Goal: Complete application form: Complete application form

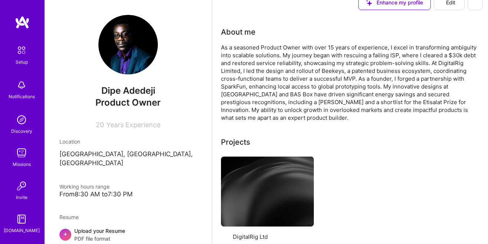
scroll to position [84, 0]
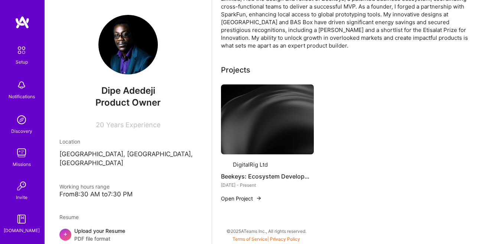
click at [112, 227] on div "Upload your Resume PDF file format" at bounding box center [99, 235] width 51 height 16
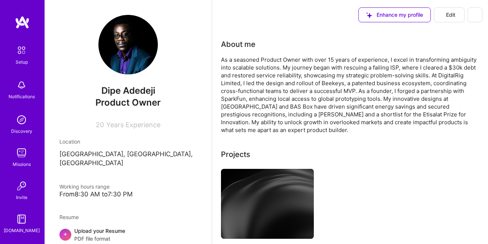
click at [26, 50] on img at bounding box center [22, 50] width 16 height 16
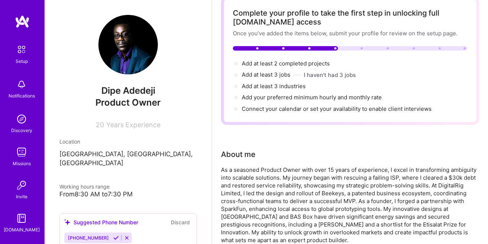
click at [270, 64] on span "Add at least 2 completed projects →" at bounding box center [286, 63] width 88 height 7
select select "US"
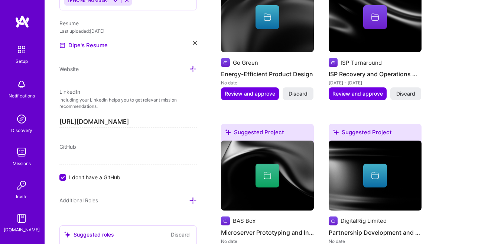
scroll to position [724, 0]
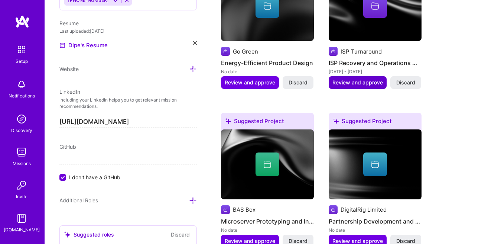
click at [363, 85] on span "Review and approve" at bounding box center [357, 82] width 51 height 7
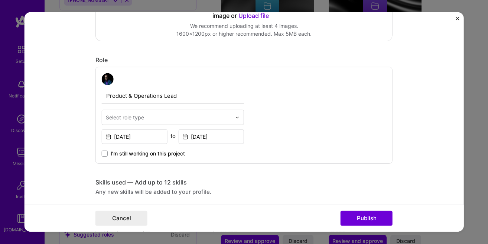
scroll to position [212, 0]
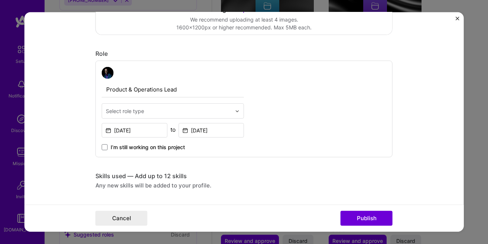
click at [196, 114] on input "text" at bounding box center [169, 111] width 126 height 8
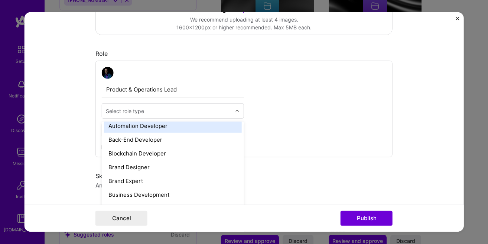
scroll to position [169, 0]
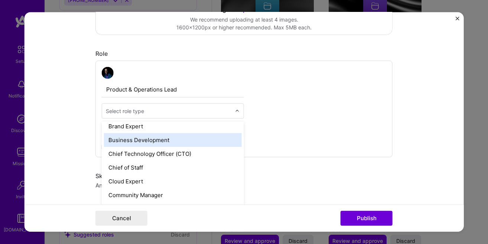
click at [173, 143] on div "Business Development" at bounding box center [173, 140] width 138 height 14
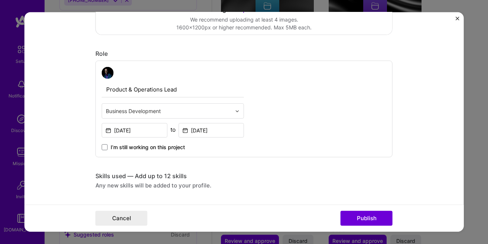
click at [188, 112] on input "text" at bounding box center [169, 111] width 126 height 8
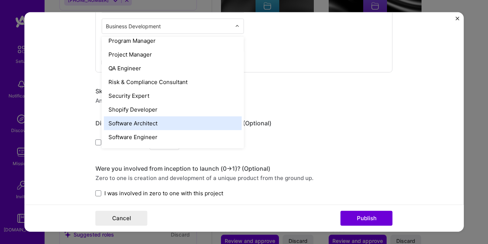
scroll to position [804, 0]
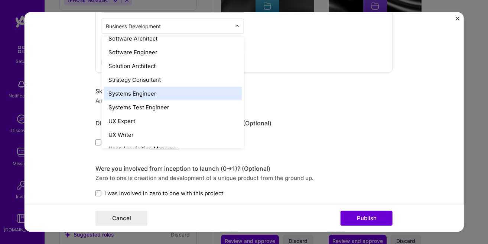
click at [192, 92] on div "Systems Engineer" at bounding box center [173, 94] width 138 height 14
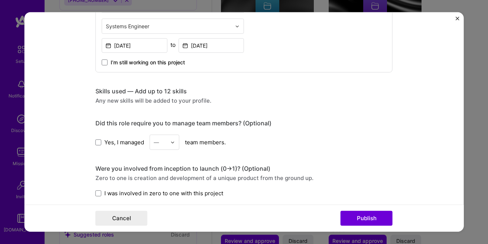
scroll to position [339, 0]
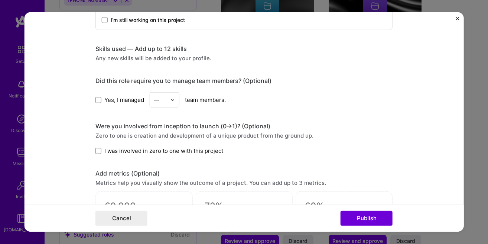
click at [159, 61] on div "Any new skills will be added to your profile." at bounding box center [243, 58] width 297 height 8
click at [171, 102] on img at bounding box center [172, 99] width 4 height 4
click at [169, 170] on div "5" at bounding box center [164, 175] width 25 height 14
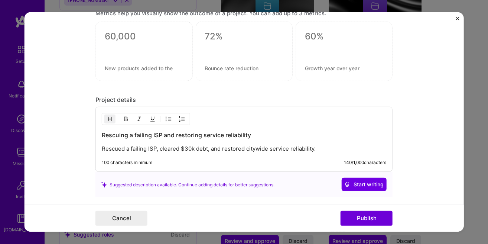
scroll to position [550, 0]
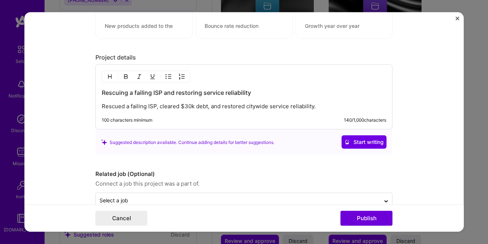
click at [173, 101] on div "Rescuing a failing ISP and restoring service reliability Rescued a failing ISP,…" at bounding box center [244, 99] width 284 height 22
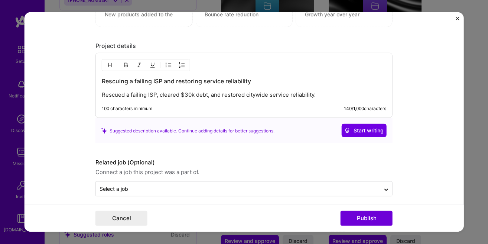
scroll to position [568, 0]
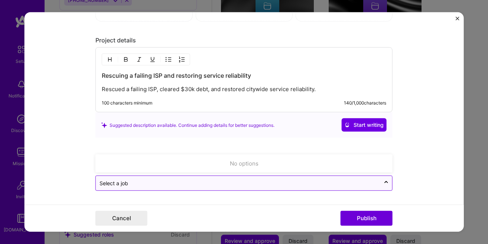
click at [154, 186] on input "text" at bounding box center [238, 183] width 277 height 8
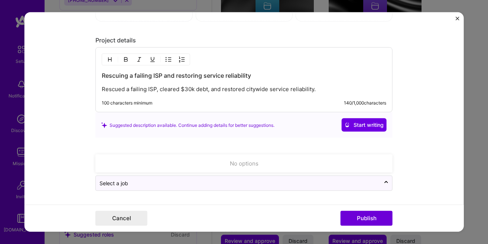
click at [180, 132] on div "Suggested description available. Continue adding details for better suggestions…" at bounding box center [243, 124] width 297 height 25
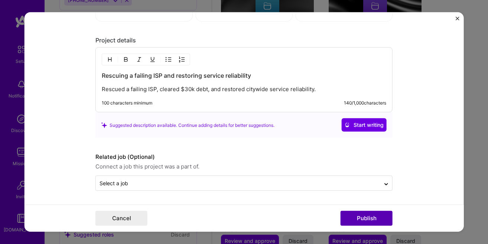
click at [359, 218] on button "Publish" at bounding box center [367, 218] width 52 height 15
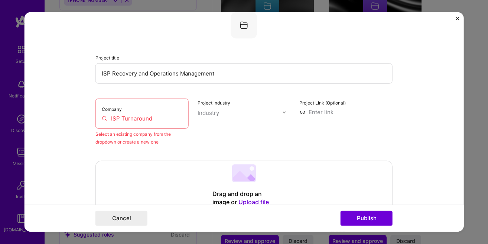
scroll to position [49, 0]
click at [153, 120] on input "ISP Turnaround" at bounding box center [142, 119] width 81 height 8
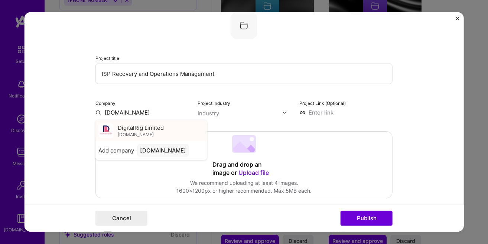
click at [163, 131] on div "DigitalRig Limited [DOMAIN_NAME]" at bounding box center [141, 130] width 46 height 14
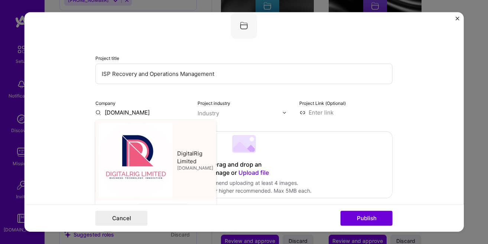
type input "DigitalRig Limited"
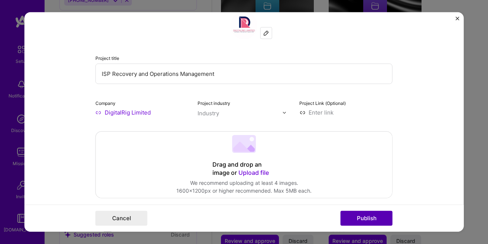
click at [369, 216] on button "Publish" at bounding box center [367, 218] width 52 height 15
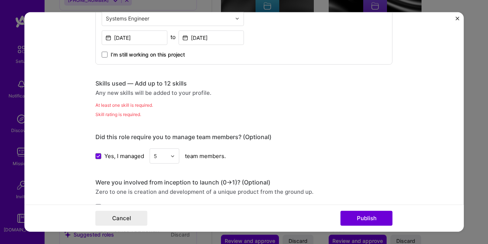
scroll to position [287, 0]
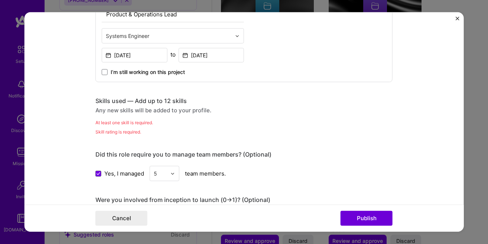
click at [129, 124] on div "At least one skill is required." at bounding box center [243, 122] width 297 height 8
click at [121, 100] on div "Skills used — Add up to 12 skills" at bounding box center [243, 101] width 297 height 8
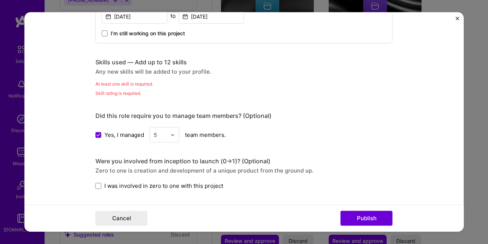
scroll to position [329, 0]
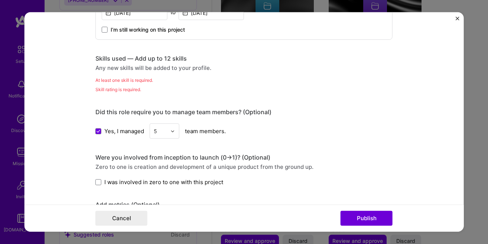
click at [132, 92] on div "Skill rating is required." at bounding box center [243, 89] width 297 height 8
click at [131, 92] on div "Skill rating is required." at bounding box center [243, 89] width 297 height 8
click at [183, 68] on div "Any new skills will be added to your profile." at bounding box center [243, 68] width 297 height 8
click at [120, 68] on div "Any new skills will be added to your profile." at bounding box center [243, 68] width 297 height 8
click at [115, 70] on div "Any new skills will be added to your profile." at bounding box center [243, 68] width 297 height 8
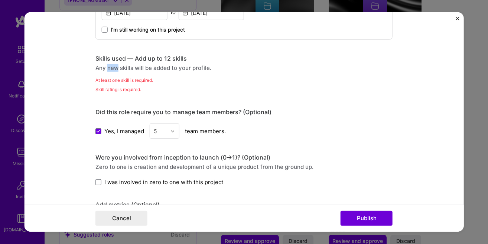
click at [115, 70] on div "Any new skills will be added to your profile." at bounding box center [243, 68] width 297 height 8
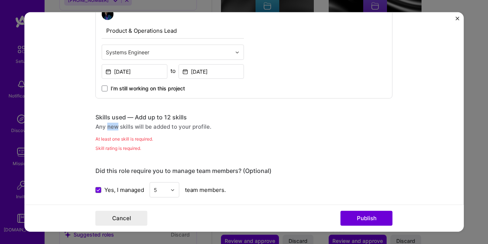
scroll to position [296, 0]
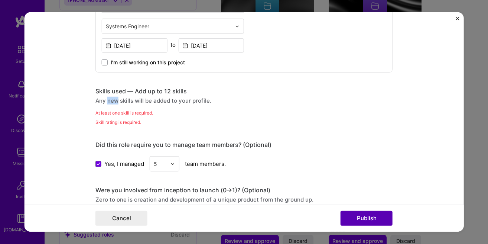
click at [361, 221] on button "Publish" at bounding box center [367, 218] width 52 height 15
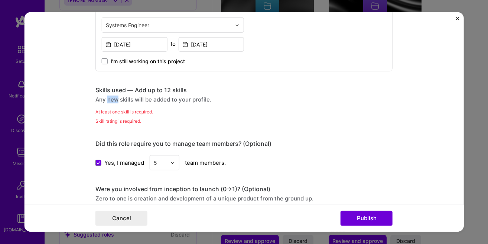
scroll to position [287, 0]
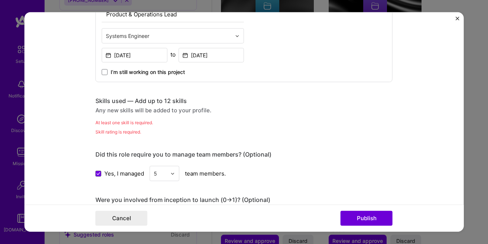
click at [106, 103] on div "Skills used — Add up to 12 skills" at bounding box center [243, 101] width 297 height 8
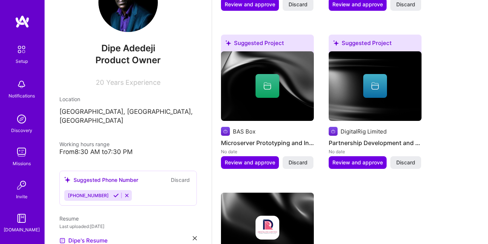
scroll to position [465, 0]
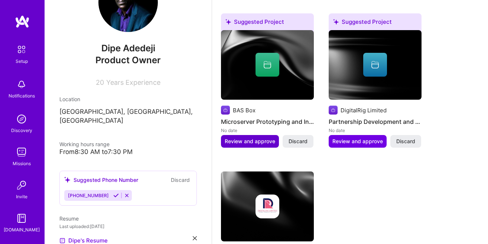
click at [246, 140] on span "Review and approve" at bounding box center [250, 140] width 51 height 7
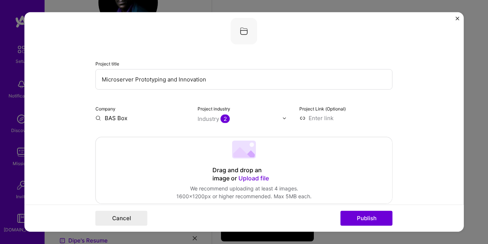
scroll to position [85, 0]
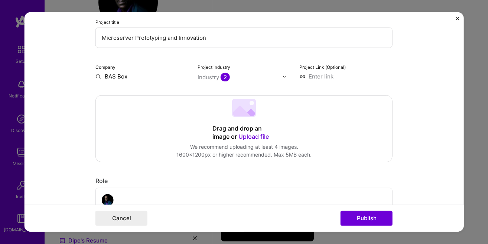
click at [133, 79] on input "BAS Box" at bounding box center [141, 76] width 93 height 8
drag, startPoint x: 133, startPoint y: 79, endPoint x: 92, endPoint y: 69, distance: 42.7
click at [95, 72] on input "BAS Box" at bounding box center [141, 76] width 93 height 8
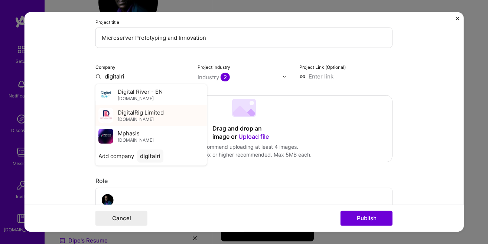
click at [144, 115] on span "DigitalRig Limited" at bounding box center [141, 112] width 46 height 8
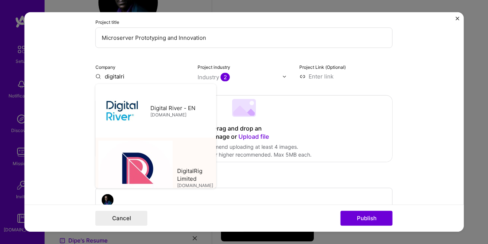
type input "DigitalRig Limited"
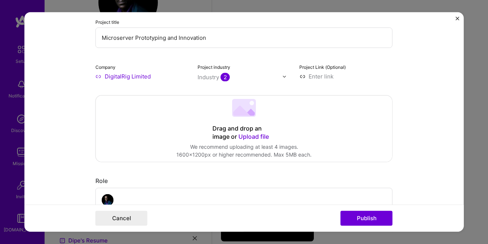
click at [326, 77] on input at bounding box center [345, 76] width 93 height 8
paste input "[URL][DOMAIN_NAME]"
click at [307, 78] on input "[URL][DOMAIN_NAME]" at bounding box center [345, 76] width 93 height 8
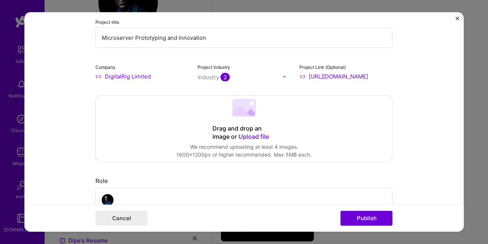
drag, startPoint x: 320, startPoint y: 75, endPoint x: 269, endPoint y: 75, distance: 51.6
click at [299, 75] on input "[URL][DOMAIN_NAME]" at bounding box center [345, 76] width 93 height 8
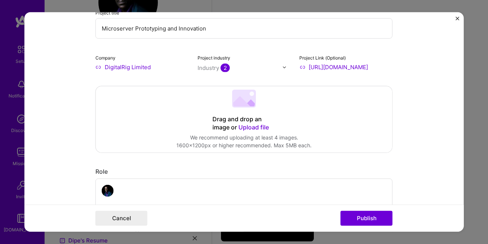
scroll to position [85, 0]
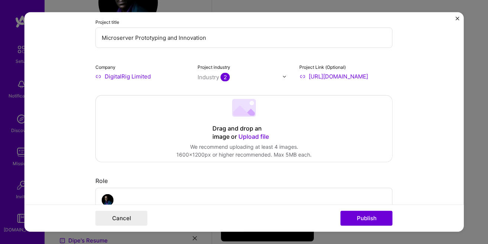
type input "[URL][DOMAIN_NAME]"
click at [245, 117] on div at bounding box center [244, 109] width 24 height 20
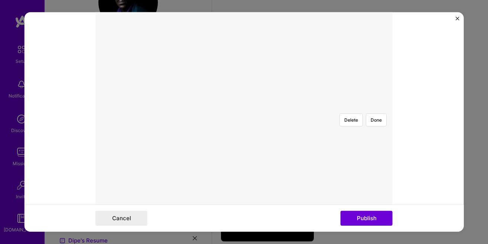
scroll to position [169, 0]
click at [305, 147] on div at bounding box center [355, 231] width 223 height 168
click at [374, 128] on button "Done" at bounding box center [376, 134] width 21 height 13
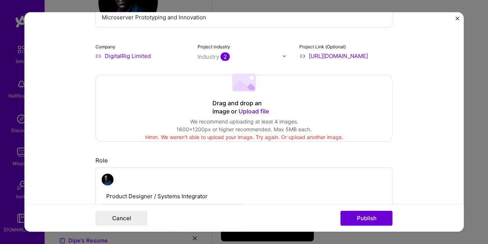
scroll to position [127, 0]
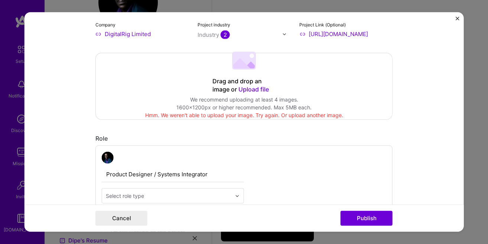
click at [225, 35] on span "2" at bounding box center [225, 34] width 9 height 9
click at [455, 18] on form "Editing suggested project This project is suggested based on your LinkedIn, res…" at bounding box center [244, 121] width 439 height 219
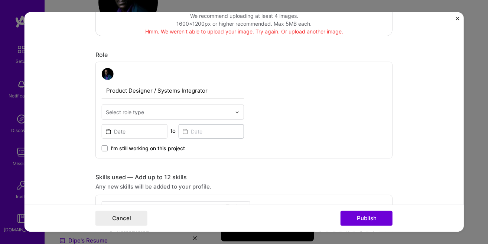
scroll to position [212, 0]
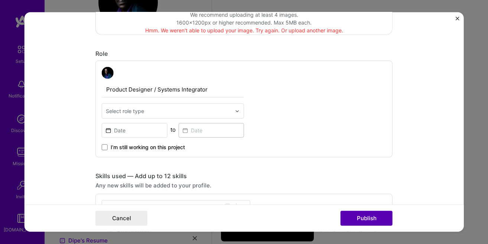
click at [357, 221] on button "Publish" at bounding box center [367, 218] width 52 height 15
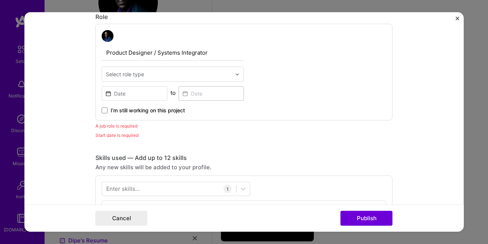
scroll to position [249, 0]
click at [121, 126] on div "A job role is required" at bounding box center [243, 125] width 297 height 8
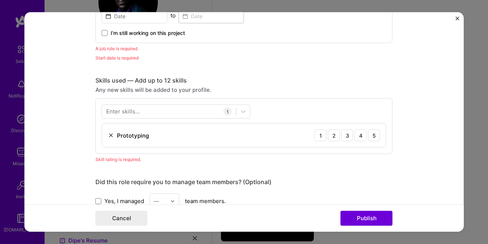
scroll to position [334, 0]
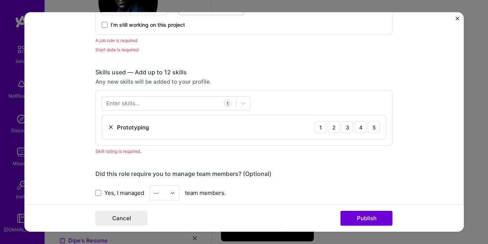
click at [130, 102] on div "Enter skills..." at bounding box center [122, 103] width 33 height 8
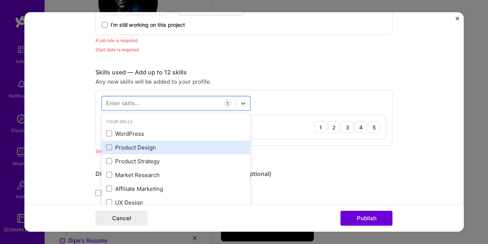
click at [115, 149] on div "Product Design" at bounding box center [176, 147] width 140 height 8
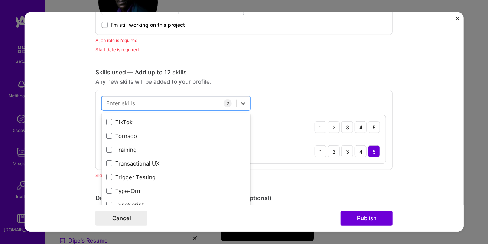
scroll to position [4650, 0]
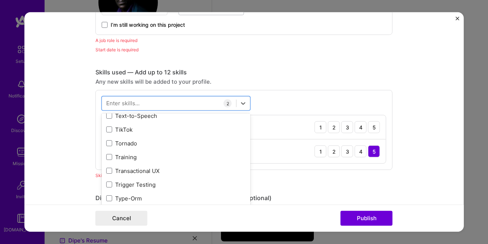
click at [88, 94] on form "Editing suggested project This project is suggested based on your LinkedIn, res…" at bounding box center [244, 121] width 439 height 219
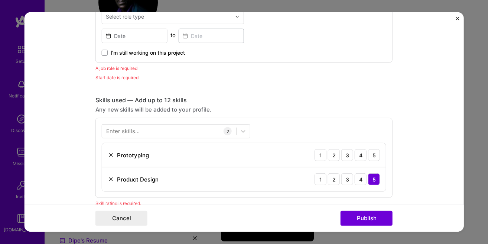
scroll to position [334, 0]
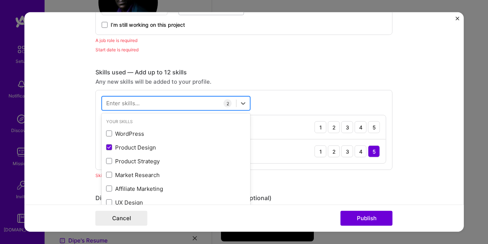
click at [217, 105] on div at bounding box center [169, 103] width 134 height 12
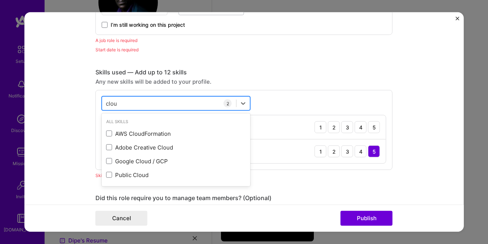
click at [174, 105] on div "clou clou" at bounding box center [169, 103] width 134 height 12
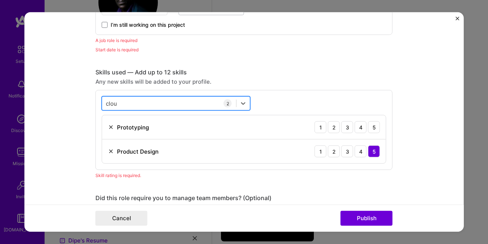
click at [174, 105] on div "clou clou" at bounding box center [169, 103] width 134 height 12
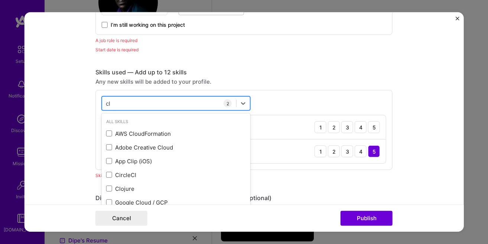
type input "c"
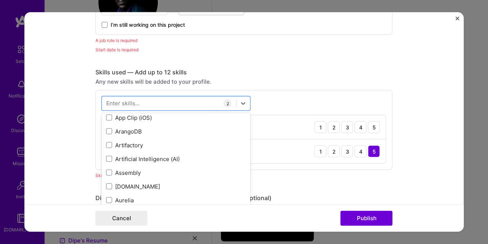
scroll to position [593, 0]
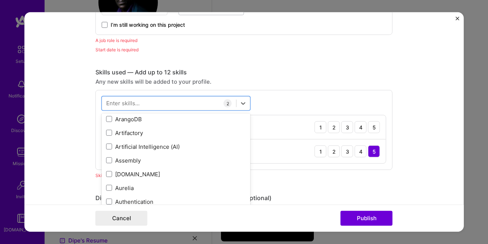
click at [268, 176] on div "Skill rating is required." at bounding box center [243, 175] width 297 height 8
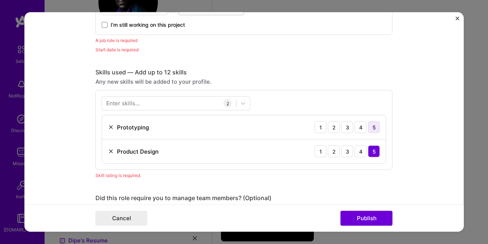
click at [372, 127] on div "5" at bounding box center [374, 127] width 12 height 12
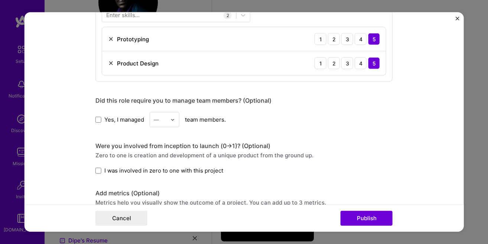
scroll to position [424, 0]
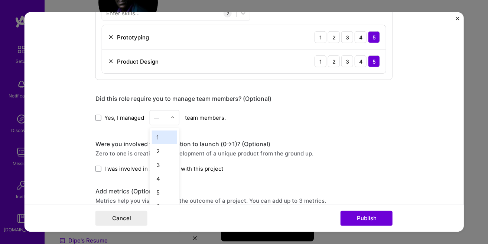
click at [169, 120] on div "—" at bounding box center [160, 117] width 20 height 14
click at [159, 157] on div "2" at bounding box center [164, 151] width 25 height 14
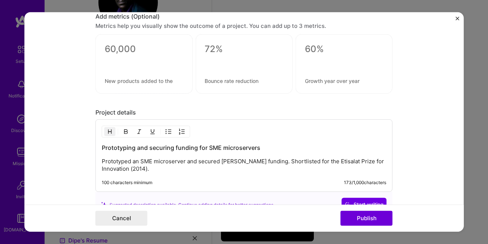
scroll to position [635, 0]
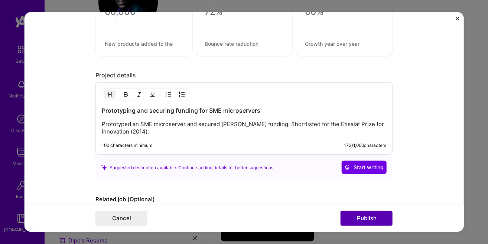
click at [349, 214] on button "Publish" at bounding box center [367, 218] width 52 height 15
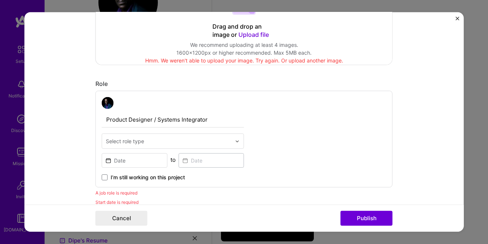
scroll to position [165, 0]
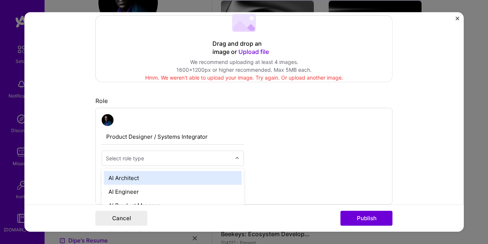
click at [155, 158] on input "text" at bounding box center [169, 158] width 126 height 8
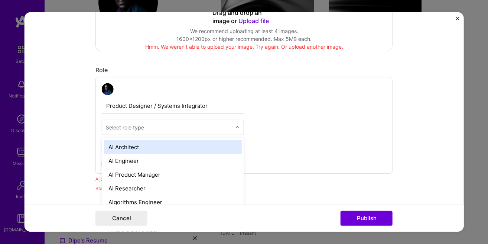
scroll to position [207, 0]
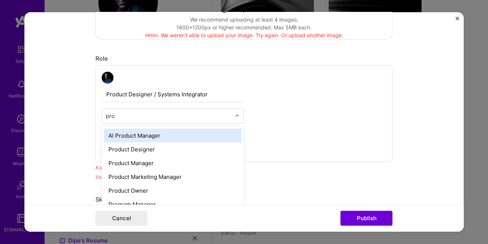
type input "prod"
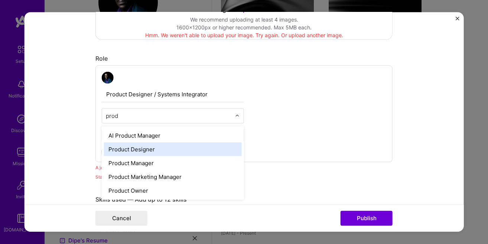
click at [170, 147] on div "Product Designer" at bounding box center [173, 149] width 138 height 14
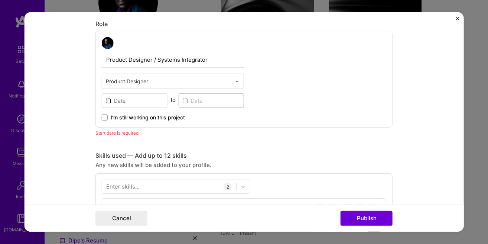
scroll to position [249, 0]
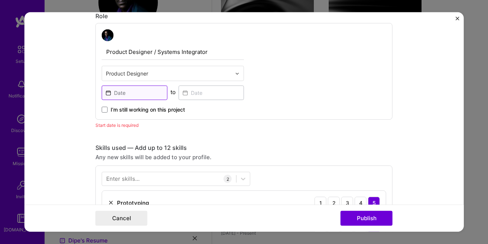
click at [142, 96] on input at bounding box center [135, 92] width 66 height 14
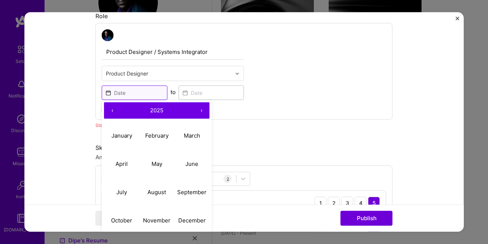
click at [142, 96] on input at bounding box center [135, 92] width 66 height 14
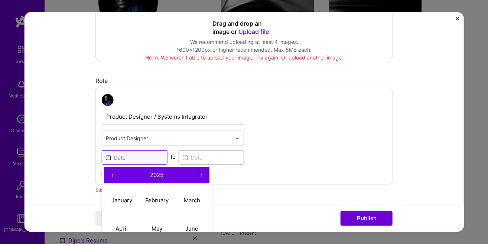
scroll to position [165, 0]
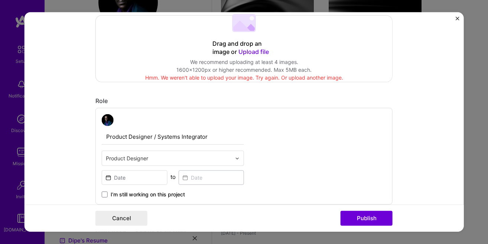
click at [82, 107] on form "Editing suggested project This project is suggested based on your LinkedIn, res…" at bounding box center [244, 121] width 439 height 219
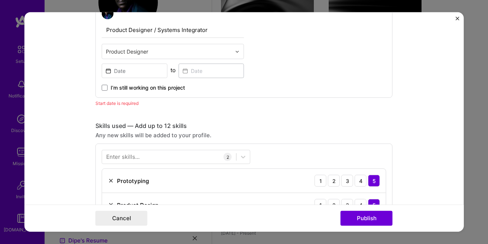
scroll to position [296, 0]
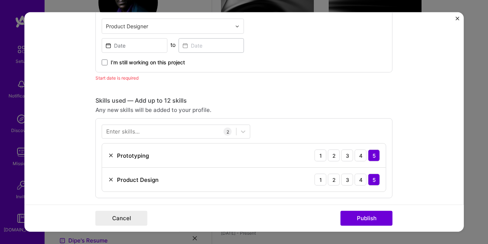
click at [61, 113] on form "Editing suggested project This project is suggested based on your LinkedIn, res…" at bounding box center [244, 121] width 439 height 219
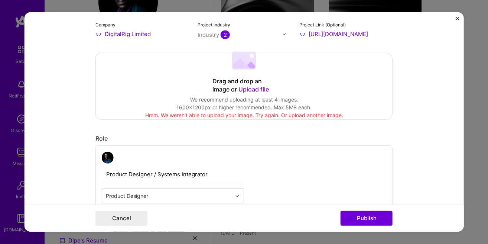
scroll to position [169, 0]
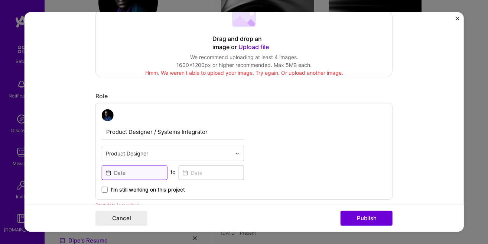
click at [146, 174] on input at bounding box center [135, 172] width 66 height 14
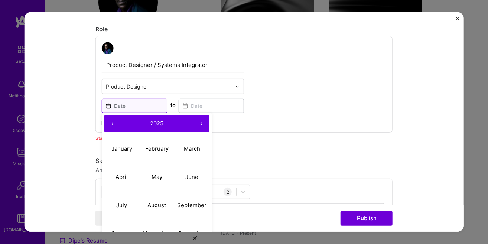
scroll to position [254, 0]
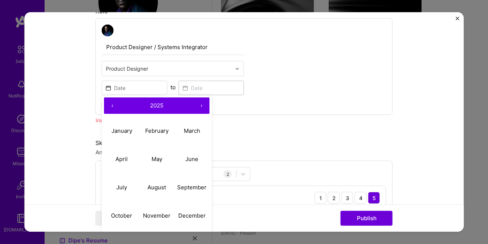
click at [113, 103] on button "‹" at bounding box center [112, 105] width 16 height 16
click at [112, 106] on button "‹" at bounding box center [112, 105] width 16 height 16
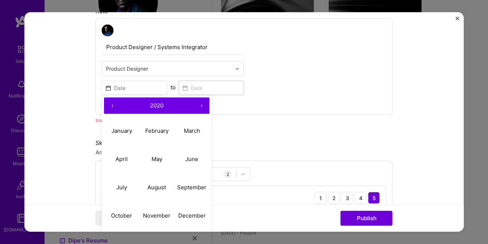
click at [112, 106] on button "‹" at bounding box center [112, 105] width 16 height 16
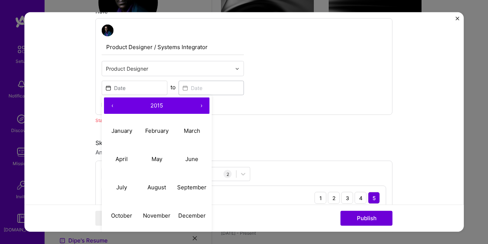
click at [112, 106] on button "‹" at bounding box center [112, 105] width 16 height 16
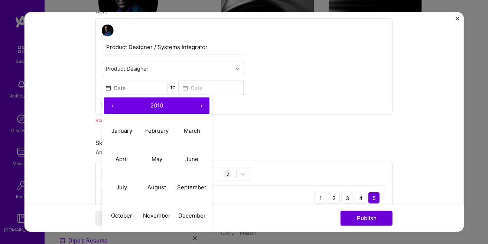
click at [198, 109] on button "›" at bounding box center [201, 105] width 16 height 16
click at [201, 107] on button "›" at bounding box center [201, 105] width 16 height 16
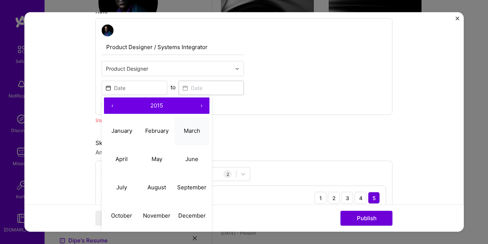
click at [185, 130] on abbr "March" at bounding box center [192, 130] width 16 height 7
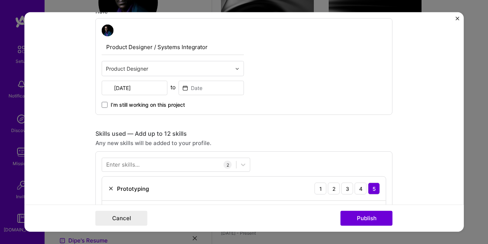
type input "Mar, 2015"
click at [205, 88] on input at bounding box center [212, 88] width 66 height 14
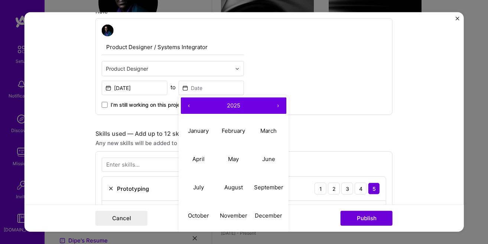
click at [188, 108] on button "‹" at bounding box center [189, 105] width 16 height 16
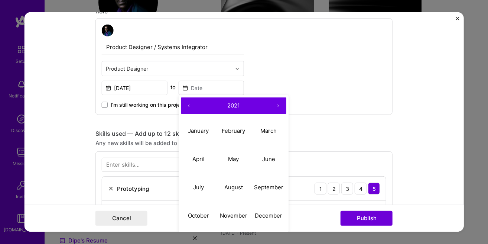
click at [188, 108] on button "‹" at bounding box center [189, 105] width 16 height 16
click at [197, 128] on abbr "January" at bounding box center [198, 130] width 21 height 7
type input "Jan, 2018"
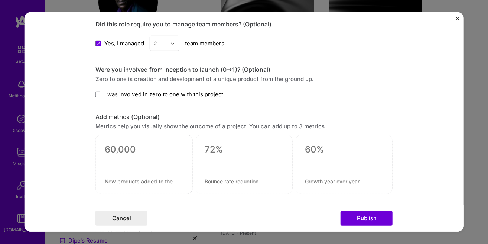
scroll to position [466, 0]
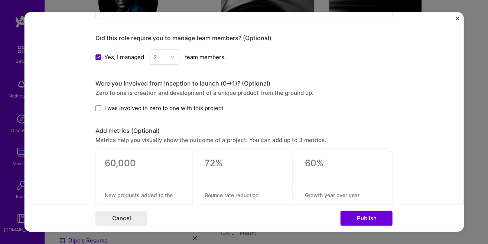
click at [138, 106] on span "I was involved in zero to one with this project" at bounding box center [163, 108] width 119 height 8
click at [0, 0] on input "I was involved in zero to one with this project" at bounding box center [0, 0] width 0 height 0
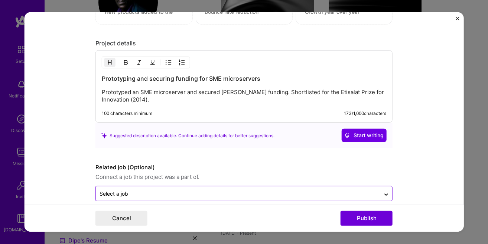
scroll to position [659, 0]
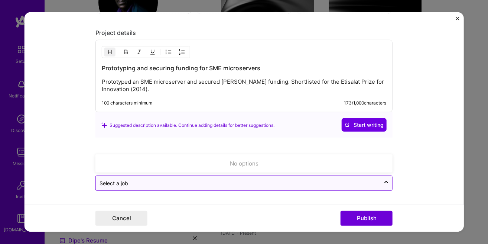
click at [223, 179] on input "text" at bounding box center [238, 183] width 277 height 8
click at [384, 185] on icon at bounding box center [386, 182] width 6 height 7
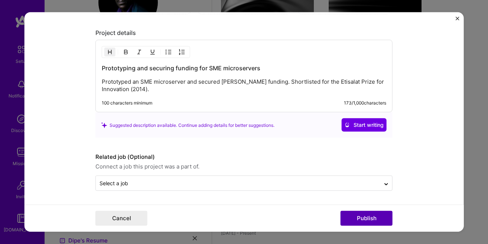
click at [373, 217] on button "Publish" at bounding box center [367, 218] width 52 height 15
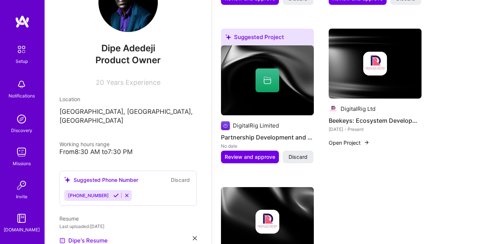
scroll to position [420, 0]
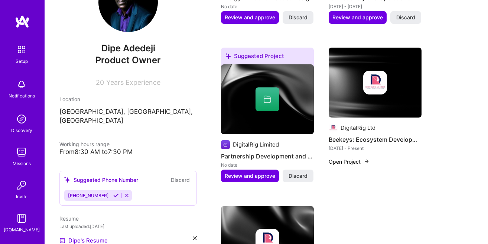
click at [375, 90] on img at bounding box center [375, 83] width 24 height 24
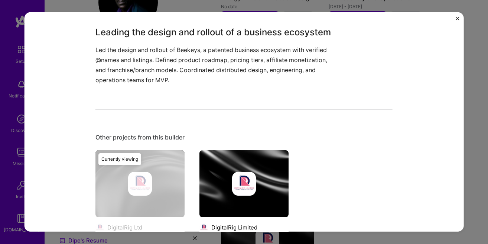
scroll to position [338, 0]
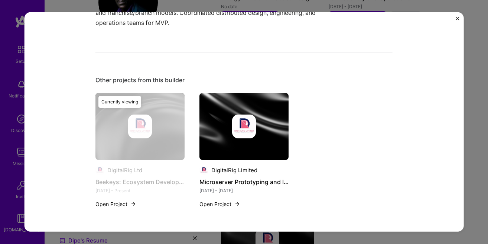
click at [135, 130] on div "Currently viewing" at bounding box center [139, 154] width 89 height 124
click at [455, 16] on div "Beekeys: Ecosystem Development and Product Strategy DigitalRig Ltd SaaS, B2B2C …" at bounding box center [244, 121] width 439 height 219
click at [459, 18] on img "Close" at bounding box center [457, 19] width 4 height 4
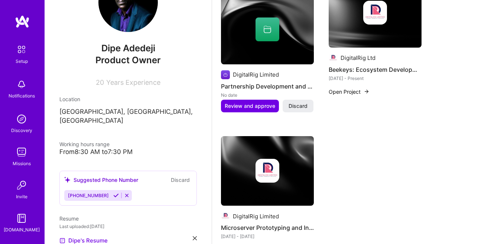
scroll to position [462, 0]
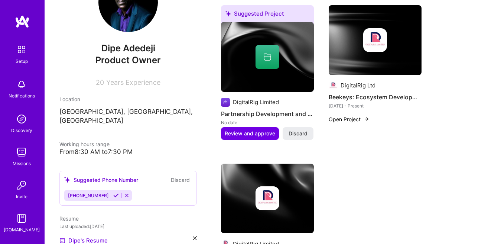
click at [358, 120] on button "Open Project" at bounding box center [349, 119] width 41 height 8
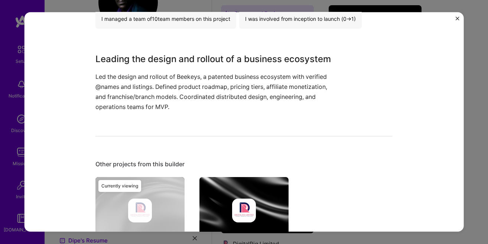
scroll to position [338, 0]
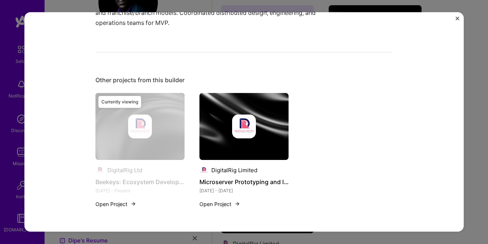
click at [137, 133] on div "Currently viewing" at bounding box center [139, 154] width 89 height 124
click at [469, 16] on div "Beekeys: Ecosystem Development and Product Strategy DigitalRig Ltd SaaS, B2B2C …" at bounding box center [244, 122] width 488 height 244
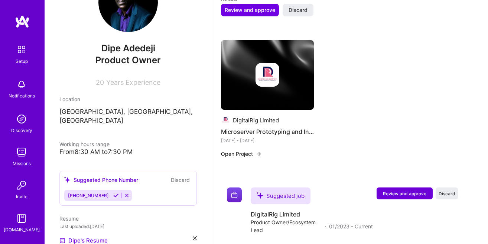
scroll to position [602, 0]
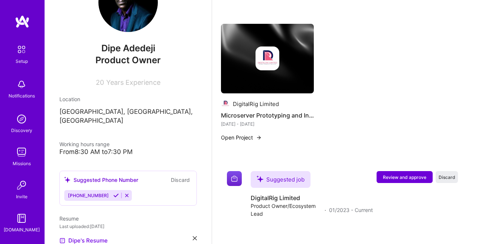
click at [250, 137] on button "Open Project" at bounding box center [241, 137] width 41 height 8
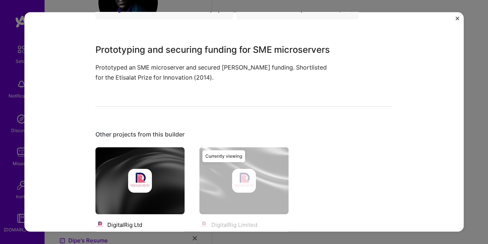
scroll to position [295, 0]
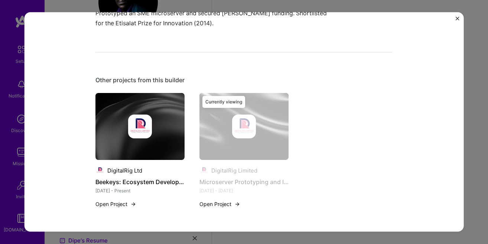
click at [120, 205] on button "Open Project" at bounding box center [115, 204] width 41 height 8
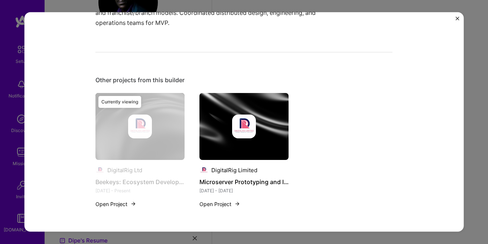
scroll to position [296, 0]
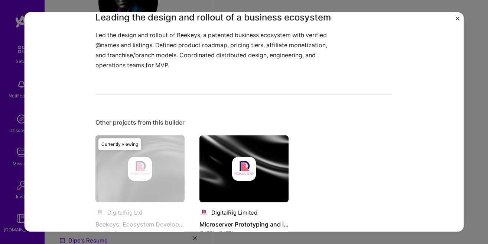
click at [458, 18] on img "Close" at bounding box center [457, 19] width 4 height 4
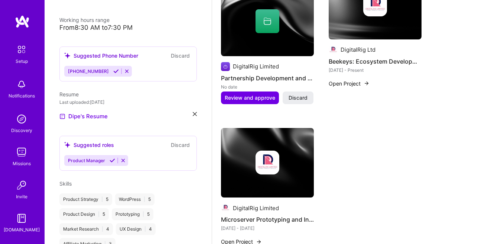
scroll to position [508, 0]
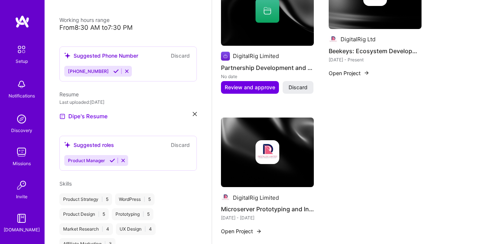
click at [359, 74] on button "Open Project" at bounding box center [349, 73] width 41 height 8
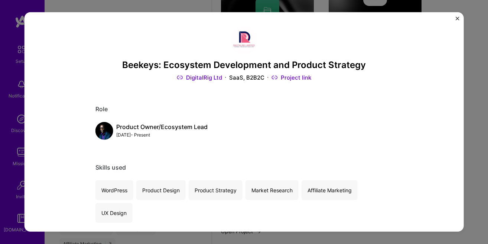
click at [198, 77] on link "DigitalRig Ltd" at bounding box center [199, 78] width 45 height 8
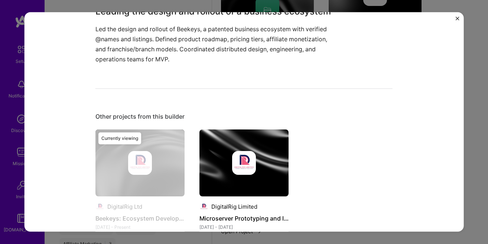
scroll to position [338, 0]
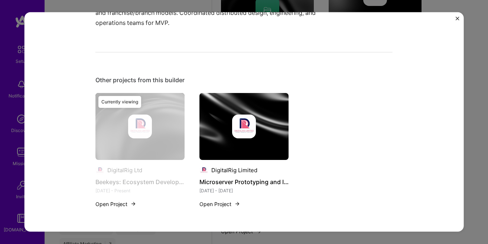
click at [120, 206] on button "Open Project" at bounding box center [115, 203] width 41 height 8
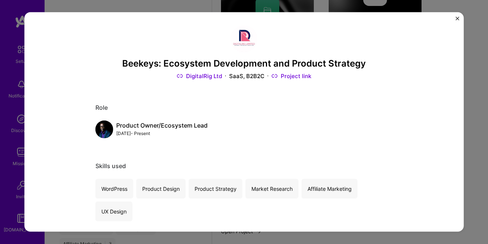
scroll to position [0, 0]
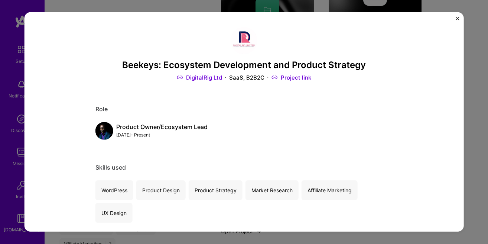
click at [256, 74] on div "SaaS, B2B2C" at bounding box center [246, 78] width 35 height 8
click at [455, 20] on div "Beekeys: Ecosystem Development and Product Strategy DigitalRig Ltd SaaS, B2B2C …" at bounding box center [244, 121] width 439 height 219
click at [459, 17] on img "Close" at bounding box center [457, 19] width 4 height 4
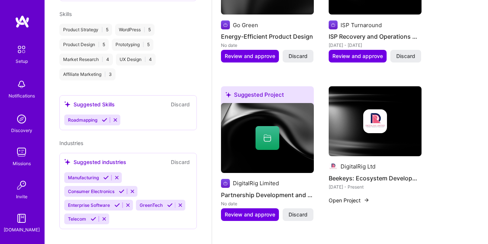
scroll to position [423, 0]
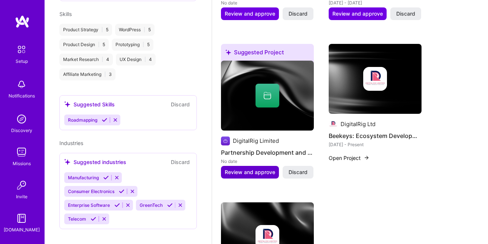
click at [257, 173] on span "Review and approve" at bounding box center [250, 171] width 51 height 7
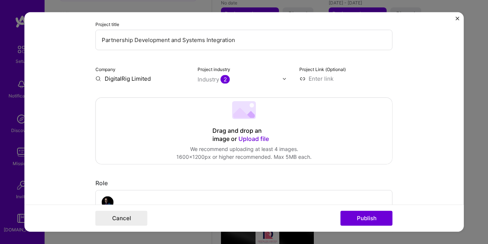
scroll to position [85, 0]
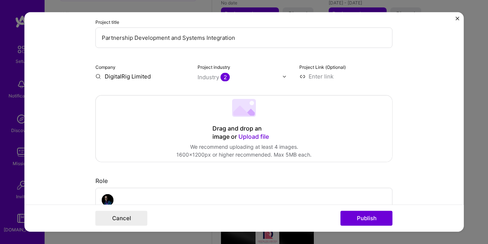
click at [148, 43] on input "Partnership Development and Systems Integration" at bounding box center [243, 37] width 297 height 20
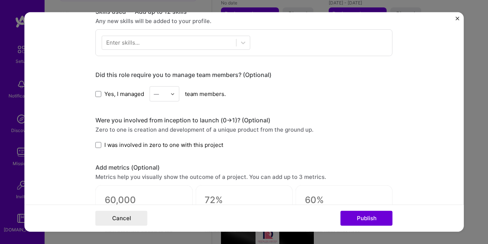
scroll to position [423, 0]
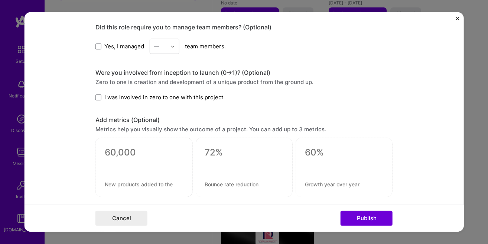
click at [456, 22] on button "Close" at bounding box center [457, 21] width 4 height 8
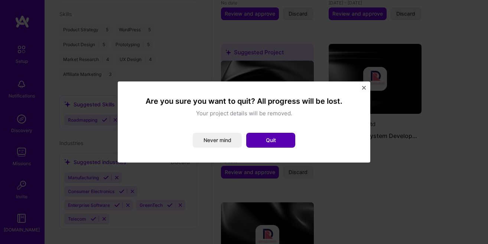
click at [268, 144] on button "Quit" at bounding box center [270, 140] width 49 height 15
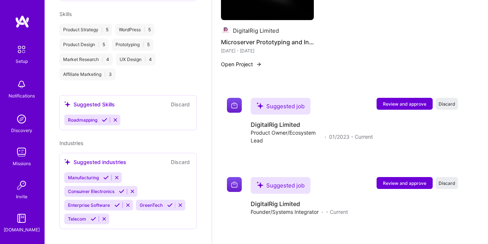
scroll to position [677, 0]
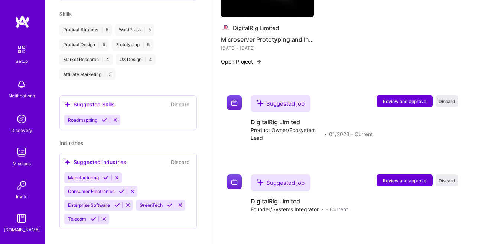
click at [253, 59] on button "Open Project" at bounding box center [241, 62] width 41 height 8
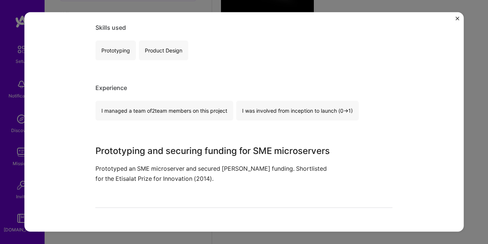
scroll to position [126, 0]
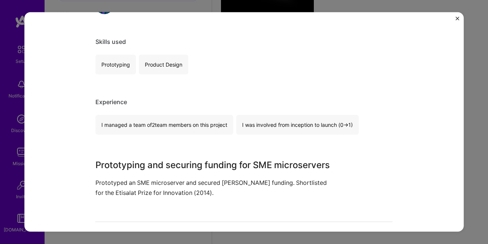
click at [457, 19] on img "Close" at bounding box center [457, 19] width 4 height 4
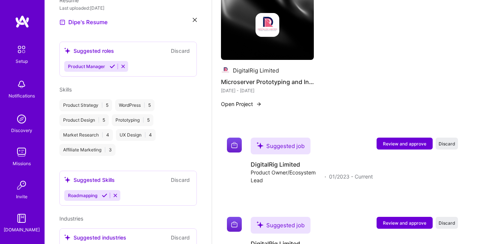
scroll to position [251, 0]
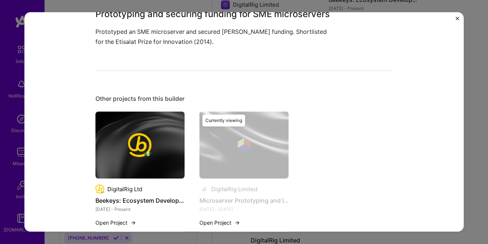
scroll to position [295, 0]
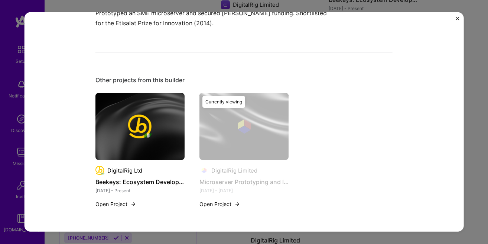
click at [228, 204] on button "Open Project" at bounding box center [219, 204] width 41 height 8
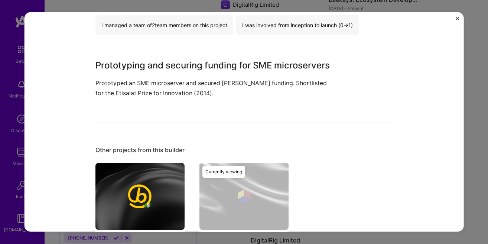
scroll to position [210, 0]
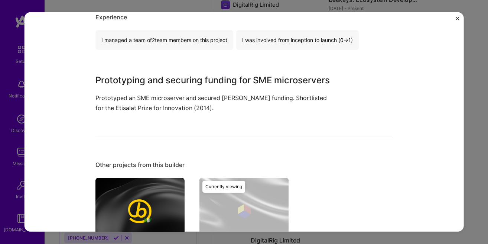
click at [458, 20] on img "Close" at bounding box center [457, 19] width 4 height 4
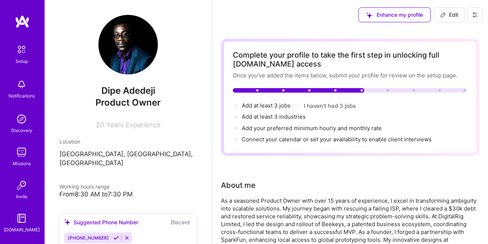
click at [449, 17] on span "Edit" at bounding box center [449, 14] width 18 height 7
select select "US"
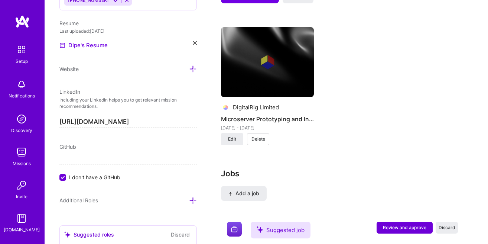
scroll to position [974, 0]
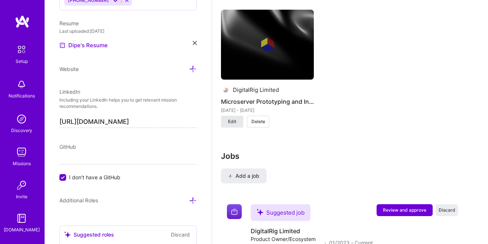
click at [238, 125] on button "Edit" at bounding box center [232, 122] width 22 height 12
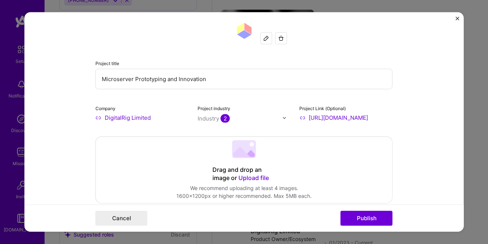
scroll to position [0, 0]
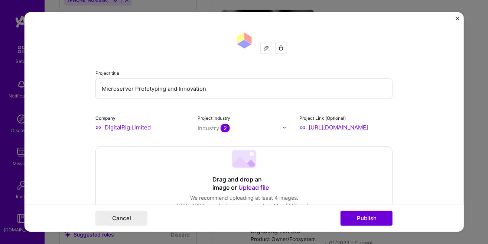
click at [100, 84] on input "Microserver Prototyping and Innovation" at bounding box center [243, 88] width 297 height 20
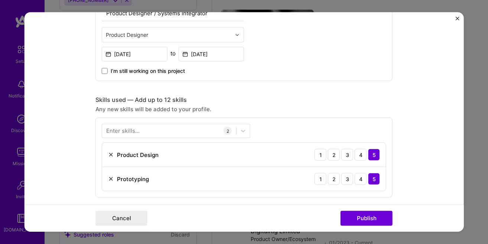
scroll to position [296, 0]
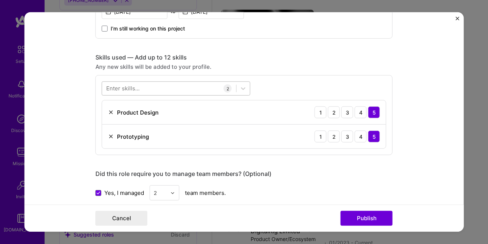
type input "BAS Box: Unified Comms Microserver Prototyping and Innovation"
click at [155, 90] on div at bounding box center [169, 88] width 134 height 12
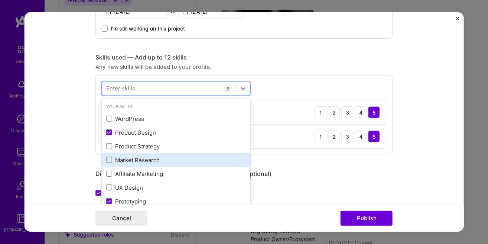
click at [158, 156] on div "Market Research" at bounding box center [176, 160] width 140 height 8
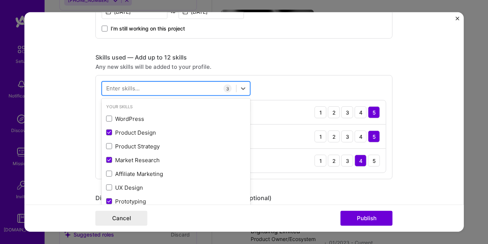
click at [150, 91] on div at bounding box center [169, 88] width 134 height 12
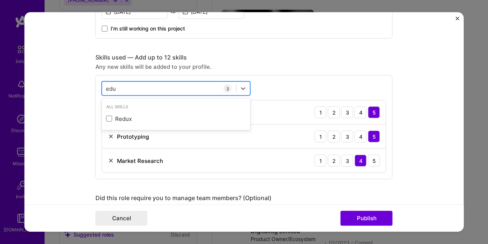
click at [150, 91] on div "edu edu" at bounding box center [169, 88] width 134 height 12
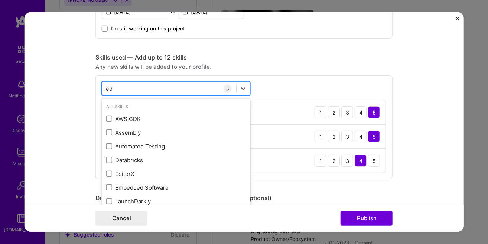
type input "e"
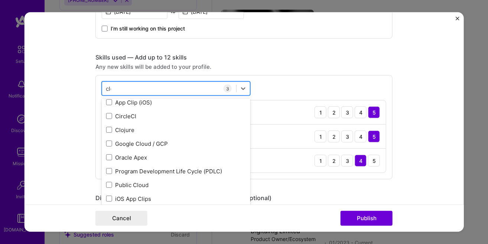
scroll to position [0, 0]
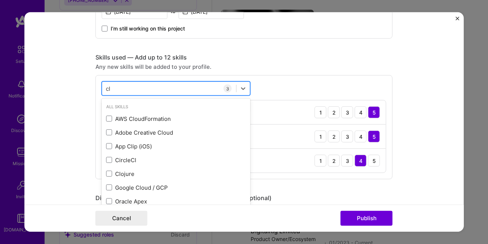
type input "c"
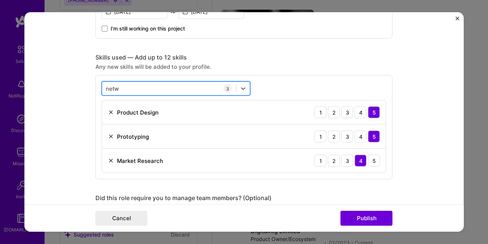
click at [142, 92] on div "netw netw" at bounding box center [169, 88] width 134 height 12
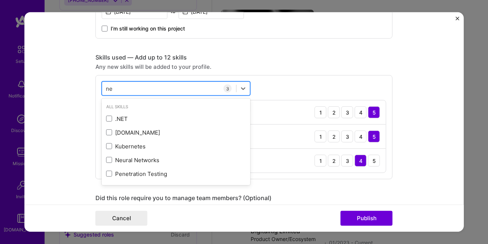
type input "n"
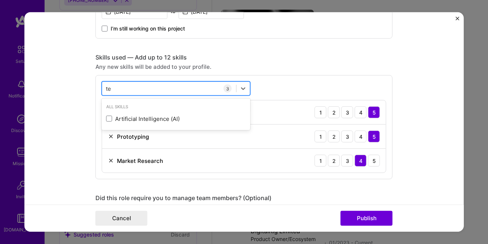
type input "t"
click at [137, 87] on div "com com" at bounding box center [169, 88] width 134 height 12
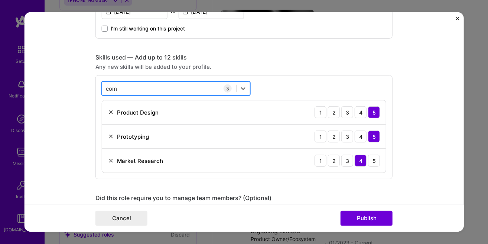
click at [137, 87] on div "com com" at bounding box center [169, 88] width 134 height 12
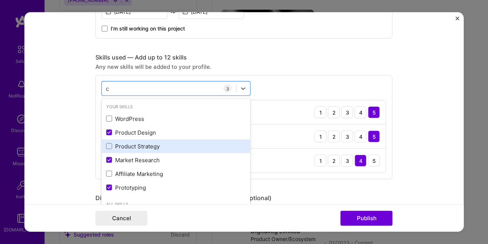
click at [144, 147] on div "Product Strategy" at bounding box center [176, 146] width 140 height 8
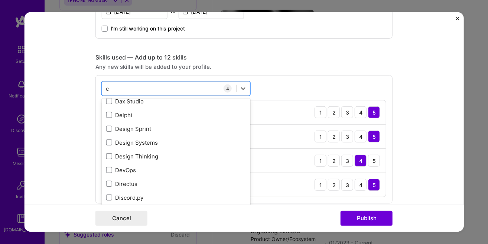
scroll to position [1270, 0]
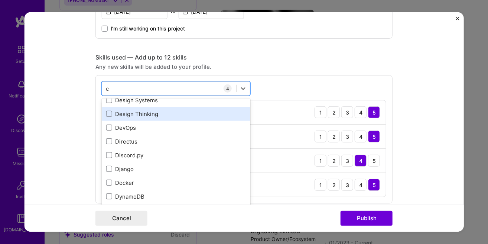
click at [139, 110] on div "Design Thinking" at bounding box center [176, 114] width 140 height 8
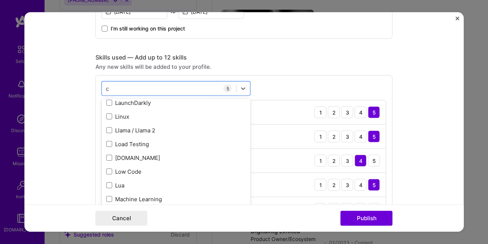
scroll to position [2202, 0]
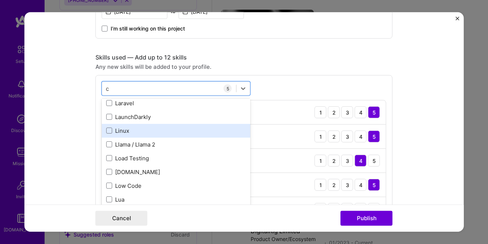
click at [152, 127] on div "Linux" at bounding box center [176, 130] width 140 height 8
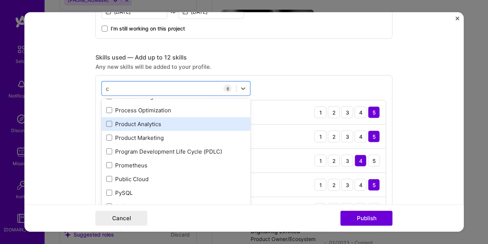
scroll to position [2921, 0]
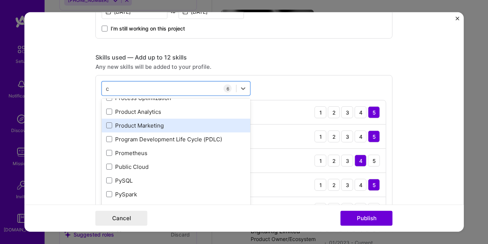
click at [171, 124] on div "Product Marketing" at bounding box center [176, 125] width 140 height 8
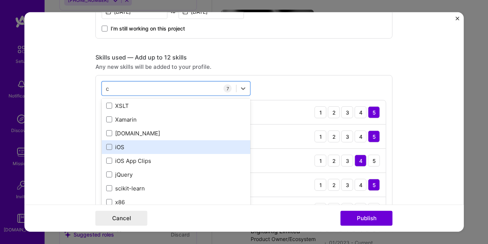
scroll to position [4195, 0]
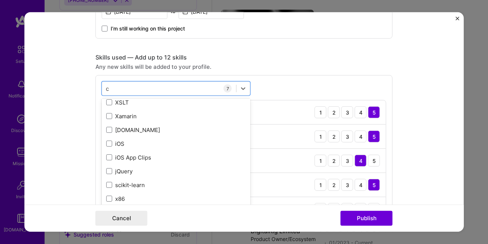
type input "c"
click at [270, 91] on div "option Product Marketing, selected. option iOS App Clips focused, 0 of 2. 311 r…" at bounding box center [243, 175] width 297 height 201
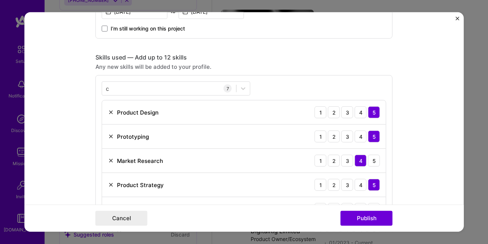
drag, startPoint x: 363, startPoint y: 214, endPoint x: 257, endPoint y: 169, distance: 115.0
click at [241, 177] on form "Project title BAS Box: Unified Comms Microserver Prototyping and Innovation Com…" at bounding box center [244, 121] width 439 height 219
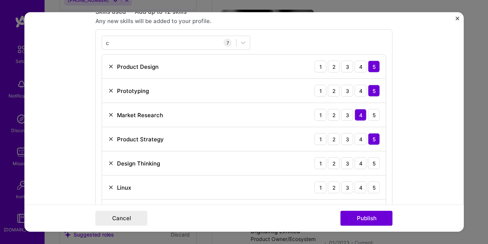
scroll to position [381, 0]
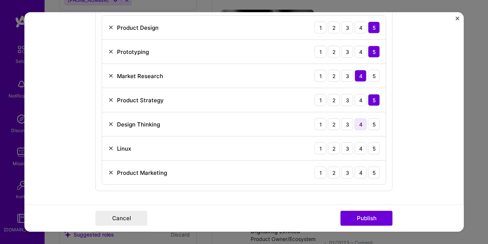
click at [364, 125] on div "4" at bounding box center [361, 124] width 12 height 12
click at [358, 151] on div "4" at bounding box center [361, 148] width 12 height 12
click at [358, 173] on div "4" at bounding box center [361, 172] width 12 height 12
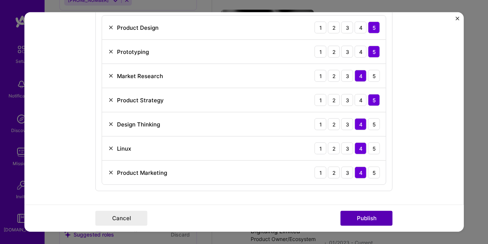
click at [369, 215] on button "Publish" at bounding box center [367, 218] width 52 height 15
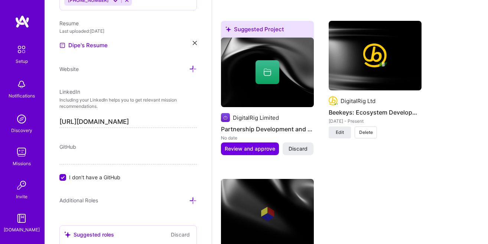
scroll to position [804, 0]
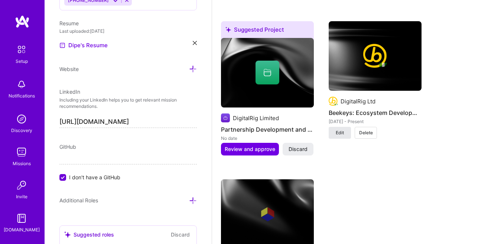
click at [343, 131] on span "Edit" at bounding box center [340, 132] width 8 height 7
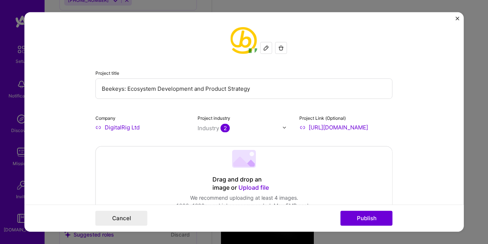
click at [127, 129] on input "DigitalRig Ltd" at bounding box center [141, 127] width 93 height 8
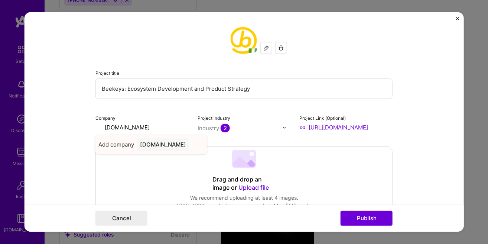
type input "beekeys.com"
click at [155, 146] on div "beekeys.com" at bounding box center [163, 144] width 52 height 13
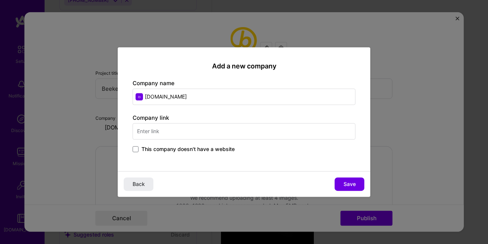
click at [160, 130] on input "text" at bounding box center [244, 131] width 223 height 16
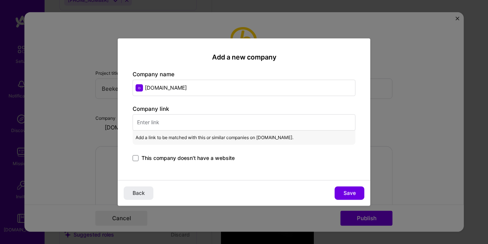
click at [170, 124] on input "text" at bounding box center [244, 122] width 223 height 16
paste input "https://app.beekeys.com/nigeria"
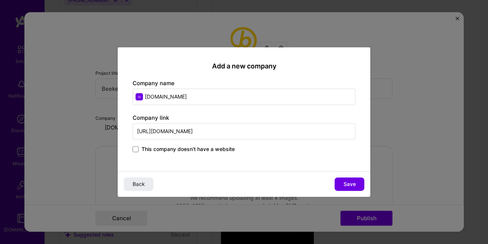
drag, startPoint x: 167, startPoint y: 133, endPoint x: 156, endPoint y: 133, distance: 11.1
click at [156, 133] on input "https://app.beekeys.com/nigeria" at bounding box center [244, 131] width 223 height 16
drag, startPoint x: 187, startPoint y: 131, endPoint x: 244, endPoint y: 130, distance: 56.8
click at [244, 130] on input "https://beekeys.com/nigeria" at bounding box center [244, 131] width 223 height 16
type input "https://beekeys.com"
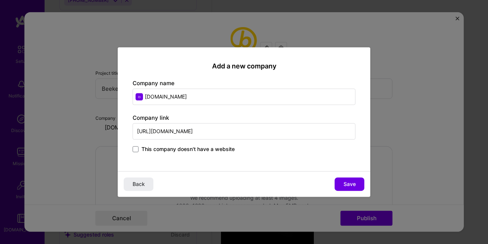
click at [144, 96] on input "beekeys.com" at bounding box center [244, 96] width 223 height 16
click at [147, 98] on input "beekeys.com" at bounding box center [244, 96] width 223 height 16
type input "digitalrig.net"
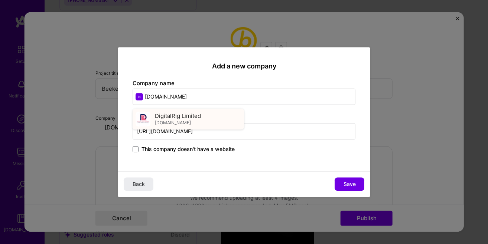
click at [201, 118] on div "DigitalRig Limited digitalrig.net" at bounding box center [188, 118] width 111 height 21
click at [195, 132] on input "digitalrig.net" at bounding box center [244, 131] width 223 height 16
click at [153, 134] on input "beekeys.com" at bounding box center [244, 131] width 223 height 16
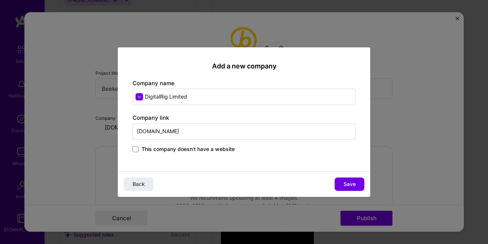
click at [153, 134] on input "beekeys.com" at bounding box center [244, 131] width 223 height 16
type input "beekeys.com"
click at [154, 99] on input "DigitalRig Limited" at bounding box center [244, 96] width 223 height 16
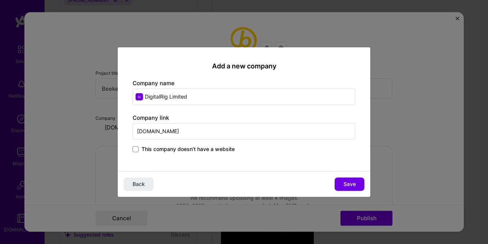
click at [154, 99] on input "DigitalRig Limited" at bounding box center [244, 96] width 223 height 16
paste input "beekeys.com"
click at [146, 96] on input "beekeys.com" at bounding box center [244, 96] width 223 height 16
click at [145, 96] on input "beekeys.com" at bounding box center [244, 96] width 223 height 16
click at [192, 100] on input "beekeys.com" at bounding box center [244, 96] width 223 height 16
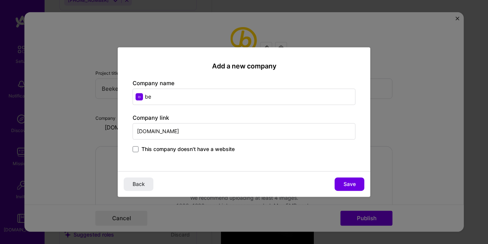
type input "b"
click at [154, 98] on input "text" at bounding box center [244, 96] width 223 height 16
click at [151, 98] on input "text" at bounding box center [244, 96] width 223 height 16
type input "Beekeys"
click at [141, 128] on input "beekeys.com" at bounding box center [244, 131] width 223 height 16
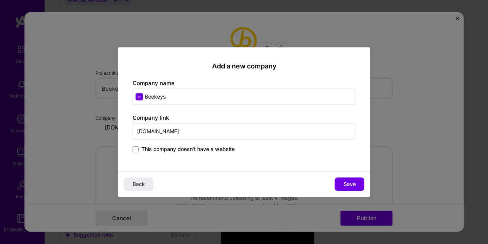
click at [141, 128] on input "beekeys.com" at bounding box center [244, 131] width 223 height 16
click at [140, 128] on input "beekeys.com" at bounding box center [244, 131] width 223 height 16
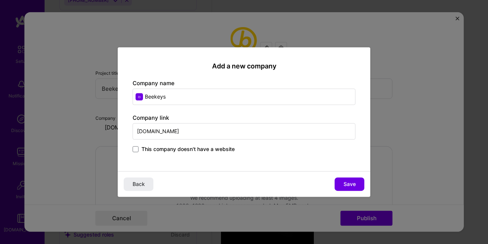
click at [138, 132] on input "beekeys.com" at bounding box center [244, 131] width 223 height 16
click at [160, 130] on input "beekeys.com" at bounding box center [244, 131] width 223 height 16
paste input "https://app.beekeys.com/nigeria"
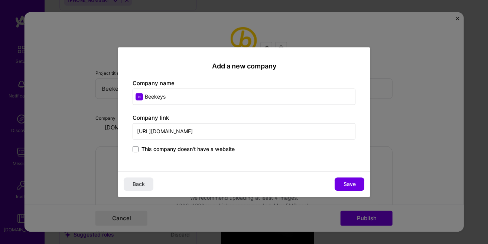
click at [163, 132] on input "https://app.beekeys.com/nigeria" at bounding box center [244, 131] width 223 height 16
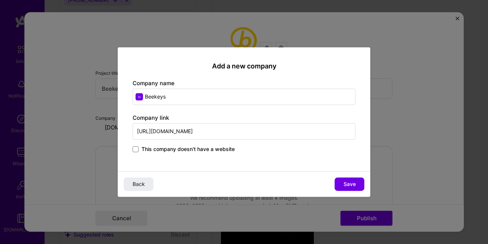
drag, startPoint x: 189, startPoint y: 132, endPoint x: 255, endPoint y: 132, distance: 66.5
click at [255, 132] on input "https://beekeys.com/nigeria" at bounding box center [244, 131] width 223 height 16
type input "https://beekeys.com"
click at [348, 181] on span "Save" at bounding box center [350, 183] width 12 height 7
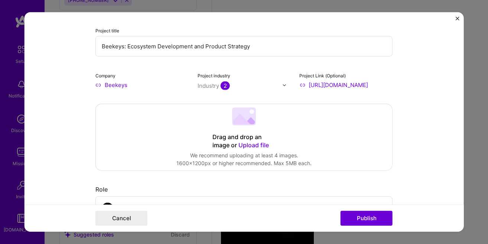
scroll to position [0, 0]
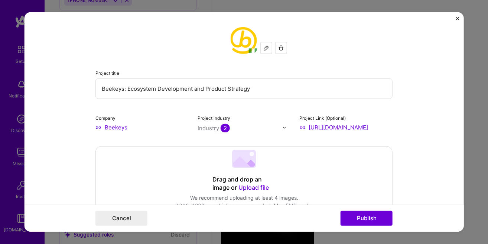
click at [138, 126] on input "Beekeys" at bounding box center [141, 127] width 93 height 8
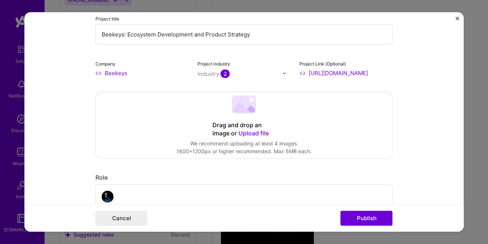
scroll to position [42, 0]
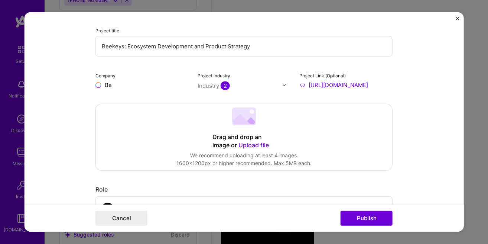
type input "B"
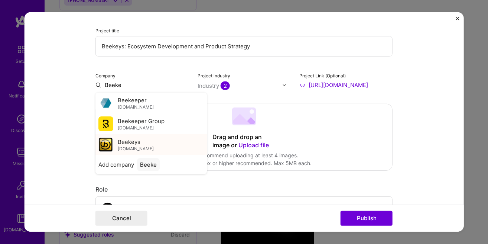
click at [164, 143] on div "Beekeys beekeys.com" at bounding box center [150, 144] width 111 height 21
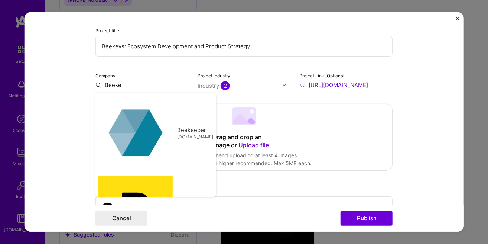
type input "Beekeys"
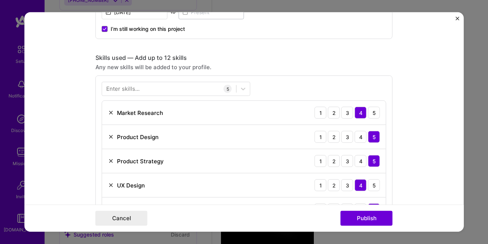
scroll to position [296, 0]
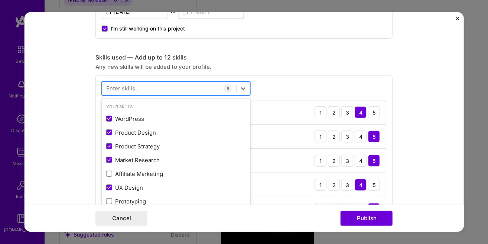
click at [149, 93] on div at bounding box center [169, 88] width 134 height 12
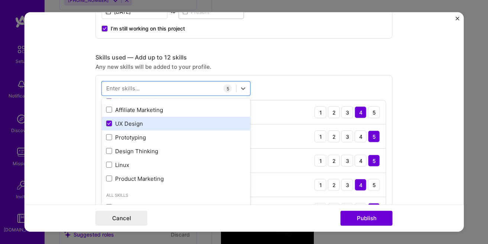
scroll to position [85, 0]
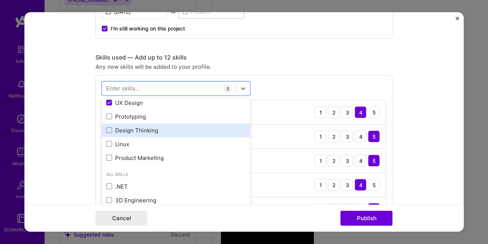
click at [142, 132] on div "Design Thinking" at bounding box center [176, 130] width 140 height 8
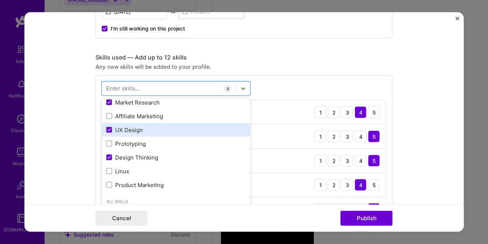
scroll to position [42, 0]
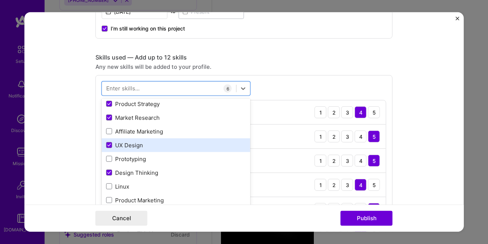
click at [137, 151] on div "UX Design" at bounding box center [176, 145] width 149 height 14
click at [137, 146] on div "UX Design" at bounding box center [176, 145] width 140 height 8
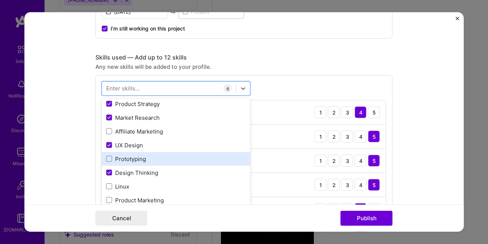
click at [135, 157] on div "Prototyping" at bounding box center [176, 159] width 140 height 8
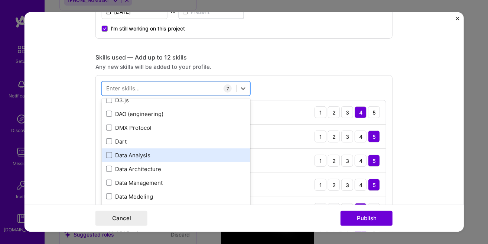
scroll to position [1186, 0]
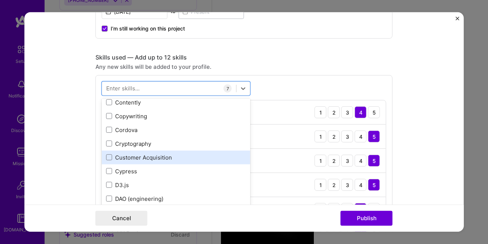
click at [184, 160] on div "Customer Acquisition" at bounding box center [176, 157] width 140 height 8
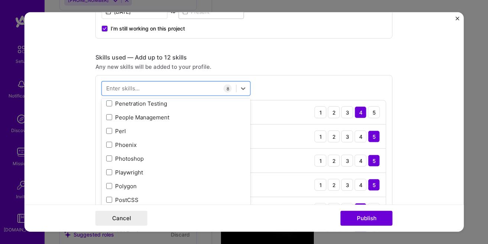
scroll to position [3345, 0]
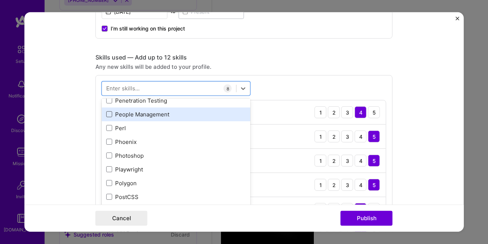
click at [111, 112] on span at bounding box center [109, 114] width 6 height 6
click at [0, 0] on input "checkbox" at bounding box center [0, 0] width 0 height 0
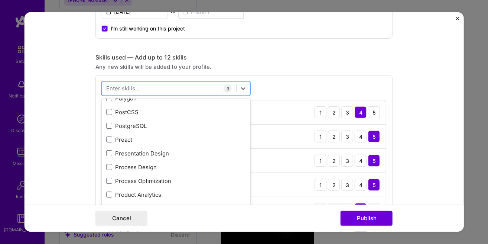
scroll to position [3472, 0]
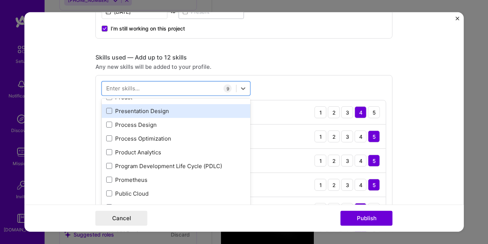
click at [123, 112] on div "Presentation Design" at bounding box center [176, 111] width 140 height 8
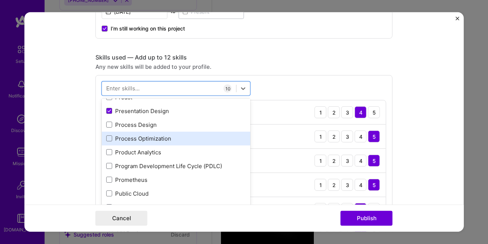
click at [122, 139] on div "Process Optimization" at bounding box center [176, 138] width 140 height 8
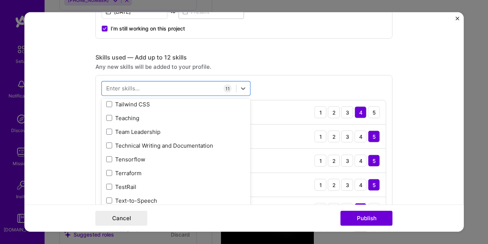
scroll to position [4573, 0]
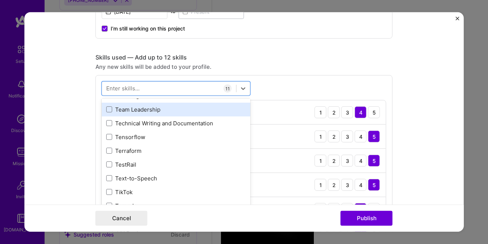
click at [123, 113] on div "Team Leadership" at bounding box center [176, 109] width 140 height 8
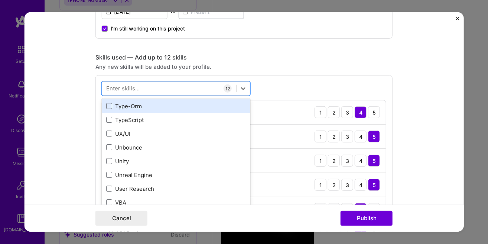
scroll to position [4742, 0]
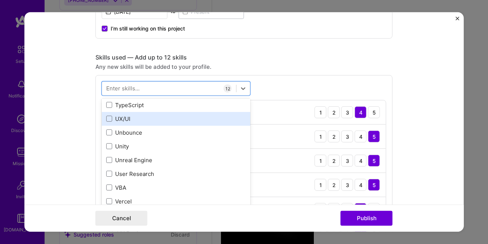
click at [122, 119] on div "UX/UI" at bounding box center [176, 118] width 140 height 8
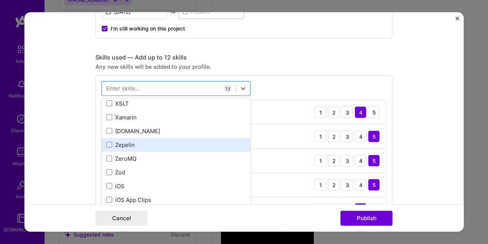
scroll to position [5031, 0]
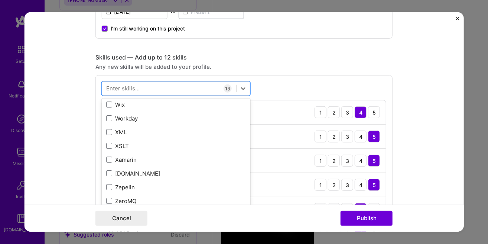
click at [398, 153] on form "Project title Beekeys: Ecosystem Development and Product Strategy Company Beeke…" at bounding box center [244, 121] width 439 height 219
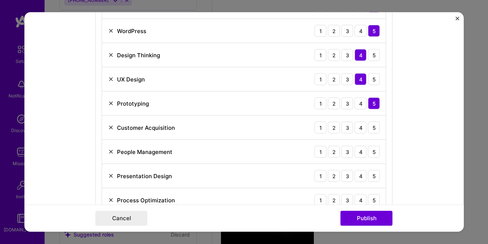
scroll to position [466, 0]
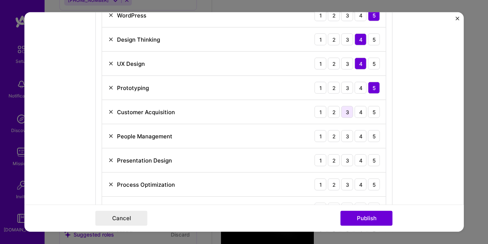
click at [347, 113] on div "3" at bounding box center [347, 112] width 12 height 12
click at [360, 135] on div "4" at bounding box center [361, 136] width 12 height 12
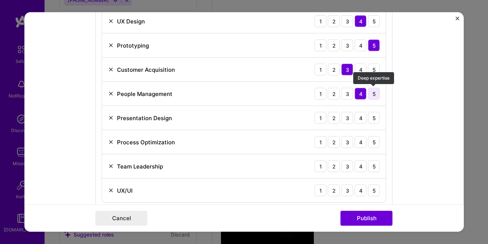
click at [373, 97] on div "5" at bounding box center [374, 94] width 12 height 12
click at [360, 118] on div "4" at bounding box center [361, 118] width 12 height 12
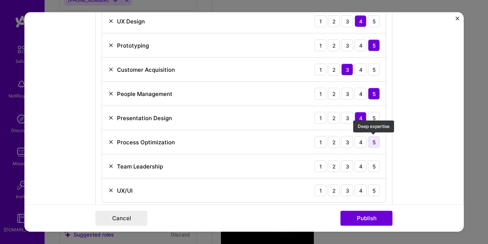
click at [373, 144] on div "5" at bounding box center [374, 142] width 12 height 12
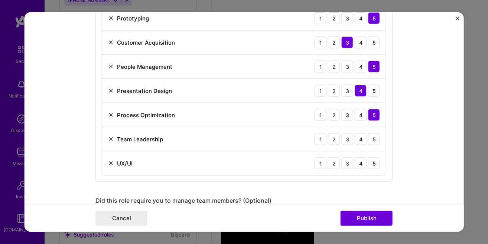
scroll to position [550, 0]
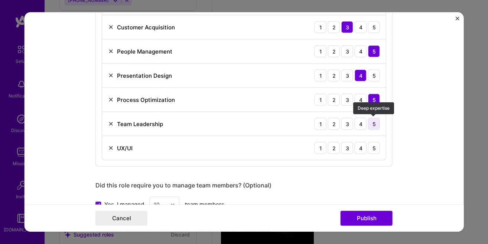
click at [369, 123] on div "5" at bounding box center [374, 124] width 12 height 12
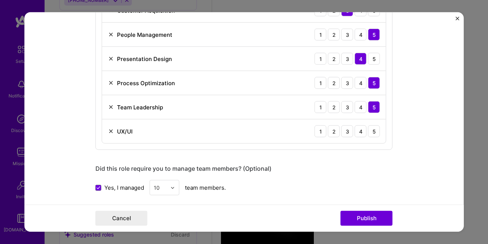
scroll to position [593, 0]
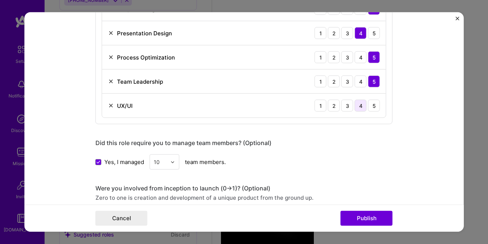
click at [364, 108] on div "4" at bounding box center [361, 106] width 12 height 12
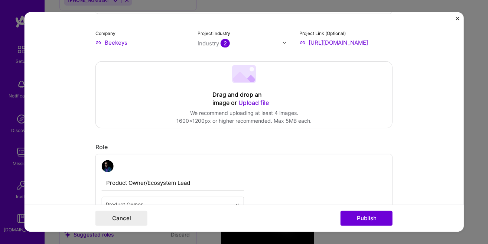
scroll to position [42, 0]
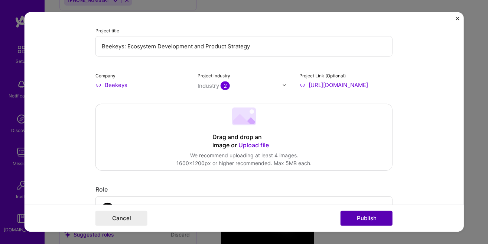
click at [358, 220] on button "Publish" at bounding box center [367, 218] width 52 height 15
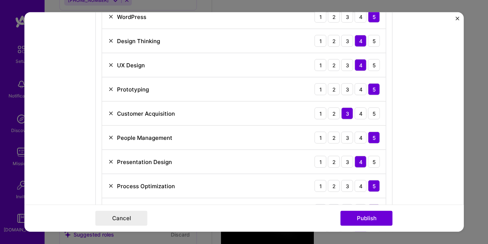
scroll to position [465, 0]
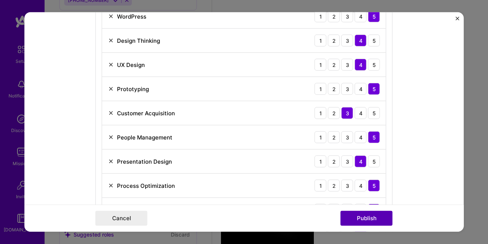
click at [358, 214] on button "Publish" at bounding box center [367, 218] width 52 height 15
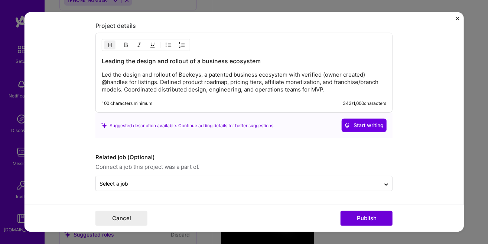
scroll to position [908, 0]
click at [357, 212] on button "Publish" at bounding box center [367, 218] width 52 height 15
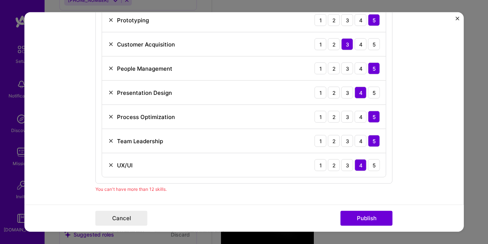
scroll to position [549, 0]
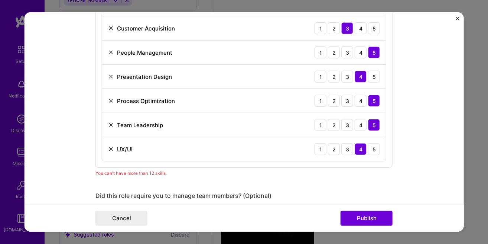
click at [111, 124] on img at bounding box center [111, 125] width 6 height 6
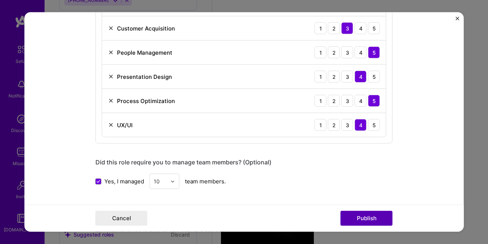
click at [349, 216] on button "Publish" at bounding box center [367, 218] width 52 height 15
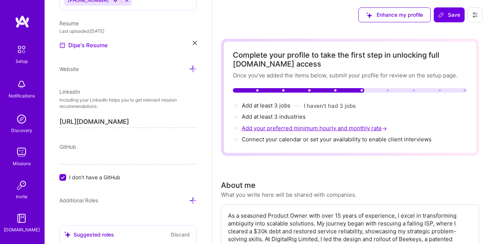
scroll to position [42, 0]
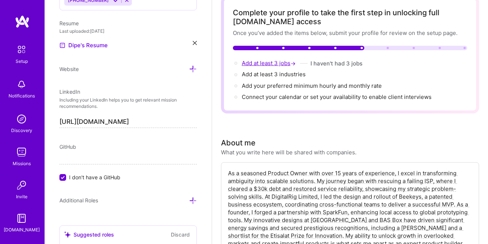
click at [287, 64] on span "Add at least 3 jobs →" at bounding box center [269, 62] width 55 height 7
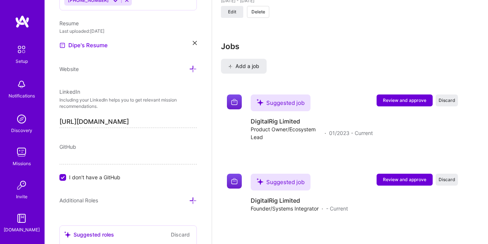
scroll to position [1084, 0]
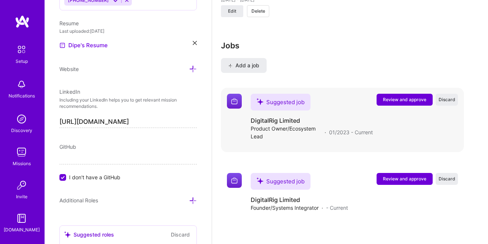
click at [391, 101] on span "Review and approve" at bounding box center [404, 99] width 43 height 6
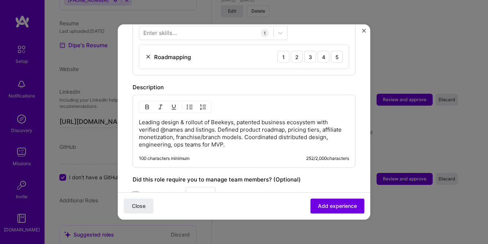
scroll to position [296, 0]
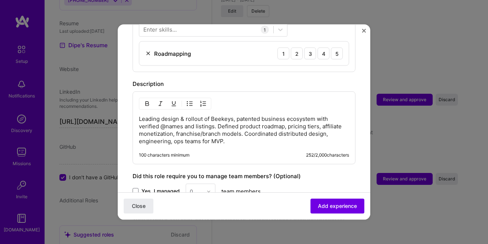
click at [228, 137] on div "Leading design & rollout of Beekeys, patented business ecosystem with verified …" at bounding box center [244, 127] width 223 height 73
click at [363, 33] on button "Close" at bounding box center [364, 33] width 4 height 8
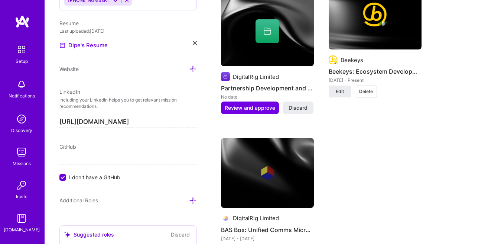
scroll to position [830, 0]
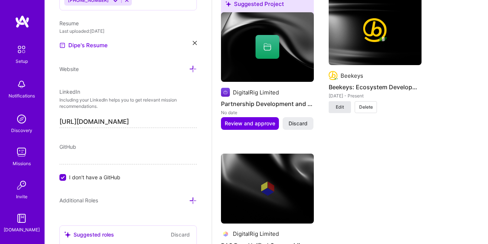
click at [341, 110] on span "Edit" at bounding box center [340, 107] width 8 height 7
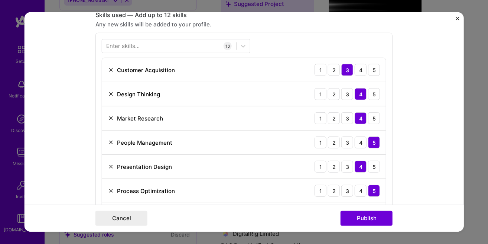
scroll to position [381, 0]
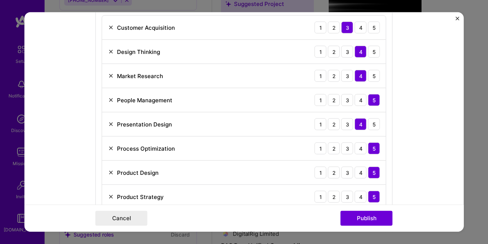
click at [109, 123] on img at bounding box center [111, 124] width 6 height 6
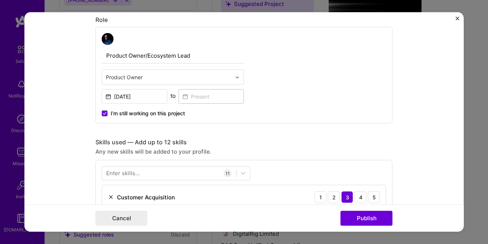
scroll to position [254, 0]
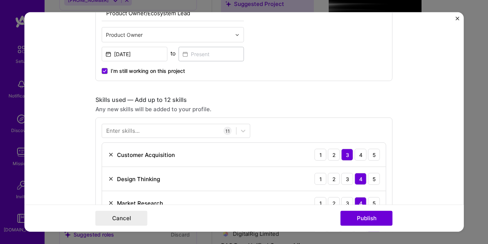
click at [125, 128] on div "Enter skills..." at bounding box center [122, 131] width 33 height 8
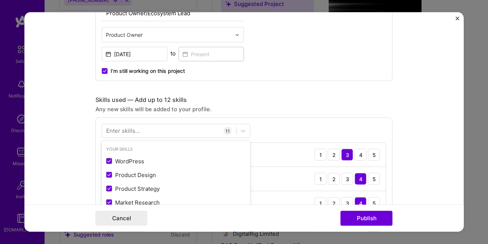
scroll to position [841, 0]
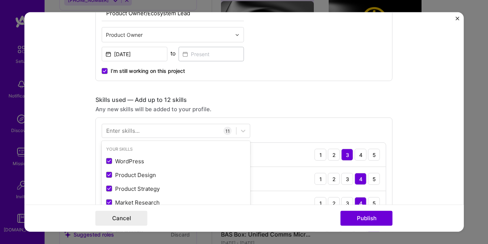
click at [125, 128] on div "Enter skills..." at bounding box center [122, 131] width 33 height 8
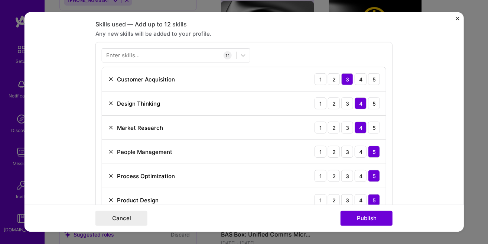
scroll to position [339, 0]
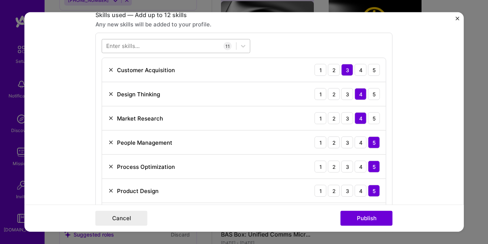
click at [213, 49] on div at bounding box center [169, 46] width 134 height 12
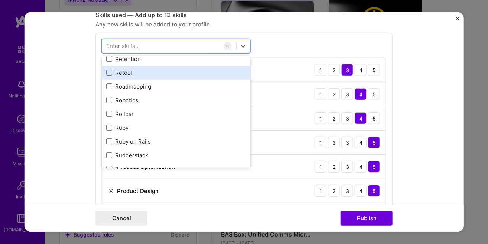
scroll to position [3811, 0]
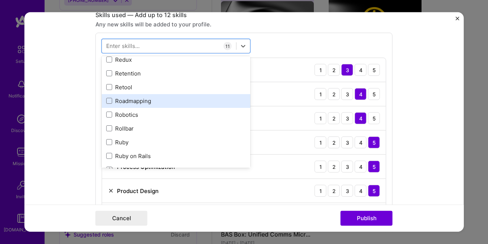
click at [161, 100] on div "Roadmapping" at bounding box center [176, 101] width 140 height 8
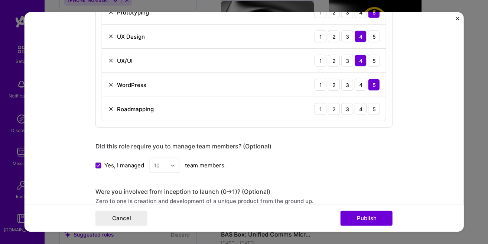
scroll to position [550, 0]
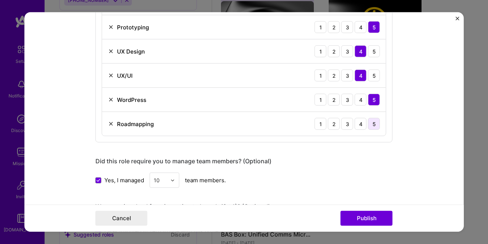
click at [370, 124] on div "5" at bounding box center [374, 124] width 12 height 12
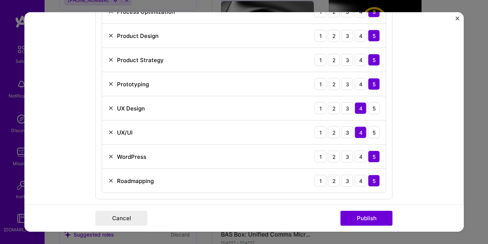
scroll to position [466, 0]
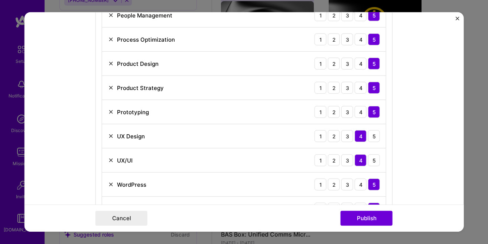
click at [111, 162] on img at bounding box center [111, 160] width 6 height 6
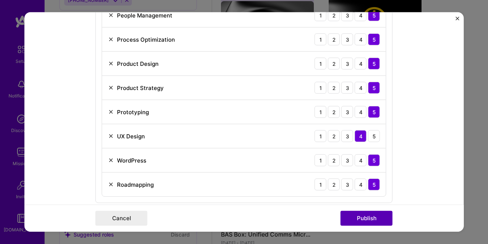
click at [369, 214] on button "Publish" at bounding box center [367, 218] width 52 height 15
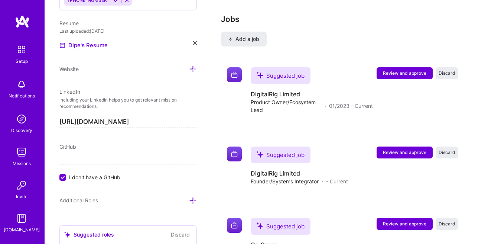
scroll to position [1093, 0]
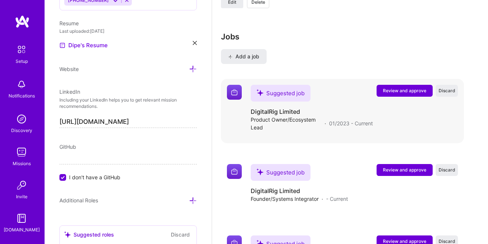
click at [408, 97] on button "Review and approve" at bounding box center [405, 91] width 56 height 12
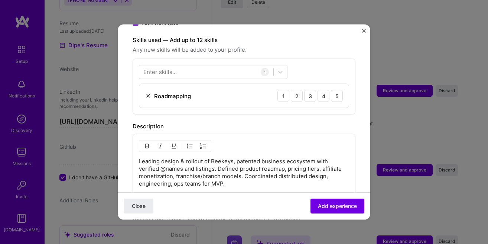
scroll to position [296, 0]
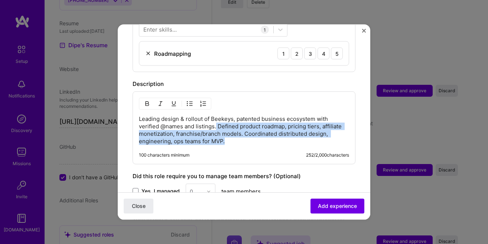
drag, startPoint x: 244, startPoint y: 137, endPoint x: 216, endPoint y: 118, distance: 33.6
click at [216, 118] on p "Leading design & rollout of Beekeys, patented business ecosystem with verified …" at bounding box center [244, 130] width 210 height 30
copy p "Defined product roadmap, pricing tiers, affiliate monetization, franchise/branc…"
click at [363, 30] on img "Close" at bounding box center [364, 31] width 4 height 4
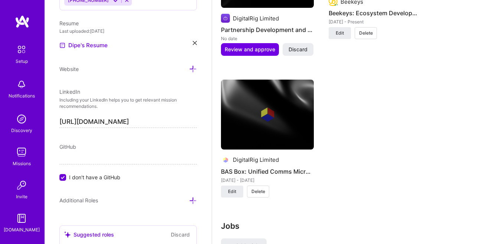
scroll to position [881, 0]
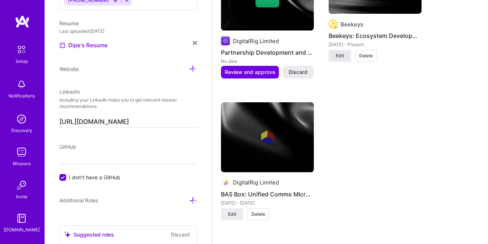
click at [342, 55] on span "Edit" at bounding box center [340, 55] width 8 height 7
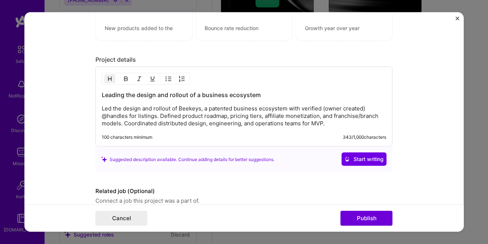
scroll to position [850, 0]
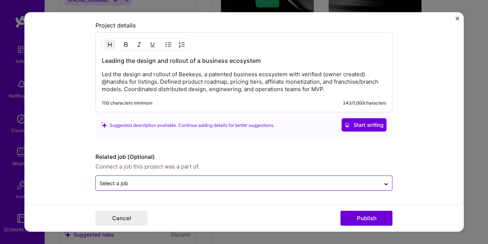
click at [137, 180] on input "text" at bounding box center [238, 183] width 277 height 8
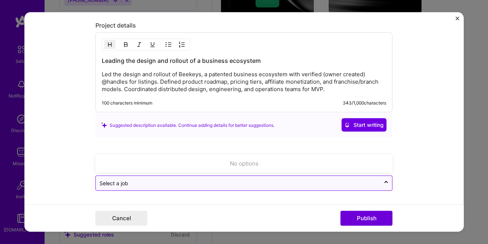
click at [137, 180] on input "text" at bounding box center [238, 183] width 277 height 8
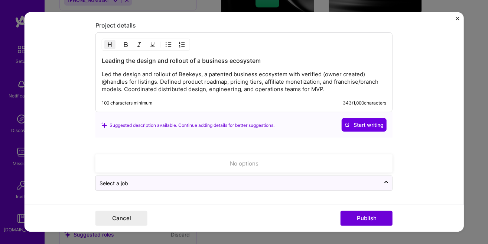
click at [458, 17] on img "Close" at bounding box center [457, 19] width 4 height 4
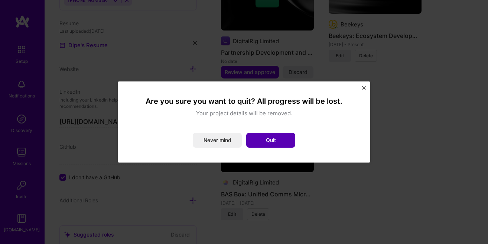
click at [256, 143] on button "Quit" at bounding box center [270, 140] width 49 height 15
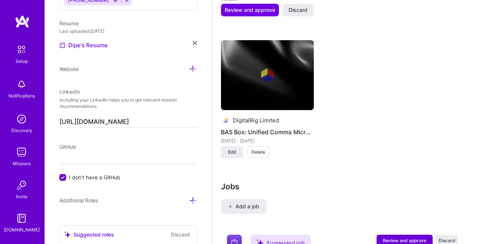
scroll to position [966, 0]
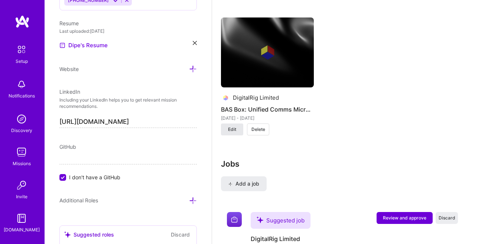
click at [238, 130] on button "Edit" at bounding box center [232, 129] width 22 height 12
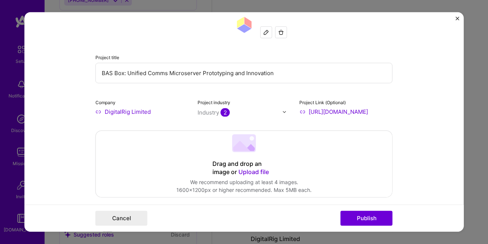
scroll to position [0, 0]
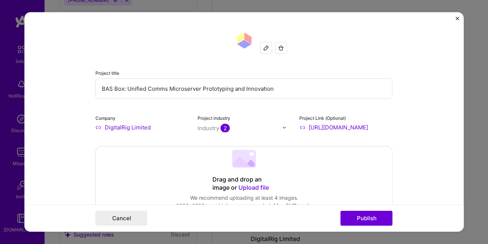
click at [458, 17] on img "Close" at bounding box center [457, 19] width 4 height 4
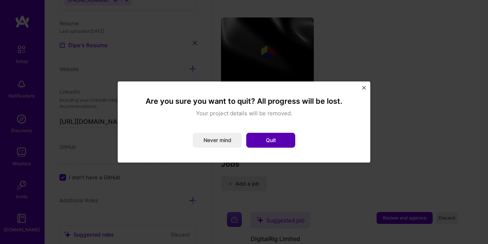
click at [290, 137] on button "Quit" at bounding box center [270, 140] width 49 height 15
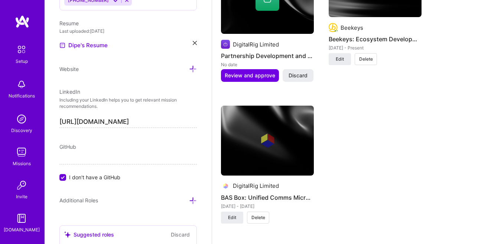
scroll to position [839, 0]
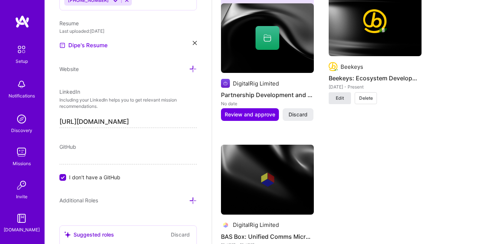
click at [338, 98] on span "Edit" at bounding box center [340, 98] width 8 height 7
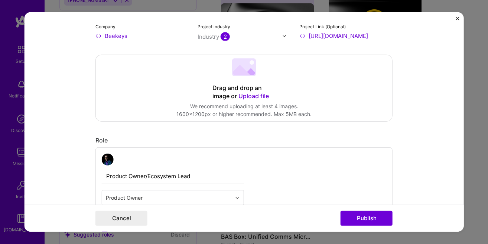
scroll to position [85, 0]
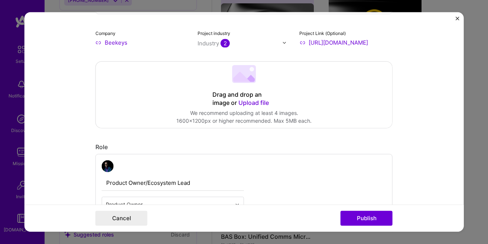
click at [455, 19] on form "Project title Beekeys: Ecosystem Development and Product Strategy Company Beeke…" at bounding box center [244, 121] width 439 height 219
click at [456, 20] on img "Close" at bounding box center [457, 19] width 4 height 4
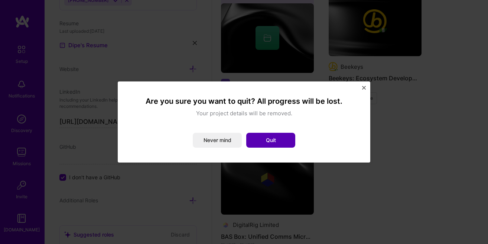
click at [288, 136] on button "Quit" at bounding box center [270, 140] width 49 height 15
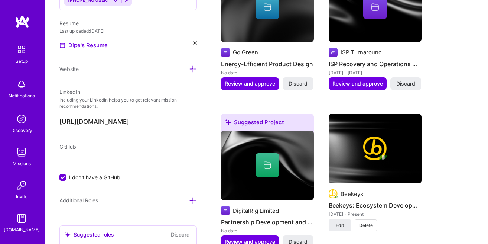
scroll to position [670, 0]
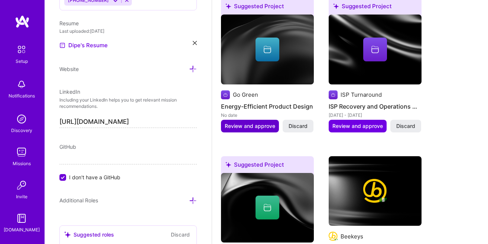
click at [269, 129] on span "Review and approve" at bounding box center [250, 125] width 51 height 7
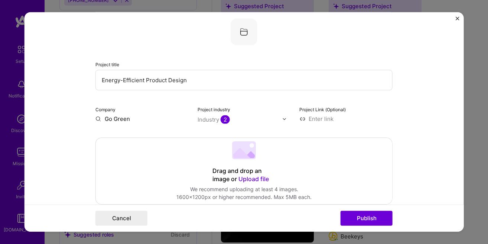
scroll to position [85, 0]
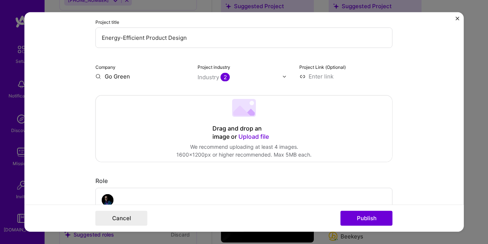
click at [253, 111] on 202 at bounding box center [244, 108] width 24 height 18
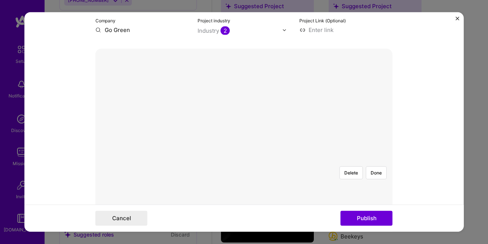
scroll to position [127, 0]
click at [344, 164] on div at bounding box center [395, 247] width 222 height 167
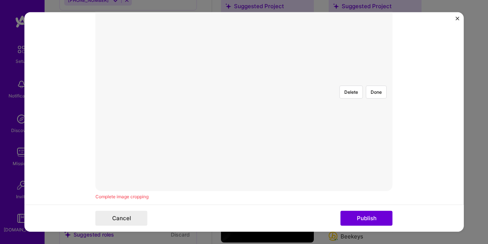
scroll to position [169, 0]
click at [371, 128] on button "Done" at bounding box center [376, 134] width 21 height 13
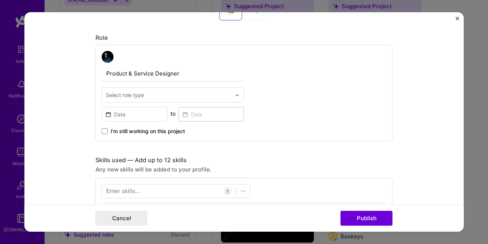
scroll to position [423, 0]
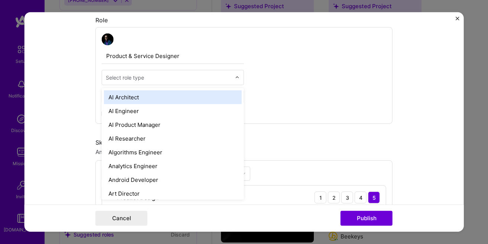
click at [162, 80] on input "text" at bounding box center [169, 78] width 126 height 8
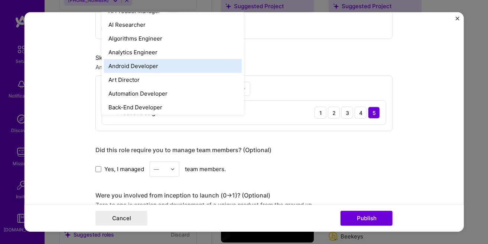
scroll to position [42, 0]
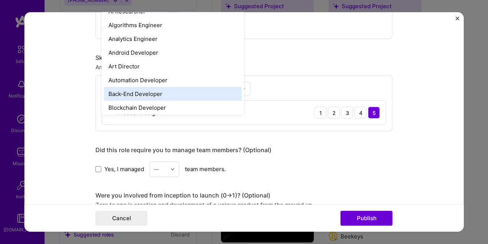
click at [312, 84] on div "Enter skills... 1 Product Design 1 2 3 4 5" at bounding box center [243, 103] width 297 height 56
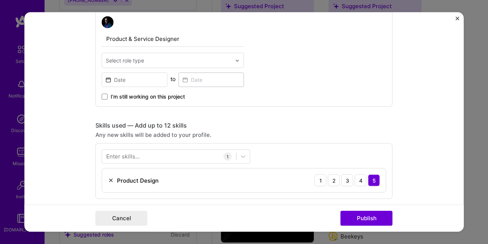
scroll to position [423, 0]
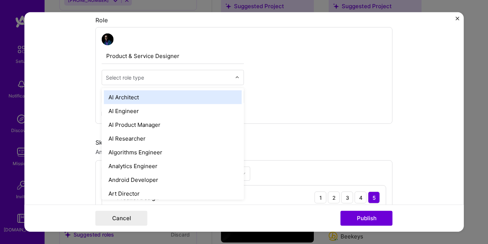
click at [171, 83] on div "Select role type" at bounding box center [168, 77] width 133 height 14
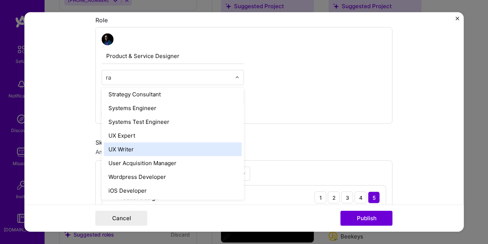
scroll to position [0, 0]
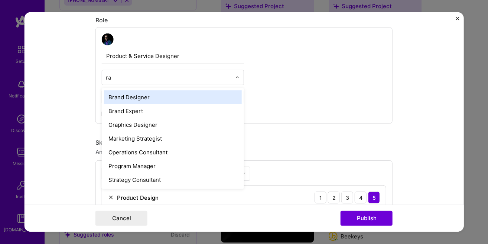
type input "ras"
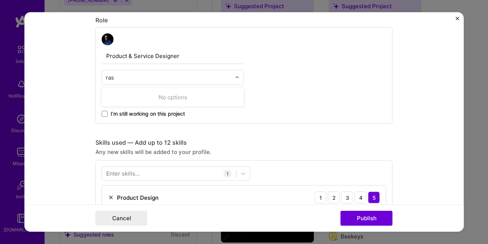
click at [182, 79] on input "ras" at bounding box center [169, 78] width 126 height 8
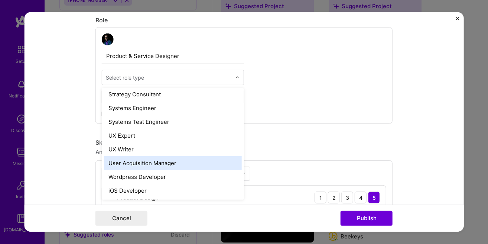
scroll to position [813, 0]
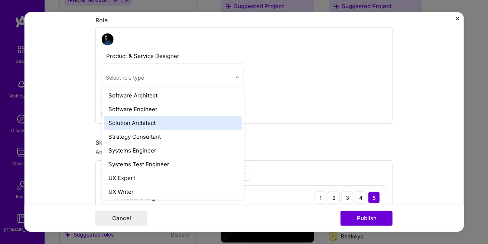
click at [147, 126] on div "Solution Architect" at bounding box center [173, 123] width 138 height 14
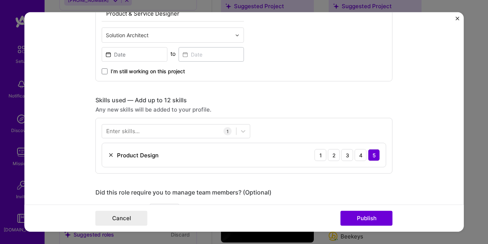
scroll to position [423, 0]
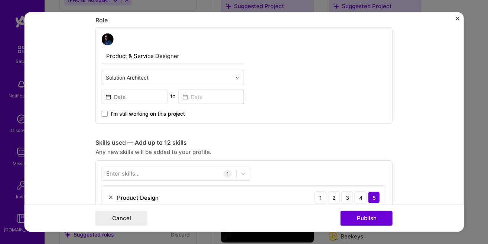
click at [168, 81] on input "text" at bounding box center [169, 78] width 126 height 8
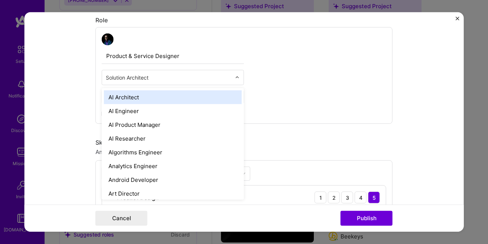
click at [168, 81] on input "text" at bounding box center [169, 78] width 126 height 8
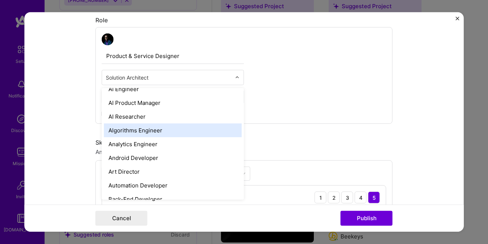
scroll to position [0, 0]
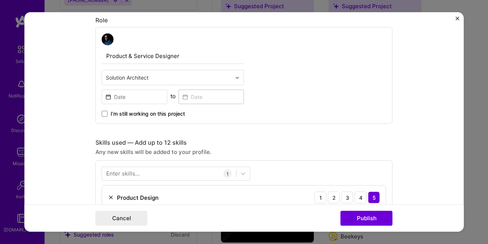
click at [292, 104] on div "Product & Service Designer Solution Architect to I’m still working on this proj…" at bounding box center [243, 75] width 297 height 97
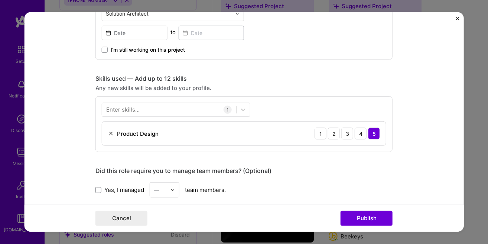
scroll to position [508, 0]
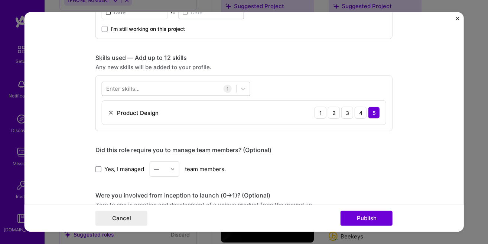
click at [173, 94] on div at bounding box center [169, 88] width 134 height 12
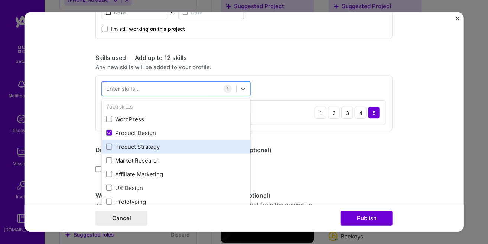
click at [169, 147] on div "Product Strategy" at bounding box center [176, 147] width 140 height 8
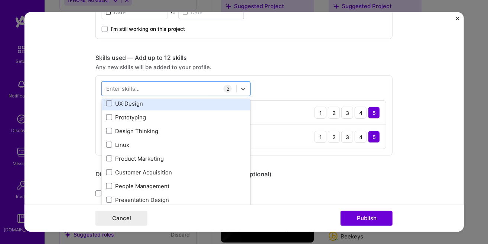
scroll to position [85, 0]
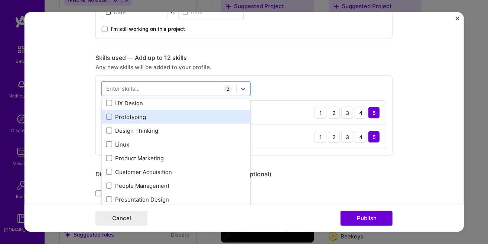
click at [162, 116] on div "Prototyping" at bounding box center [176, 117] width 140 height 8
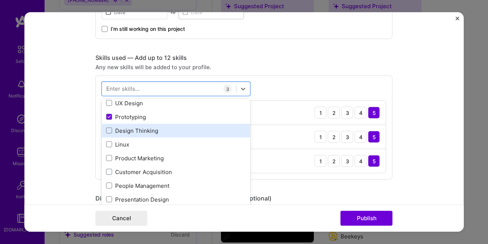
click at [159, 129] on div "Design Thinking" at bounding box center [176, 131] width 140 height 8
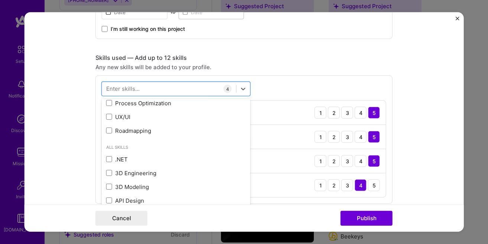
scroll to position [212, 0]
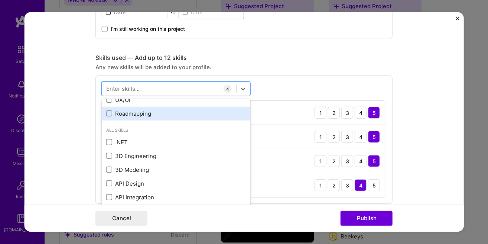
click at [158, 118] on div "Roadmapping" at bounding box center [176, 114] width 149 height 14
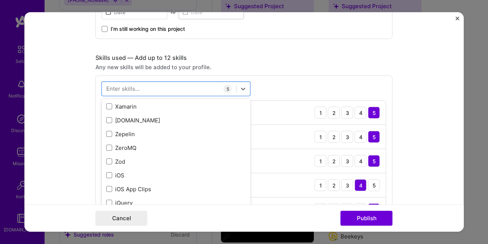
scroll to position [5073, 0]
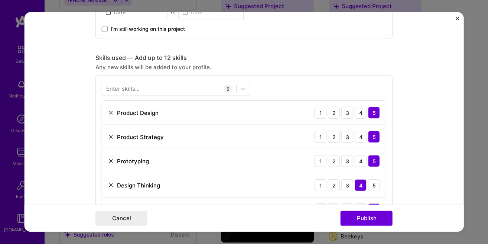
click at [269, 89] on div "Enter skills... 5 Product Design 1 2 3 4 5 Product Strategy 1 2 3 4 5 Prototypi…" at bounding box center [243, 151] width 297 height 152
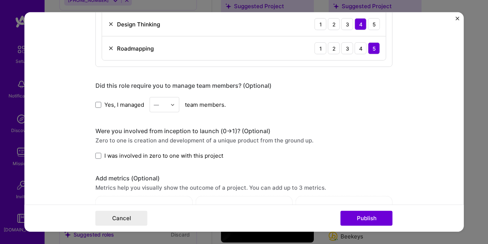
scroll to position [677, 0]
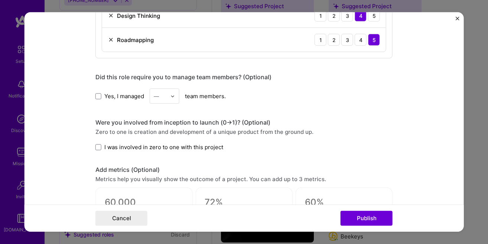
click at [161, 94] on input "text" at bounding box center [160, 96] width 13 height 8
click at [166, 127] on div "2" at bounding box center [164, 130] width 25 height 14
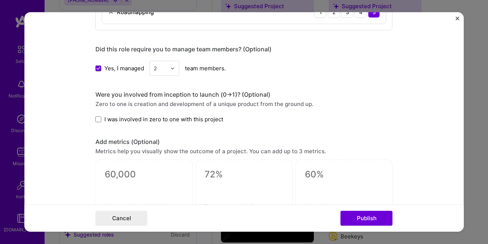
scroll to position [720, 0]
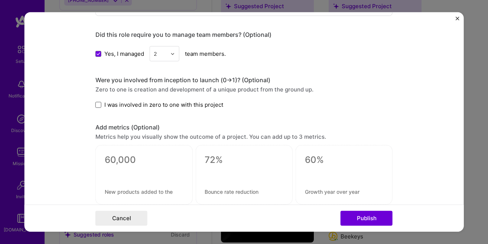
click at [97, 105] on span at bounding box center [98, 105] width 6 height 6
click at [0, 0] on input "I was involved in zero to one with this project" at bounding box center [0, 0] width 0 height 0
click at [169, 55] on div "2" at bounding box center [160, 53] width 20 height 14
click at [165, 101] on div "4" at bounding box center [164, 101] width 25 height 14
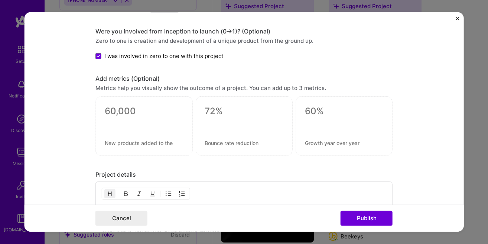
scroll to position [656, 0]
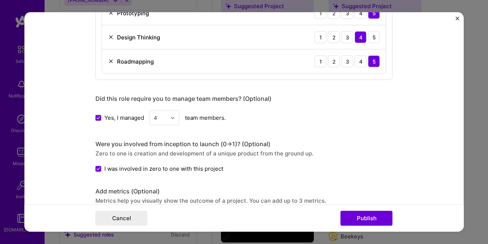
click at [175, 117] on div at bounding box center [174, 117] width 9 height 14
click at [169, 150] on div "2" at bounding box center [164, 151] width 25 height 14
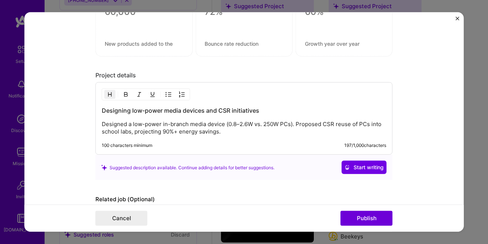
scroll to position [910, 0]
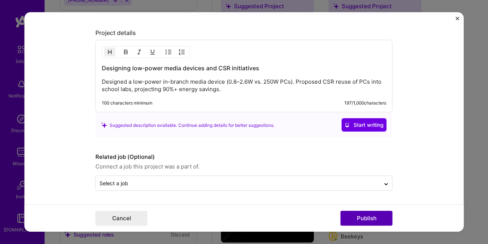
click at [346, 213] on button "Publish" at bounding box center [367, 218] width 52 height 15
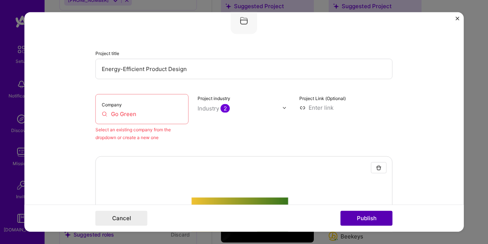
scroll to position [49, 0]
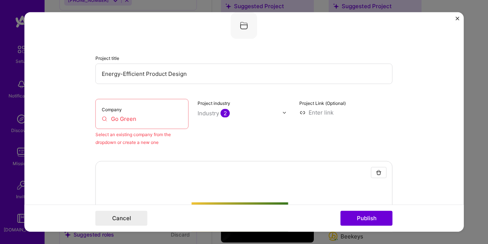
click at [133, 119] on input "Go Green" at bounding box center [142, 119] width 81 height 8
click at [153, 120] on input "digitalri" at bounding box center [142, 119] width 81 height 8
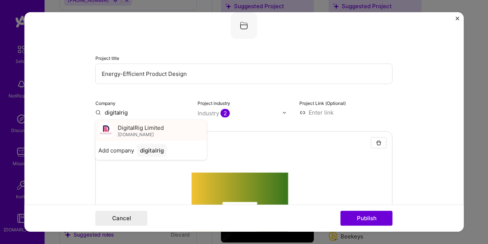
click at [148, 129] on span "DigitalRig Limited" at bounding box center [141, 127] width 46 height 8
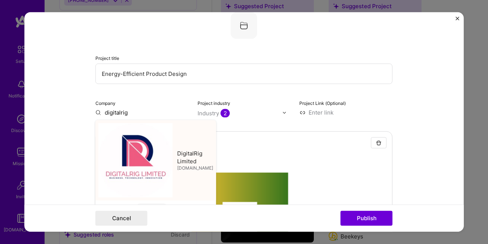
type input "DigitalRig Limited"
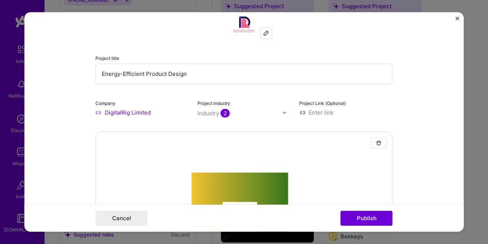
click at [323, 111] on input at bounding box center [345, 112] width 93 height 8
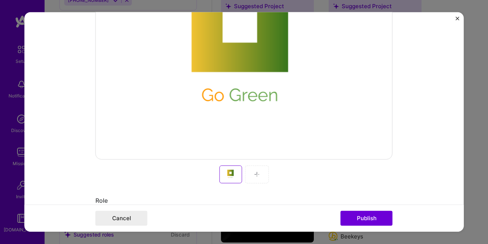
scroll to position [260, 0]
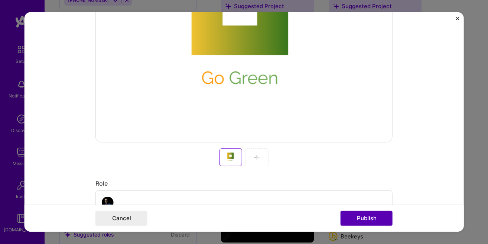
click at [356, 217] on button "Publish" at bounding box center [367, 218] width 52 height 15
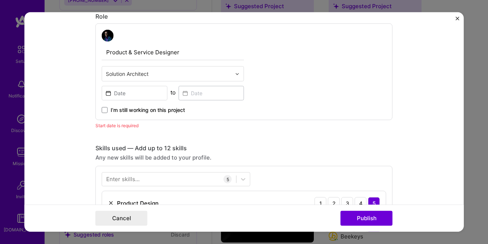
scroll to position [427, 0]
click at [120, 91] on input at bounding box center [135, 92] width 66 height 14
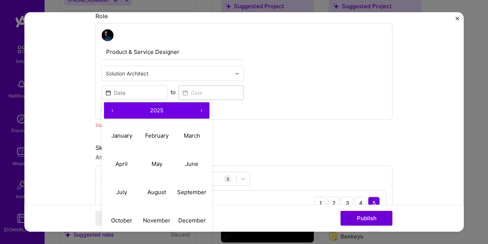
click at [109, 112] on button "‹" at bounding box center [112, 110] width 16 height 16
click at [152, 137] on abbr "February" at bounding box center [156, 134] width 23 height 7
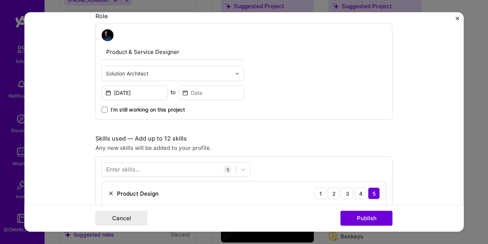
type input "Feb, 2022"
click at [195, 92] on input at bounding box center [212, 92] width 66 height 14
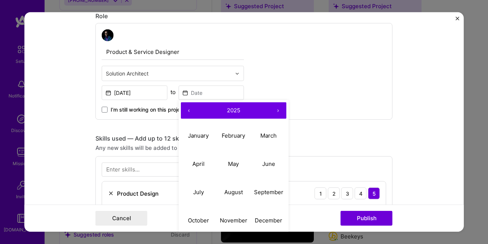
click at [188, 112] on button "‹" at bounding box center [189, 110] width 16 height 16
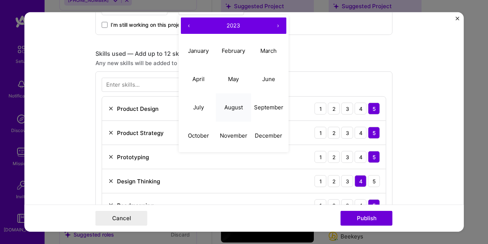
click at [232, 106] on abbr "August" at bounding box center [233, 106] width 19 height 7
type input "Aug, 2023"
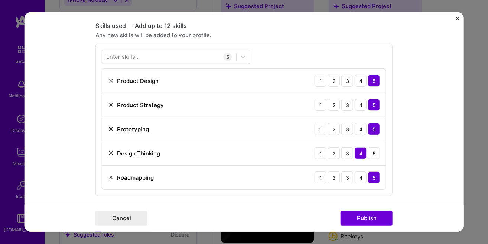
scroll to position [555, 0]
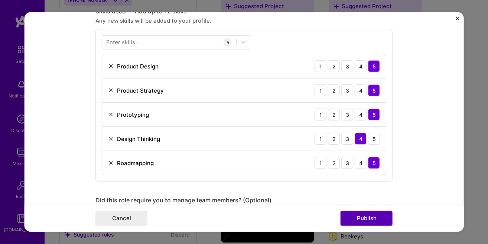
click at [351, 211] on button "Publish" at bounding box center [367, 218] width 52 height 15
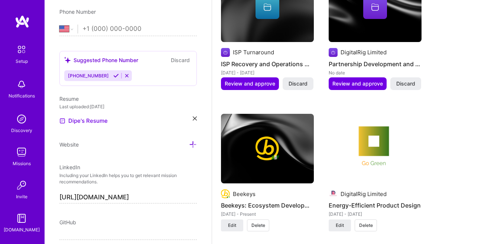
scroll to position [272, 0]
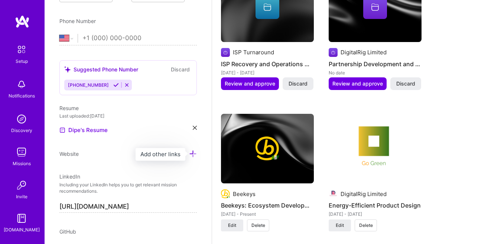
click at [194, 156] on icon at bounding box center [193, 154] width 8 height 8
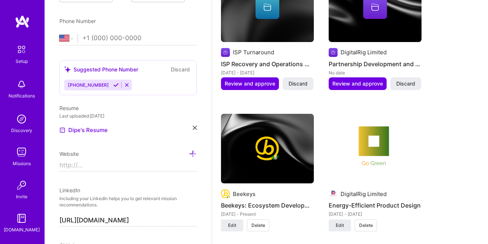
paste input "https://digitalrig.net/"
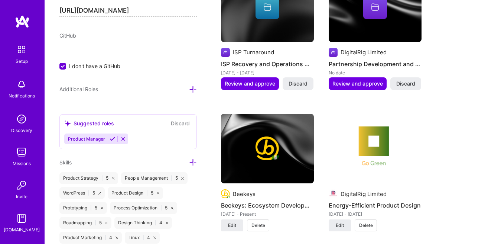
scroll to position [484, 0]
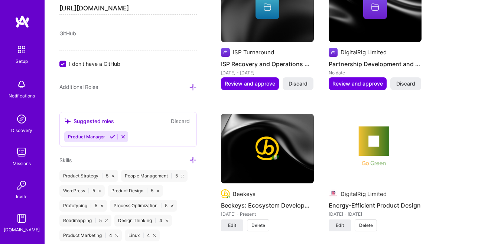
type input "https://digitalrig.net/"
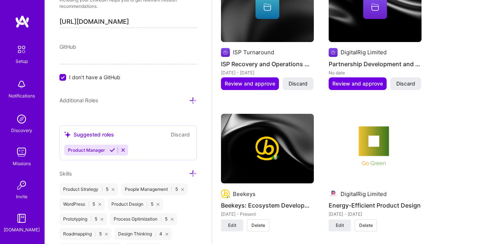
scroll to position [442, 0]
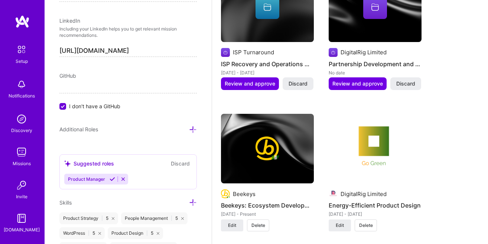
click at [102, 104] on span "I don't have a GitHub" at bounding box center [94, 106] width 51 height 8
click at [67, 104] on input "I don't have a GitHub" at bounding box center [63, 106] width 7 height 7
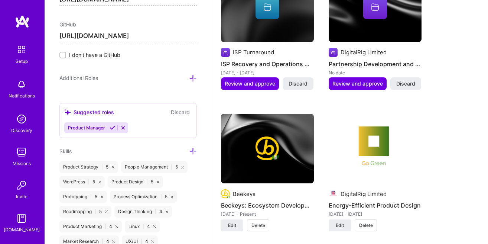
scroll to position [484, 0]
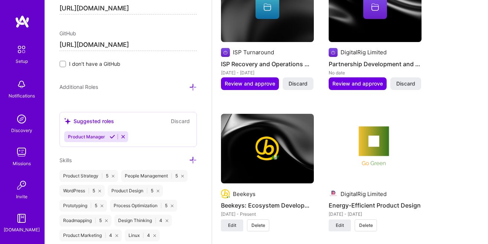
type input "https://github.com/digitalriglimited"
click at [194, 84] on icon at bounding box center [193, 87] width 8 height 8
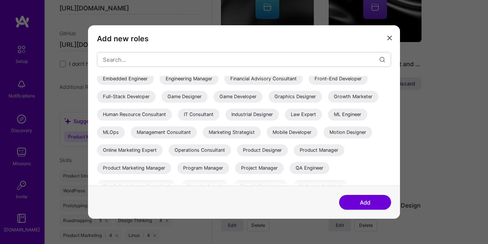
scroll to position [127, 0]
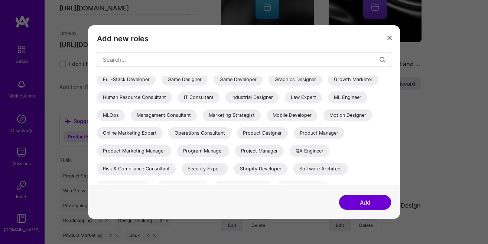
click at [211, 101] on div "IT Consultant" at bounding box center [199, 97] width 42 height 12
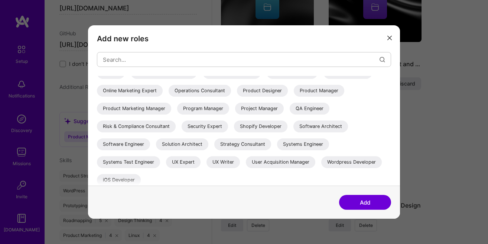
click at [266, 95] on div "Product Designer" at bounding box center [262, 91] width 51 height 12
click at [330, 94] on div "Product Manager" at bounding box center [319, 91] width 51 height 12
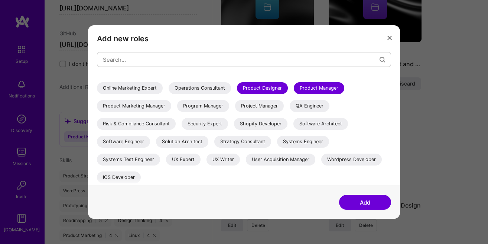
scroll to position [173, 0]
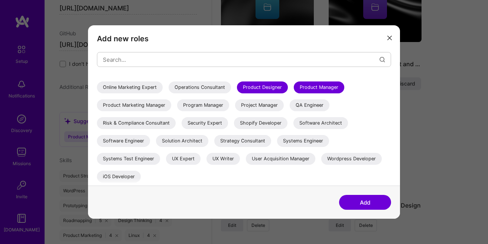
click at [196, 143] on div "Solution Architect" at bounding box center [182, 141] width 52 height 12
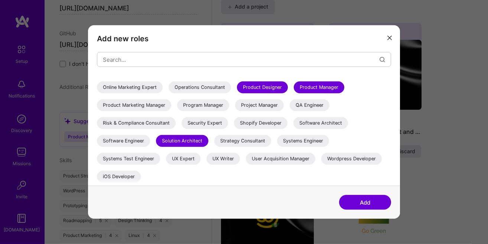
scroll to position [627, 0]
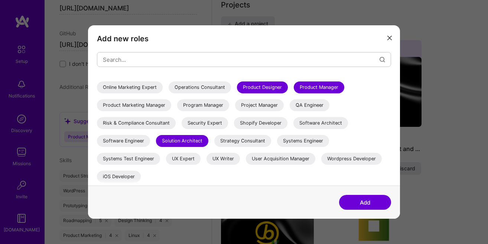
click at [335, 157] on div "Wordpress Developer" at bounding box center [351, 159] width 61 height 12
click at [363, 206] on button "Add" at bounding box center [365, 202] width 52 height 15
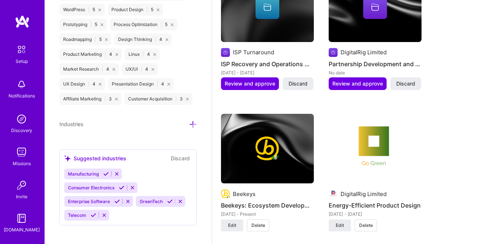
scroll to position [712, 0]
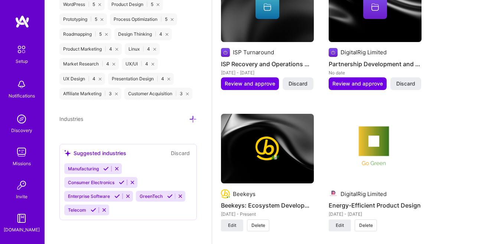
click at [132, 183] on icon at bounding box center [133, 182] width 6 height 6
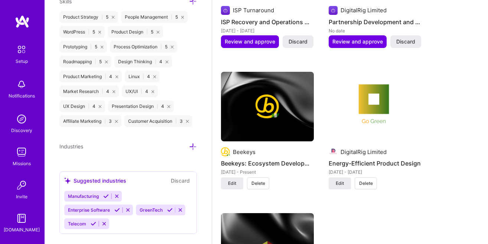
scroll to position [754, 0]
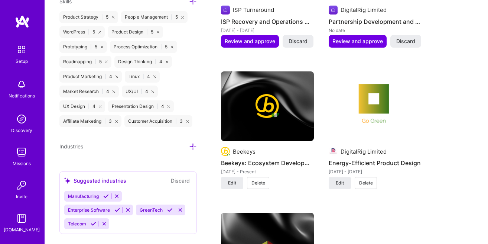
click at [162, 215] on div "Manufacturing Enterprise Software GreenTech Telecom" at bounding box center [128, 210] width 128 height 38
click at [159, 209] on div "Manufacturing Enterprise Software GreenTech Telecom" at bounding box center [128, 210] width 128 height 38
click at [192, 147] on icon at bounding box center [193, 147] width 8 height 8
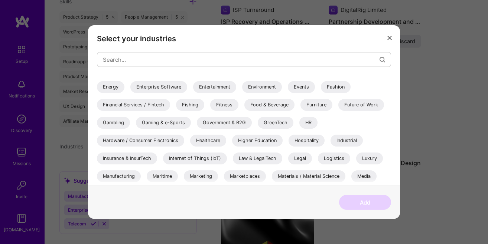
scroll to position [169, 0]
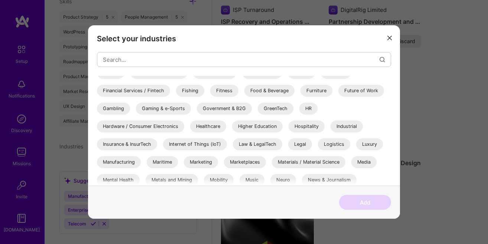
click at [223, 149] on div "Internet of Things (IoT)" at bounding box center [195, 144] width 64 height 12
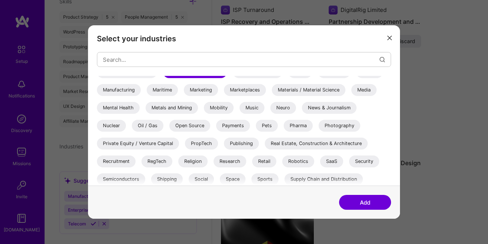
scroll to position [254, 0]
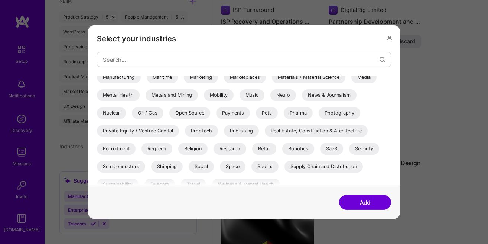
click at [300, 146] on div "Robotics" at bounding box center [298, 149] width 32 height 12
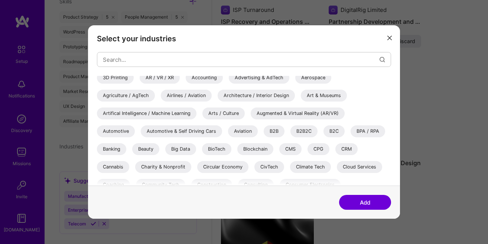
scroll to position [0, 0]
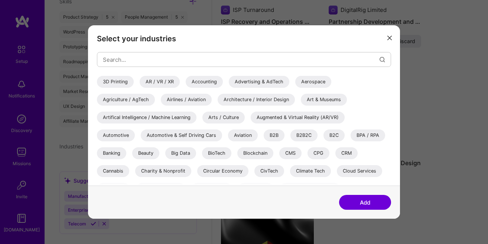
click at [305, 138] on div "B2B2C" at bounding box center [303, 135] width 27 height 12
click at [360, 200] on button "Add" at bounding box center [365, 202] width 52 height 15
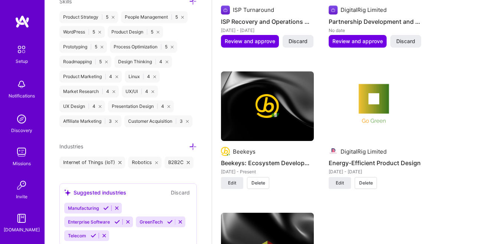
scroll to position [696, 0]
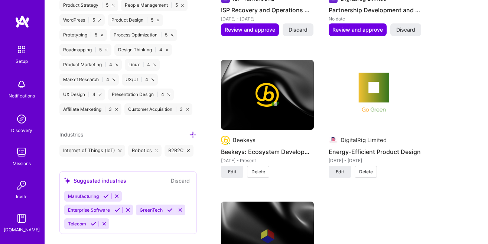
click at [86, 221] on span "Telecom" at bounding box center [77, 224] width 18 height 6
click at [96, 221] on icon at bounding box center [94, 224] width 6 height 6
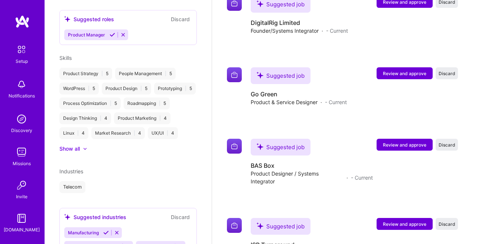
scroll to position [334, 0]
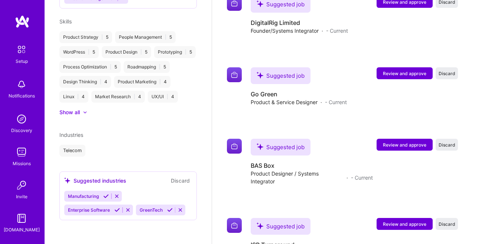
click at [87, 144] on div "Telecom" at bounding box center [127, 150] width 137 height 12
click at [80, 111] on div at bounding box center [81, 111] width 3 height 7
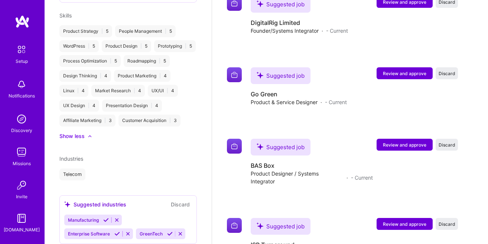
click at [90, 137] on icon at bounding box center [90, 136] width 4 height 2
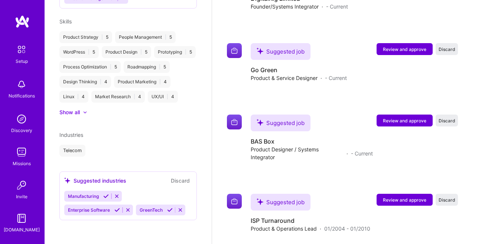
scroll to position [881, 0]
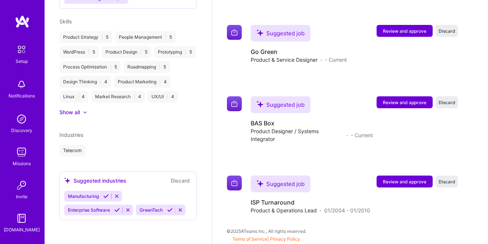
click at [78, 151] on div "Telecom" at bounding box center [72, 150] width 26 height 12
click at [120, 207] on icon at bounding box center [117, 210] width 6 height 6
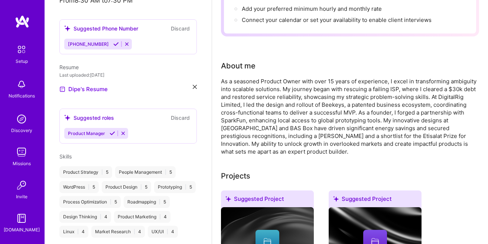
scroll to position [0, 0]
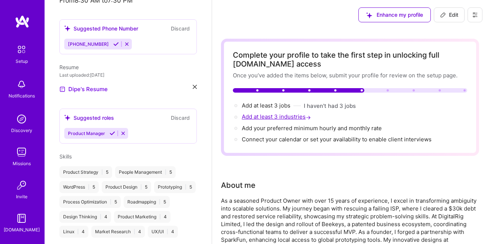
click at [275, 118] on span "Add at least 3 industries →" at bounding box center [277, 116] width 71 height 7
select select "US"
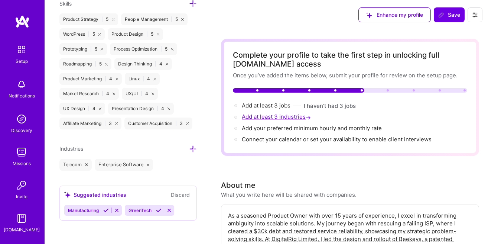
scroll to position [627, 0]
click at [173, 208] on div "Manufacturing GreenTech" at bounding box center [128, 209] width 128 height 11
click at [195, 147] on icon at bounding box center [193, 148] width 8 height 8
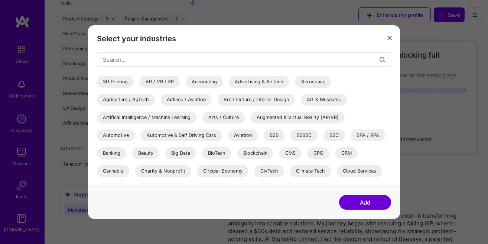
click at [303, 138] on div "B2B2C" at bounding box center [303, 135] width 27 height 12
click at [356, 204] on button "Add" at bounding box center [365, 202] width 52 height 15
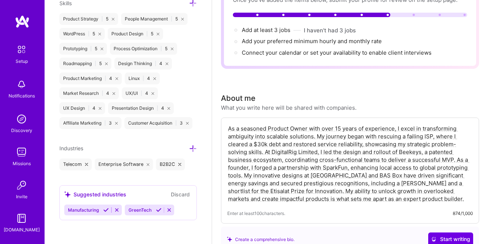
scroll to position [85, 0]
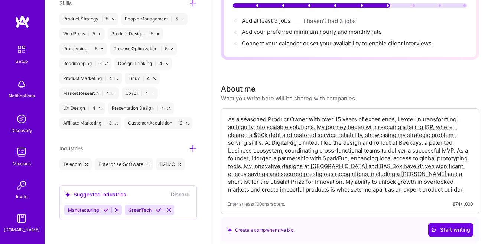
click at [193, 149] on icon at bounding box center [193, 148] width 8 height 8
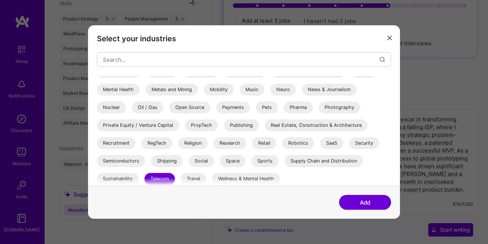
scroll to position [262, 0]
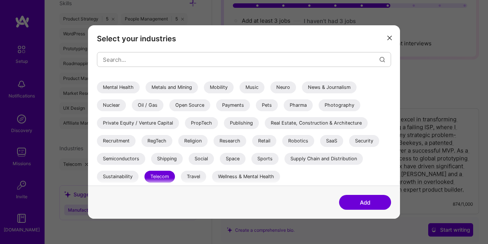
click at [331, 142] on div "SaaS" at bounding box center [331, 141] width 23 height 12
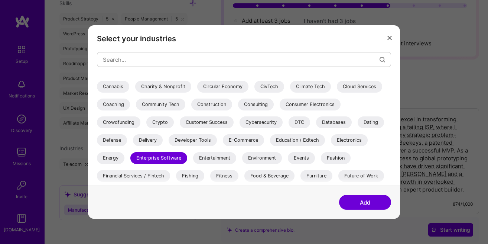
scroll to position [85, 0]
click at [357, 203] on button "Add" at bounding box center [365, 202] width 52 height 15
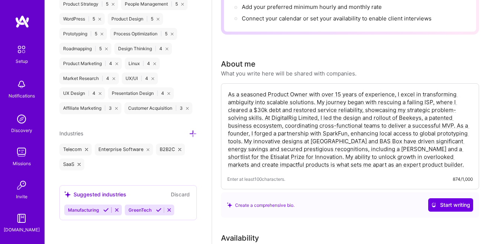
scroll to position [127, 0]
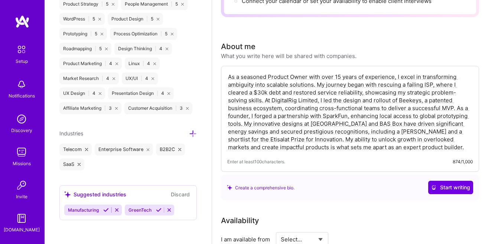
click at [192, 135] on icon at bounding box center [193, 134] width 8 height 8
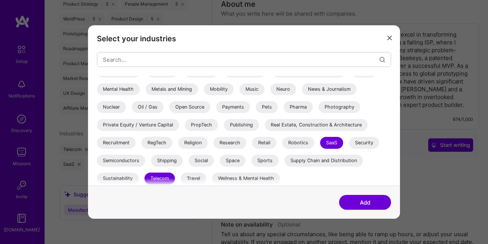
scroll to position [262, 0]
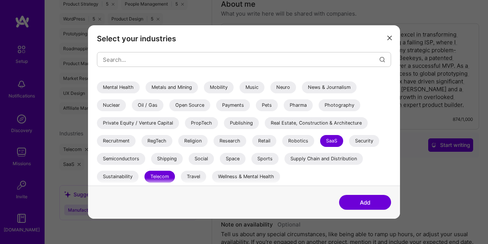
click at [293, 142] on div "Robotics" at bounding box center [298, 141] width 32 height 12
click at [296, 141] on div "Robotics" at bounding box center [298, 141] width 32 height 12
click at [292, 139] on div "Robotics" at bounding box center [298, 141] width 32 height 12
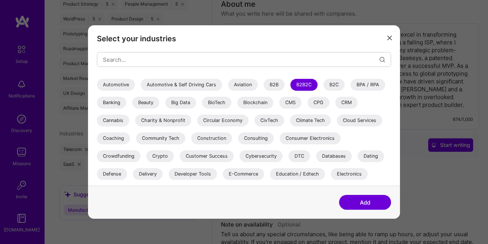
scroll to position [50, 0]
click at [168, 137] on div "Community Tech" at bounding box center [160, 139] width 49 height 12
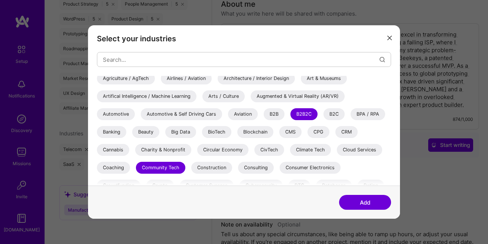
scroll to position [42, 0]
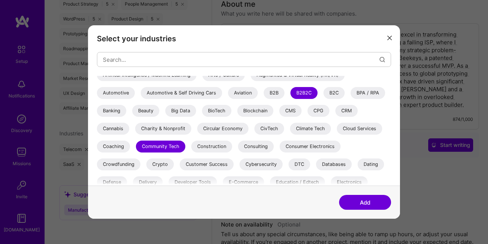
click at [365, 202] on button "Add" at bounding box center [365, 202] width 52 height 15
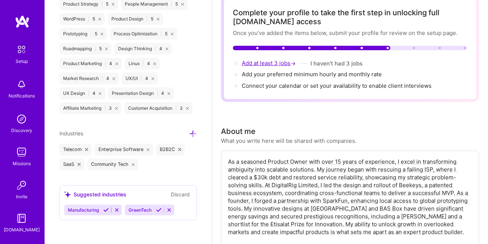
click at [284, 65] on span "Add at least 3 jobs →" at bounding box center [269, 62] width 55 height 7
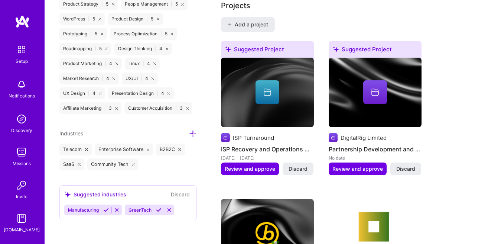
scroll to position [632, 0]
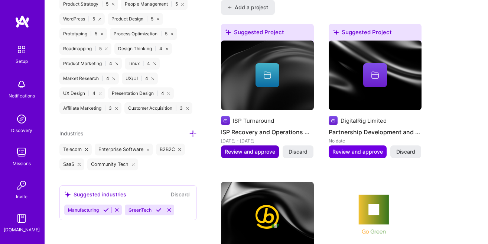
click at [254, 155] on span "Review and approve" at bounding box center [250, 151] width 51 height 7
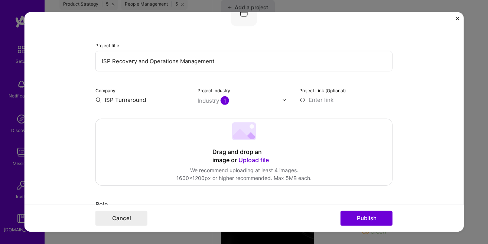
scroll to position [85, 0]
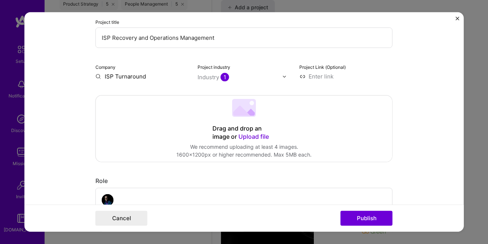
click at [130, 78] on input "ISP Turnaround" at bounding box center [141, 76] width 93 height 8
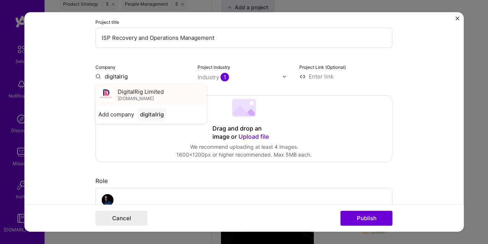
click at [149, 92] on span "DigitalRig Limited" at bounding box center [141, 91] width 46 height 8
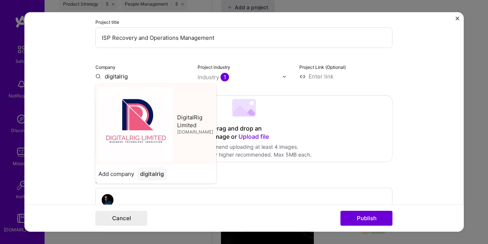
type input "DigitalRig Limited"
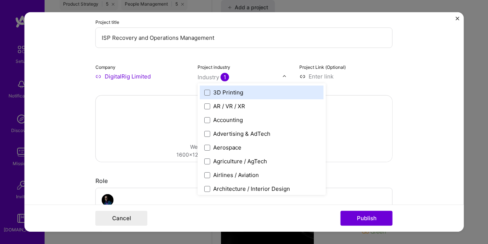
click at [227, 78] on span "1" at bounding box center [225, 77] width 9 height 9
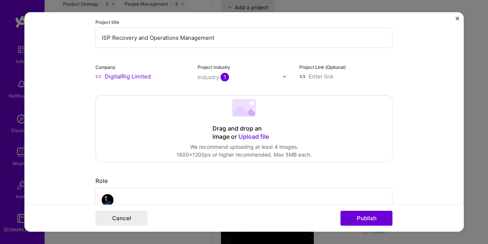
click at [227, 78] on span "1" at bounding box center [225, 77] width 9 height 9
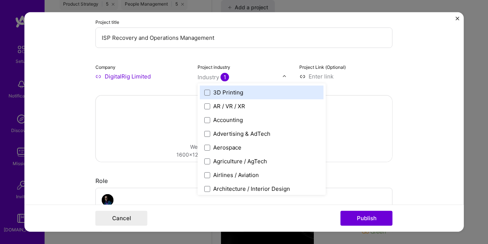
click at [223, 79] on span "1" at bounding box center [225, 77] width 9 height 9
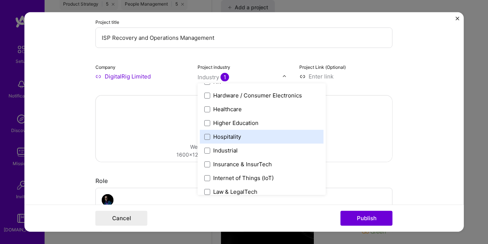
scroll to position [974, 0]
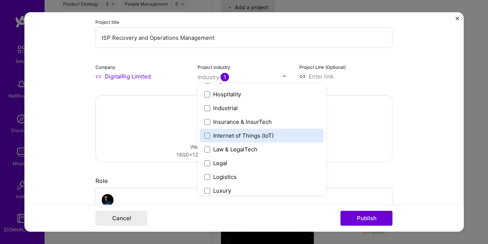
drag, startPoint x: 240, startPoint y: 135, endPoint x: 244, endPoint y: 137, distance: 5.0
click at [244, 137] on div "Internet of Things (IoT)" at bounding box center [243, 135] width 61 height 8
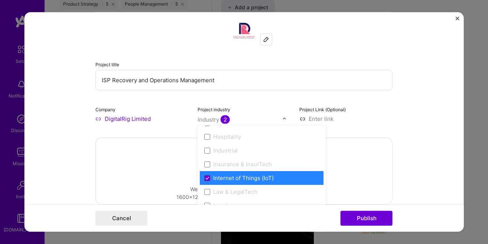
click at [205, 178] on span at bounding box center [207, 178] width 6 height 6
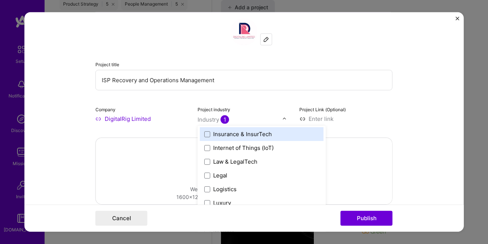
scroll to position [1016, 0]
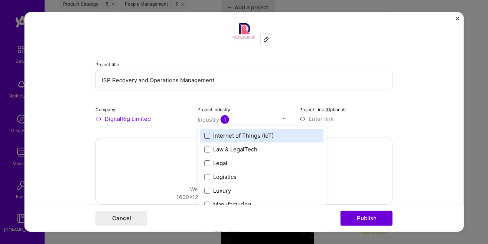
click at [204, 137] on span at bounding box center [207, 135] width 6 height 6
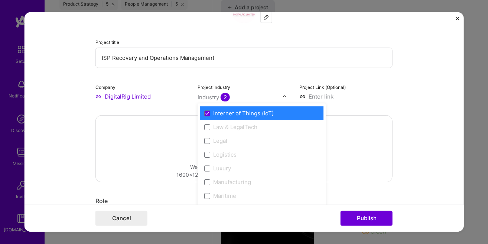
scroll to position [85, 0]
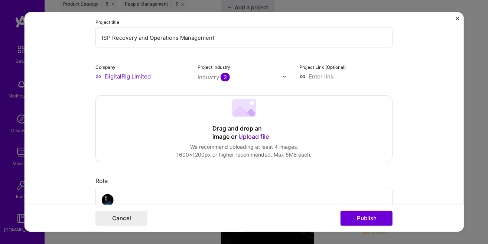
click at [348, 145] on div "Drag and drop an image or Upload file Upload file We recommend uploading at lea…" at bounding box center [244, 128] width 296 height 66
click at [246, 131] on div "Drag and drop an image or Upload file" at bounding box center [243, 132] width 63 height 16
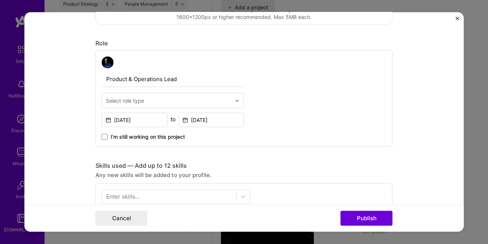
scroll to position [254, 0]
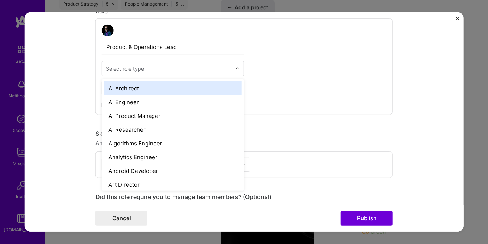
click at [210, 64] on div at bounding box center [169, 68] width 126 height 9
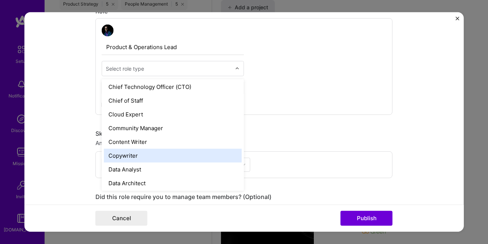
scroll to position [169, 0]
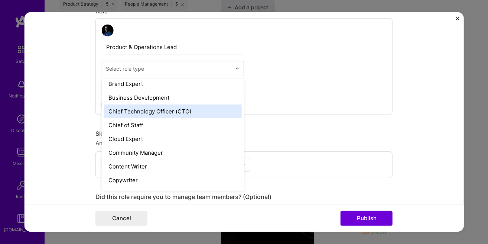
click at [160, 112] on div "Chief Technology Officer (CTO)" at bounding box center [173, 111] width 138 height 14
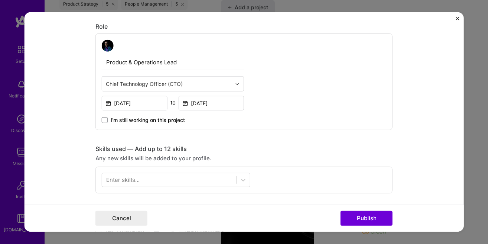
scroll to position [212, 0]
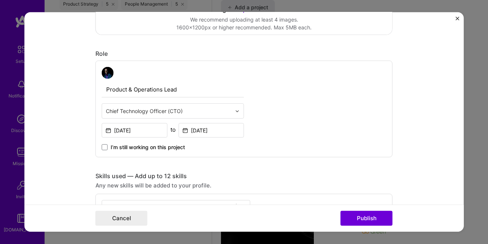
click at [166, 112] on input "text" at bounding box center [169, 111] width 126 height 8
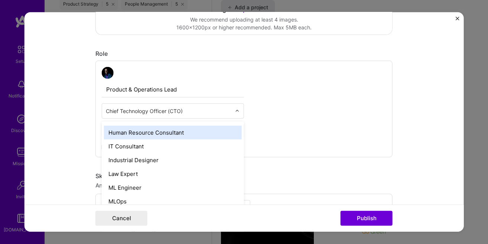
scroll to position [508, 0]
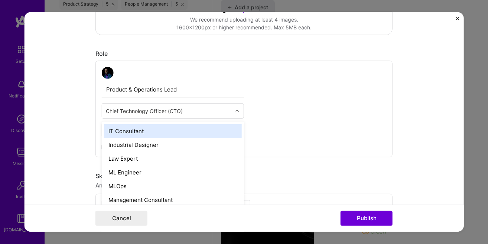
click at [159, 136] on div "IT Consultant" at bounding box center [173, 131] width 138 height 14
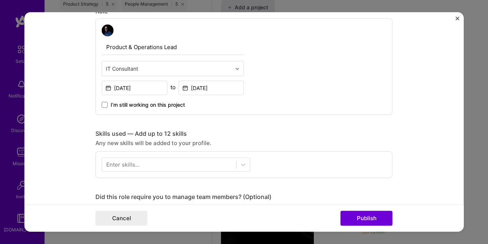
scroll to position [296, 0]
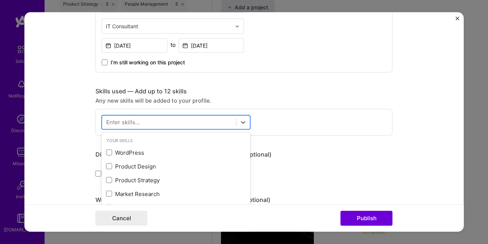
click at [164, 128] on div at bounding box center [169, 122] width 134 height 12
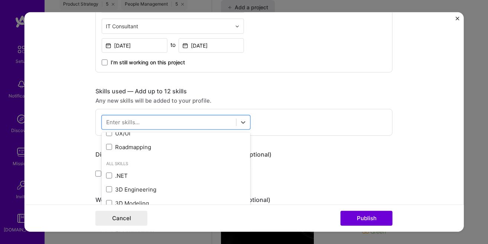
scroll to position [169, 0]
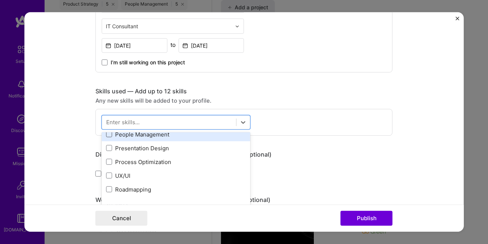
click at [110, 135] on span at bounding box center [109, 134] width 6 height 6
click at [0, 0] on input "checkbox" at bounding box center [0, 0] width 0 height 0
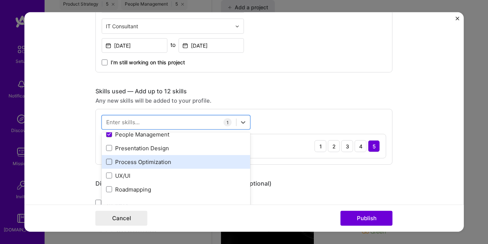
click at [108, 163] on span at bounding box center [109, 162] width 6 height 6
click at [0, 0] on input "checkbox" at bounding box center [0, 0] width 0 height 0
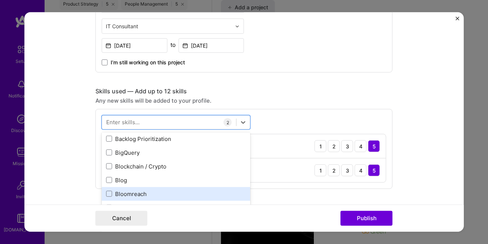
scroll to position [889, 0]
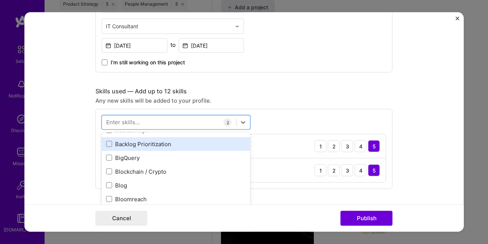
click at [159, 144] on div "Backlog Prioritization" at bounding box center [176, 144] width 140 height 8
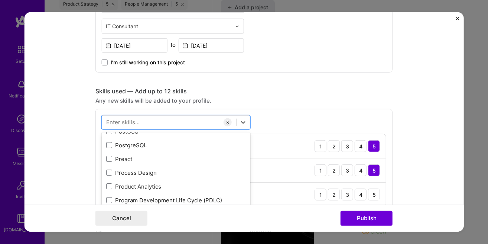
scroll to position [3514, 0]
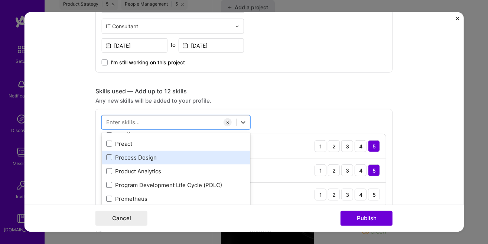
click at [143, 161] on div "Process Design" at bounding box center [176, 157] width 149 height 14
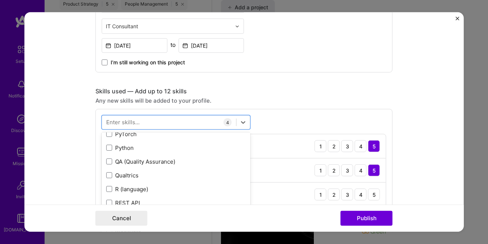
scroll to position [3641, 0]
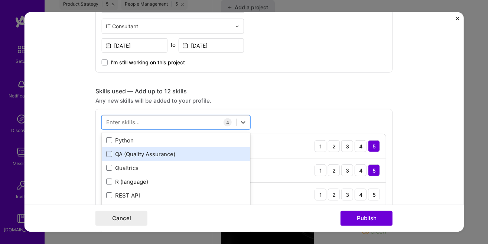
click at [143, 154] on div "QA (Quality Assurance)" at bounding box center [176, 154] width 140 height 8
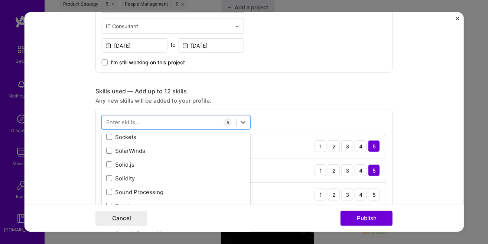
scroll to position [4276, 0]
click at [125, 168] on div "SolarWinds" at bounding box center [176, 164] width 140 height 8
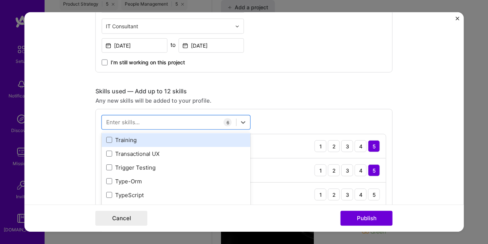
click at [133, 141] on div "Training" at bounding box center [176, 140] width 140 height 8
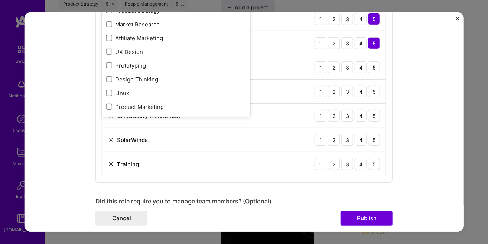
scroll to position [85, 0]
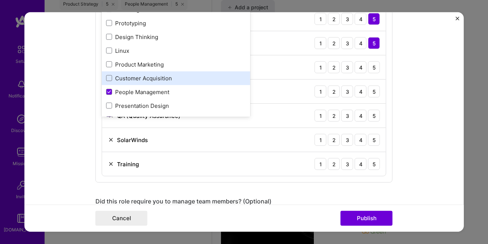
click at [154, 76] on div "Customer Acquisition" at bounding box center [176, 78] width 140 height 8
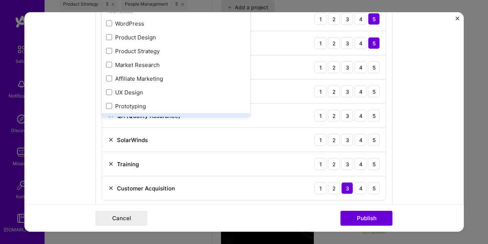
scroll to position [0, 0]
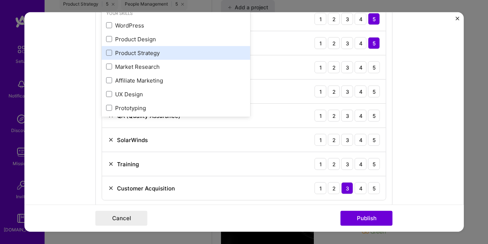
click at [156, 56] on div "Product Strategy" at bounding box center [176, 53] width 140 height 8
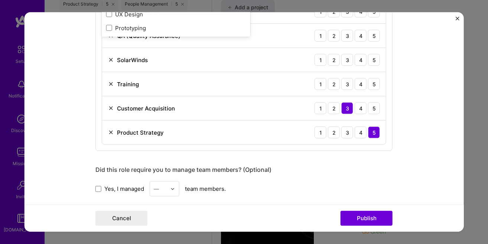
scroll to position [508, 0]
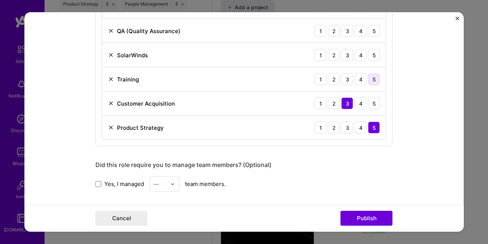
click at [370, 81] on div "5" at bounding box center [374, 79] width 12 height 12
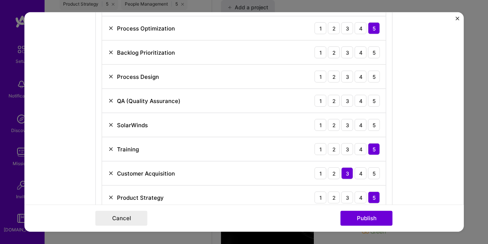
scroll to position [423, 0]
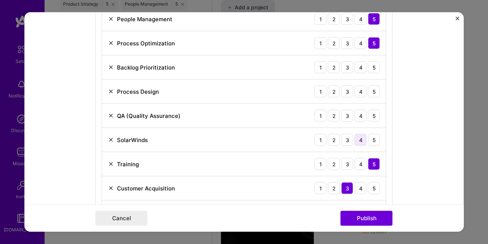
click at [358, 142] on div "4" at bounding box center [361, 140] width 12 height 12
click at [364, 120] on div "4" at bounding box center [361, 116] width 12 height 12
click at [371, 95] on div "5" at bounding box center [374, 91] width 12 height 12
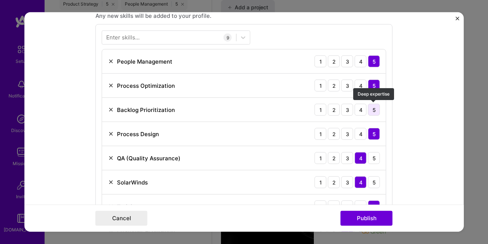
click at [374, 111] on div "5" at bounding box center [374, 110] width 12 height 12
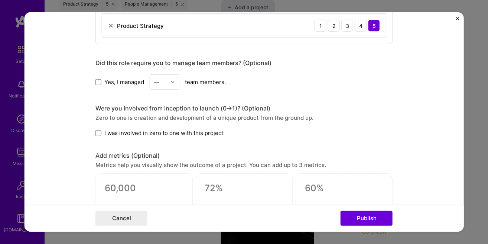
scroll to position [593, 0]
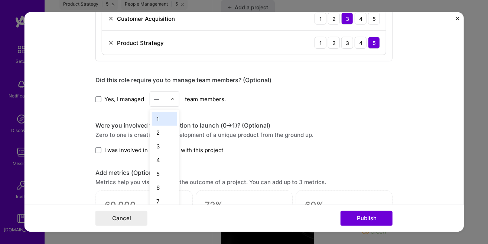
click at [162, 100] on input "text" at bounding box center [160, 99] width 13 height 8
click at [167, 175] on div "5" at bounding box center [164, 174] width 25 height 14
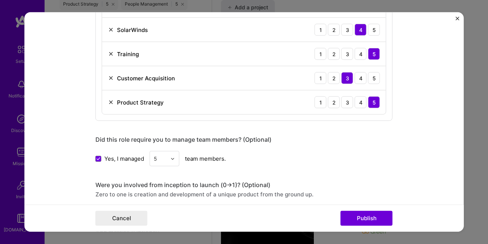
scroll to position [550, 0]
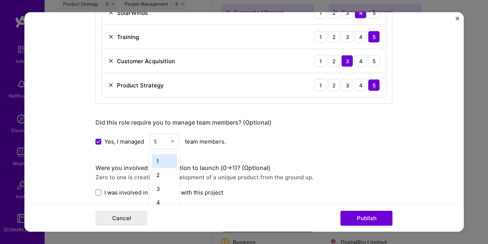
click at [169, 142] on div "5" at bounding box center [160, 141] width 20 height 14
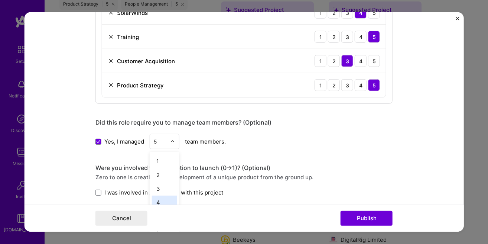
click at [165, 200] on div "4" at bounding box center [164, 202] width 25 height 14
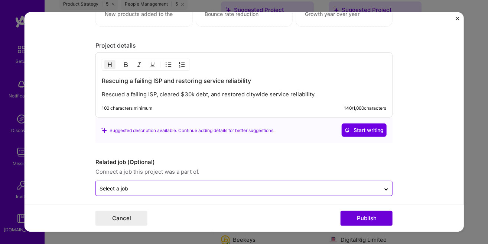
scroll to position [821, 0]
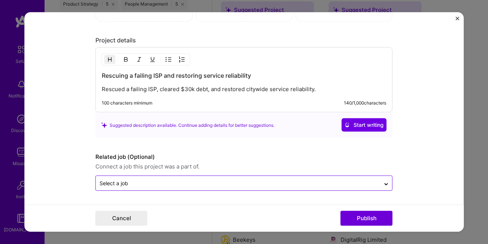
click at [368, 179] on div at bounding box center [238, 182] width 277 height 9
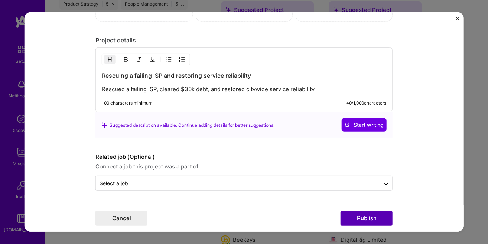
click at [366, 218] on button "Publish" at bounding box center [367, 218] width 52 height 15
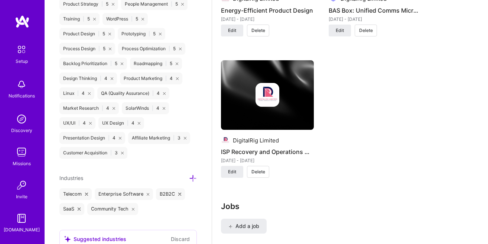
scroll to position [896, 0]
click at [237, 175] on button "Edit" at bounding box center [232, 171] width 22 height 12
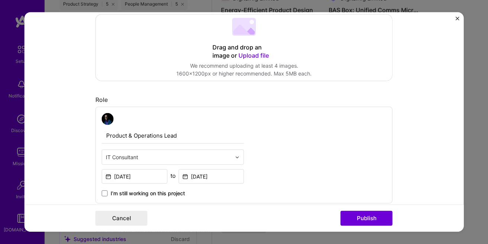
scroll to position [126, 0]
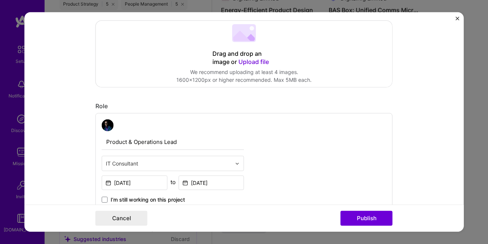
click at [455, 20] on form "Project title ISP Recovery and Operations Management Company DigitalRig Limited…" at bounding box center [244, 121] width 439 height 219
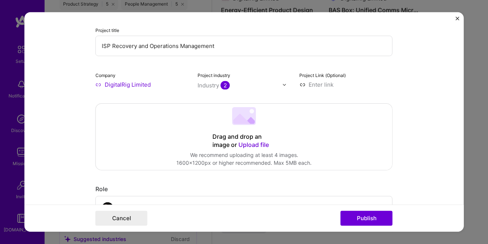
scroll to position [41, 0]
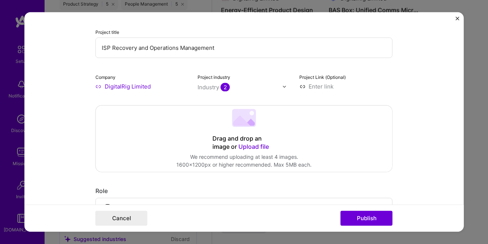
click at [456, 17] on img "Close" at bounding box center [457, 19] width 4 height 4
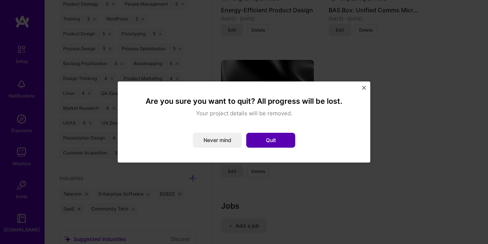
click at [271, 139] on button "Quit" at bounding box center [270, 140] width 49 height 15
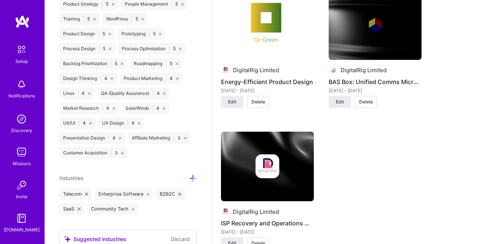
scroll to position [811, 0]
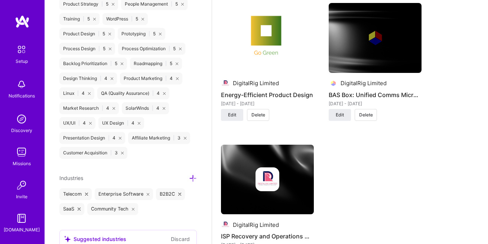
click at [452, 77] on div "Suggested Project DigitalRig Limited Partnership Development and Systems Integr…" at bounding box center [350, 58] width 258 height 426
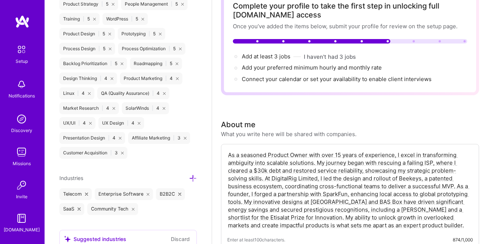
scroll to position [0, 0]
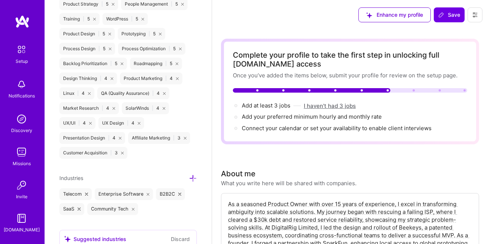
click at [328, 107] on button "I haven't had 3 jobs" at bounding box center [330, 106] width 52 height 8
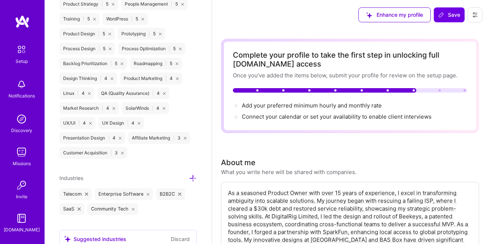
click at [268, 103] on span "Add your preferred minimum hourly and monthly rate →" at bounding box center [312, 105] width 140 height 7
click at [471, 15] on button at bounding box center [475, 14] width 15 height 15
click at [449, 30] on button "Settings" at bounding box center [455, 31] width 56 height 19
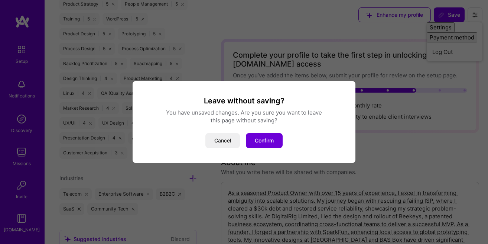
click at [392, 134] on div "Leave without saving? You have unsaved changes. Are you sure you want to leave …" at bounding box center [244, 122] width 488 height 244
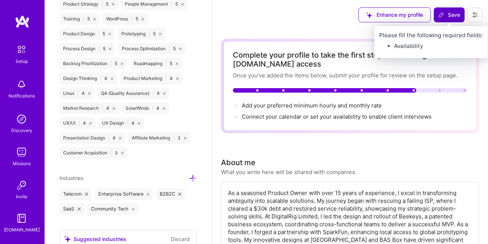
click at [454, 13] on span "Save" at bounding box center [449, 14] width 22 height 7
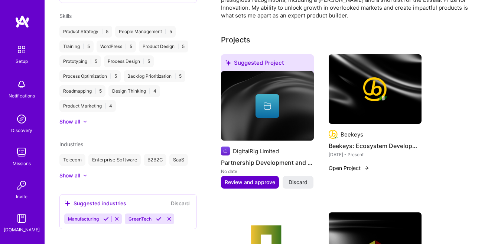
scroll to position [254, 0]
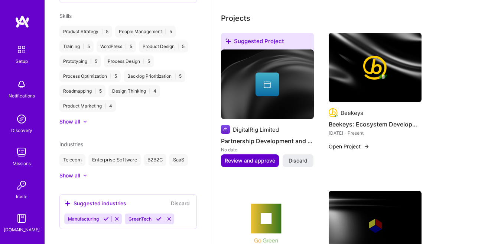
click at [261, 165] on button "Review and approve" at bounding box center [250, 160] width 58 height 13
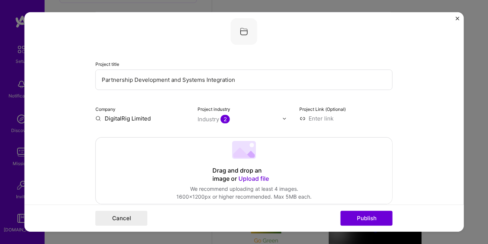
scroll to position [0, 0]
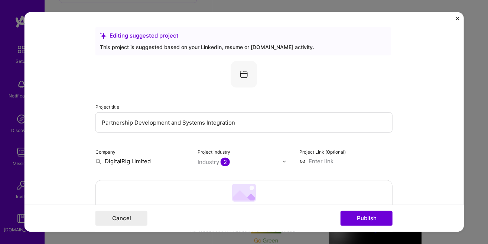
click at [457, 18] on img "Close" at bounding box center [457, 19] width 4 height 4
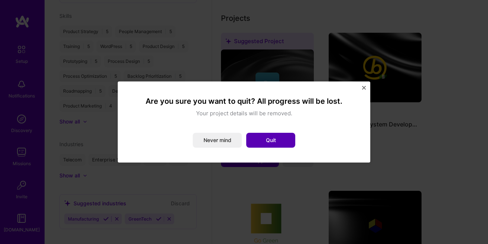
click at [278, 140] on button "Quit" at bounding box center [270, 140] width 49 height 15
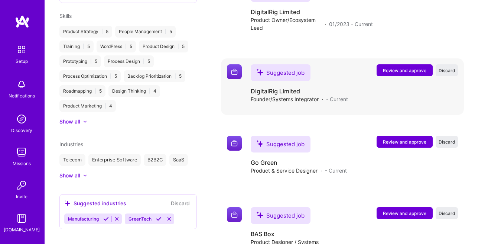
scroll to position [804, 0]
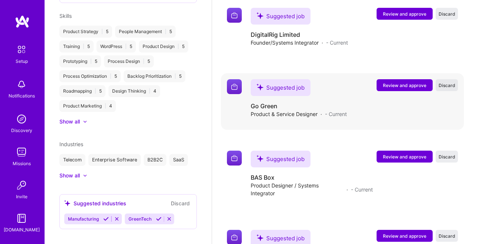
click at [446, 85] on span "Discard" at bounding box center [447, 85] width 17 height 6
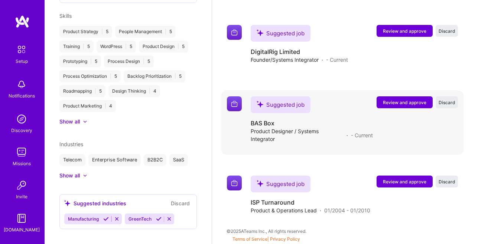
scroll to position [787, 0]
click at [441, 100] on span "Discard" at bounding box center [447, 102] width 17 height 6
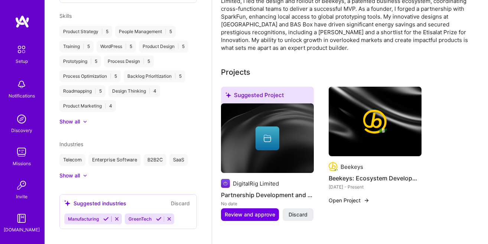
scroll to position [0, 0]
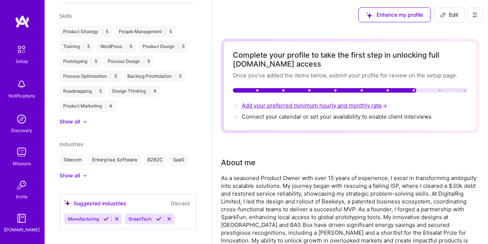
click at [300, 104] on span "Add your preferred minimum hourly and monthly rate →" at bounding box center [315, 105] width 147 height 7
select select "US"
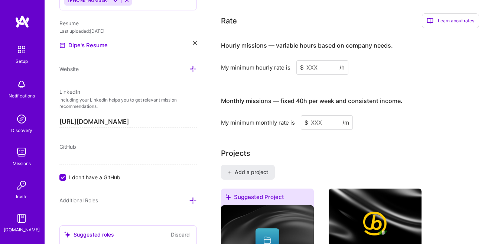
scroll to position [429, 0]
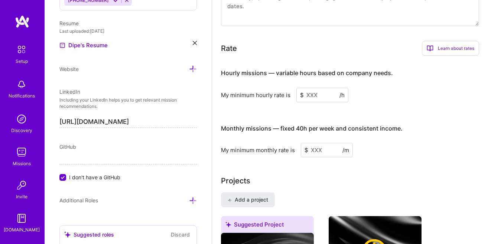
drag, startPoint x: 323, startPoint y: 96, endPoint x: 301, endPoint y: 95, distance: 21.9
click at [301, 95] on input at bounding box center [322, 95] width 52 height 14
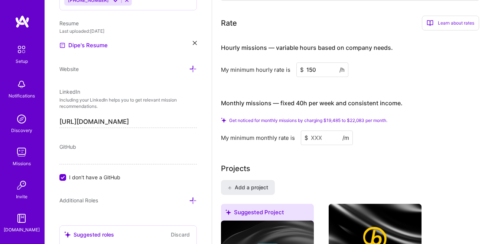
scroll to position [471, 0]
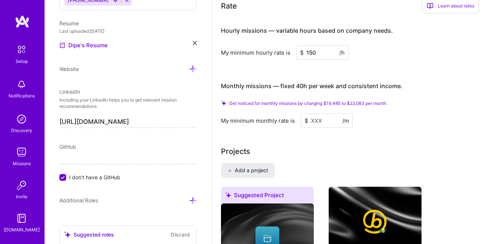
type input "150"
click at [309, 126] on input at bounding box center [327, 120] width 52 height 14
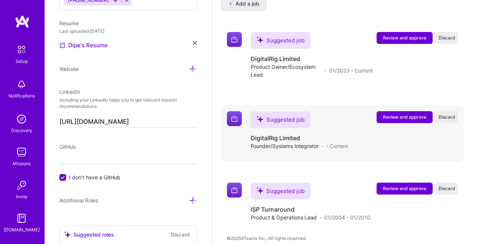
scroll to position [1104, 0]
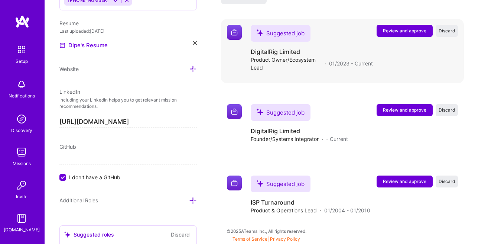
type input "120"
click at [401, 31] on span "Review and approve" at bounding box center [404, 30] width 43 height 6
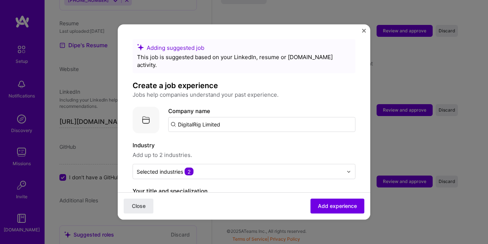
click at [227, 117] on input "DigitalRig Limited" at bounding box center [261, 124] width 187 height 15
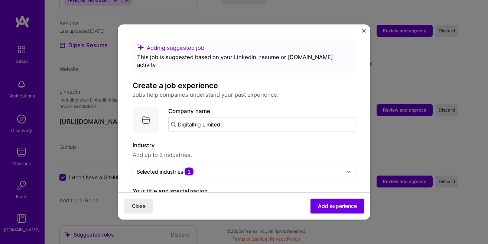
click at [227, 117] on input "DigitalRig Limited" at bounding box center [261, 124] width 187 height 15
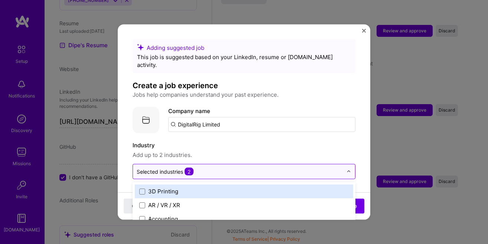
click at [199, 168] on input "text" at bounding box center [240, 172] width 206 height 8
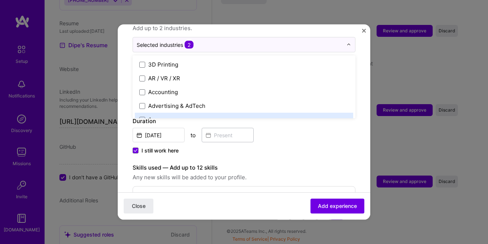
scroll to position [127, 0]
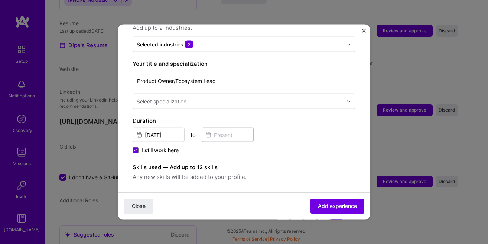
click at [118, 72] on form "Adding suggested job This job is suggested based on your LinkedIn, resume or A.…" at bounding box center [244, 203] width 253 height 582
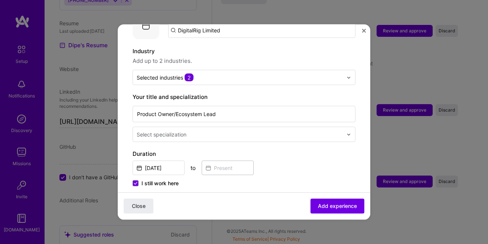
scroll to position [85, 0]
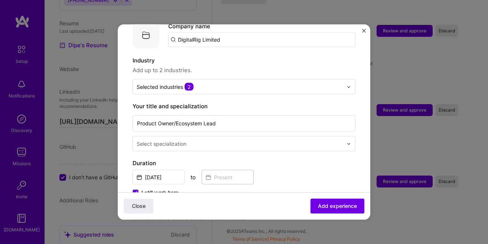
click at [184, 140] on div "Select specialization" at bounding box center [162, 144] width 50 height 8
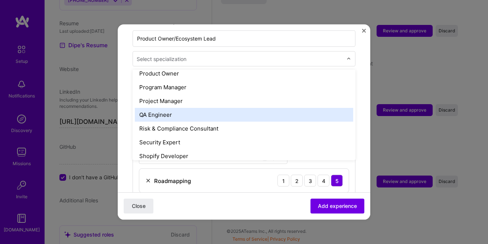
scroll to position [876, 0]
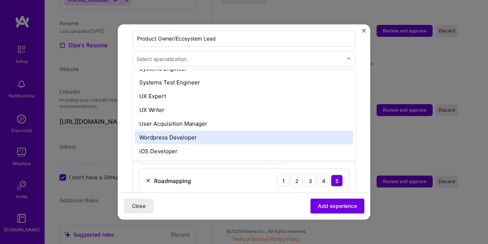
click at [218, 132] on div "Wordpress Developer" at bounding box center [244, 137] width 218 height 14
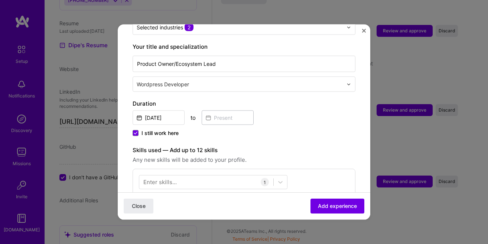
scroll to position [127, 0]
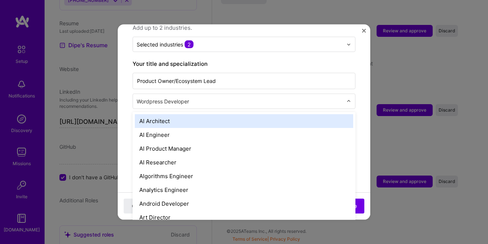
click at [208, 97] on input "text" at bounding box center [241, 101] width 208 height 8
click at [127, 104] on form "Adding suggested job This job is suggested based on your LinkedIn, resume or A.…" at bounding box center [244, 203] width 253 height 582
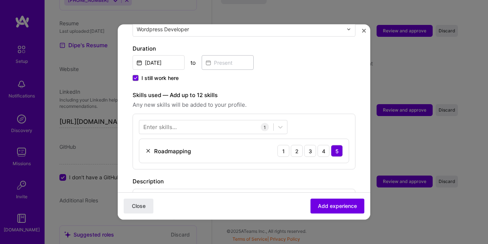
scroll to position [212, 0]
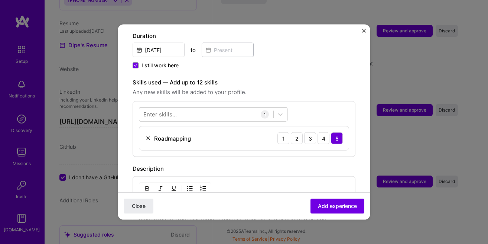
click at [216, 108] on div at bounding box center [206, 114] width 134 height 12
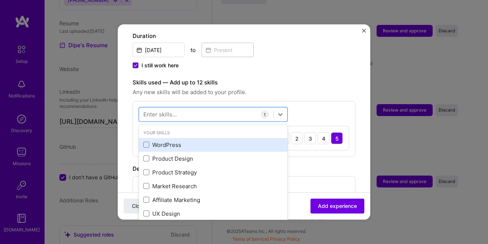
click at [199, 140] on div "WordPress" at bounding box center [213, 144] width 140 height 8
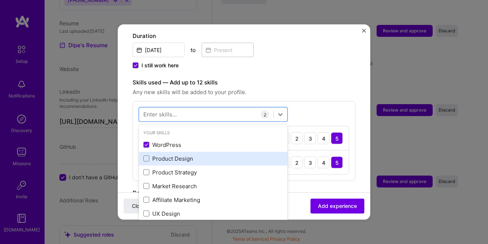
click at [201, 154] on div "Product Design" at bounding box center [213, 158] width 140 height 8
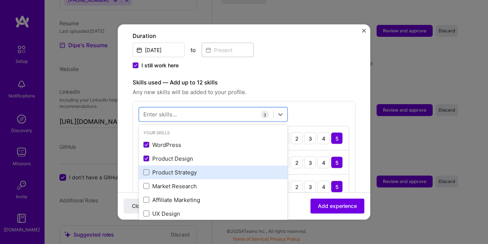
click at [201, 168] on div "Product Strategy" at bounding box center [213, 172] width 140 height 8
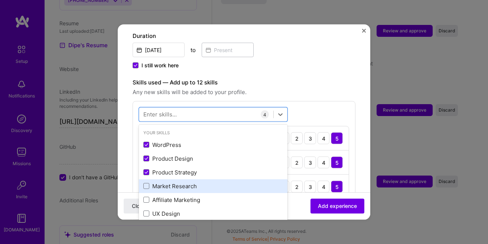
click at [200, 182] on div "Market Research" at bounding box center [213, 186] width 140 height 8
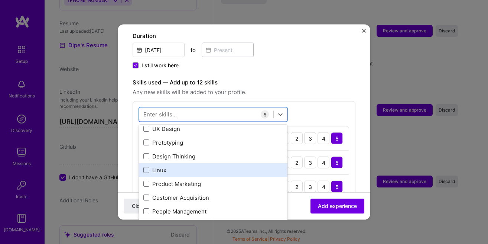
scroll to position [42, 0]
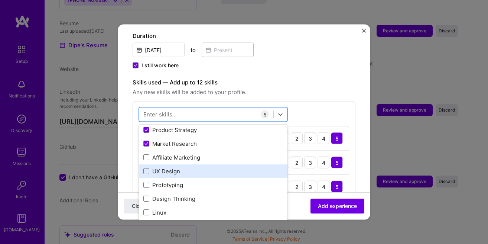
click at [187, 167] on div "UX Design" at bounding box center [213, 171] width 140 height 8
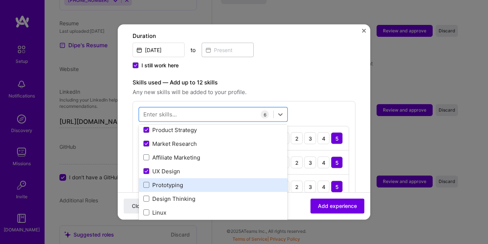
click at [188, 181] on div "Prototyping" at bounding box center [213, 185] width 140 height 8
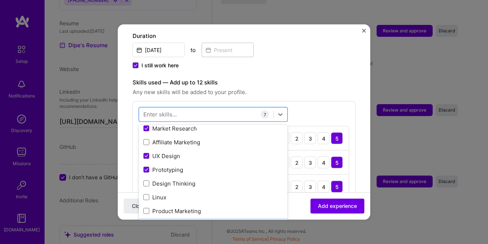
scroll to position [85, 0]
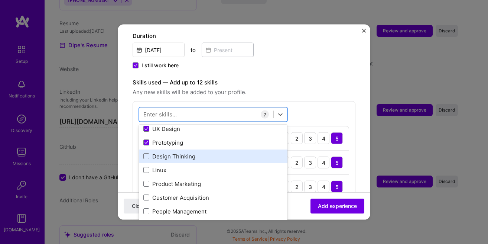
click at [186, 152] on div "Design Thinking" at bounding box center [213, 156] width 140 height 8
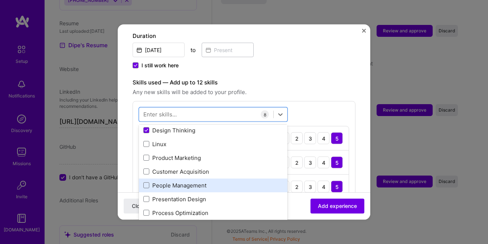
scroll to position [127, 0]
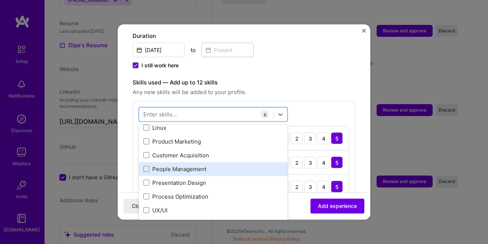
click at [180, 165] on div "People Management" at bounding box center [213, 169] width 140 height 8
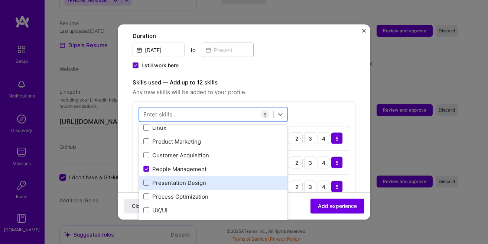
click at [179, 178] on div "Presentation Design" at bounding box center [213, 182] width 140 height 8
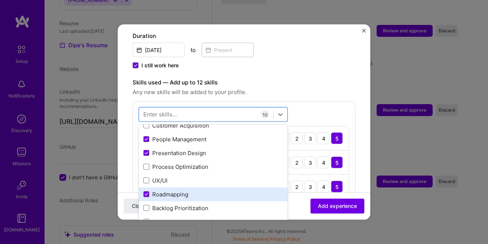
scroll to position [169, 0]
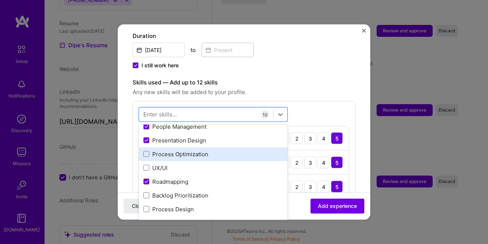
click at [178, 150] on div "Process Optimization" at bounding box center [213, 154] width 140 height 8
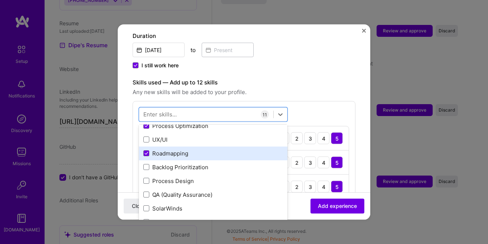
scroll to position [212, 0]
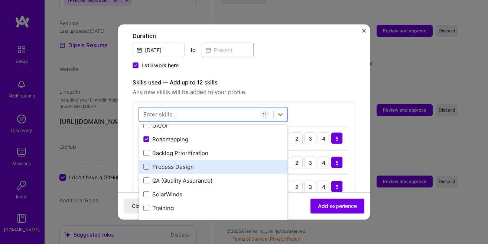
click at [179, 162] on div "Process Design" at bounding box center [213, 166] width 140 height 8
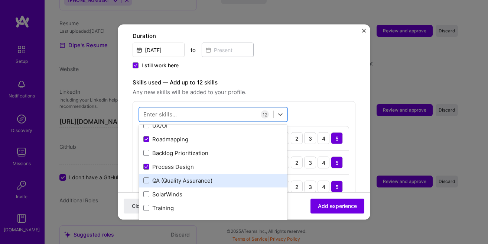
scroll to position [254, 0]
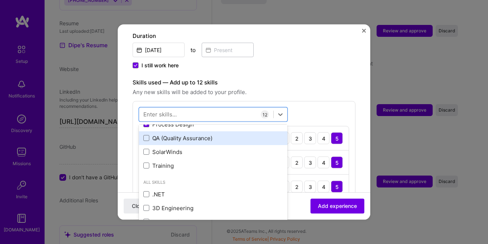
click at [181, 134] on div "QA (Quality Assurance)" at bounding box center [213, 138] width 140 height 8
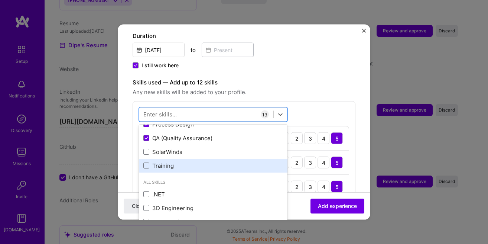
click at [165, 161] on div "Training" at bounding box center [213, 165] width 140 height 8
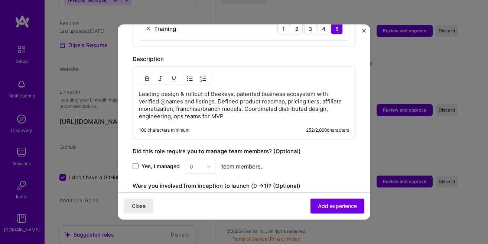
scroll to position [677, 0]
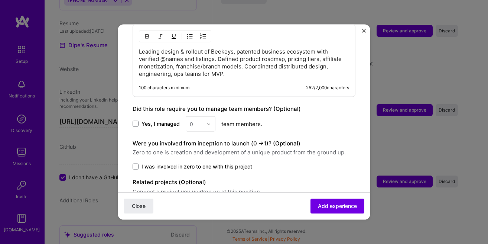
click at [202, 119] on div "0" at bounding box center [201, 123] width 30 height 15
click at [208, 116] on div "0" at bounding box center [201, 123] width 30 height 15
click at [137, 121] on span at bounding box center [136, 124] width 6 height 6
click at [0, 0] on input "Yes, I managed" at bounding box center [0, 0] width 0 height 0
click at [207, 121] on img at bounding box center [208, 123] width 4 height 4
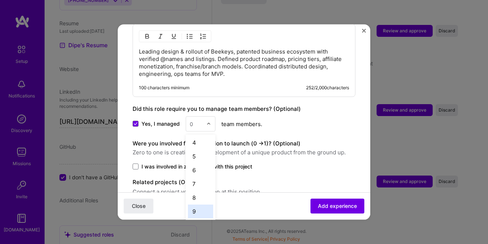
scroll to position [85, 0]
click at [202, 176] on div "10" at bounding box center [200, 183] width 25 height 14
click at [210, 163] on span "I was involved in zero to one with this project" at bounding box center [197, 166] width 111 height 7
click at [0, 0] on input "I was involved in zero to one with this project" at bounding box center [0, 0] width 0 height 0
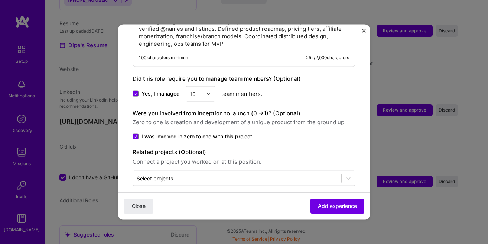
scroll to position [708, 0]
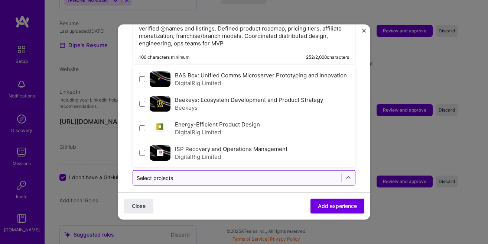
click at [215, 174] on input "text" at bounding box center [237, 178] width 201 height 8
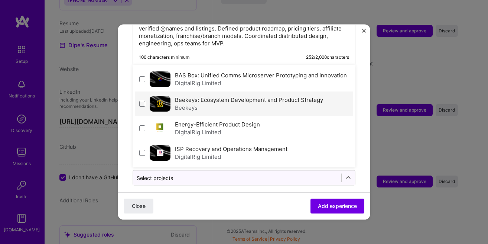
click at [222, 104] on div "Beekeys" at bounding box center [249, 108] width 148 height 8
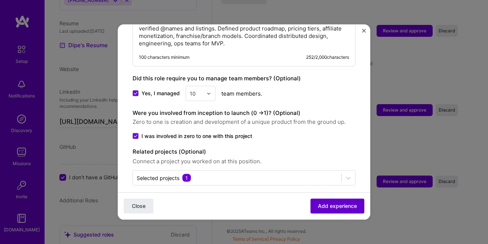
click at [330, 205] on span "Add experience" at bounding box center [337, 205] width 39 height 7
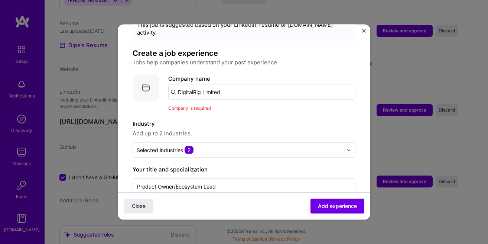
scroll to position [32, 0]
click at [207, 91] on input "DigitalRig Limited" at bounding box center [261, 92] width 187 height 15
click at [207, 105] on span "Company is required" at bounding box center [189, 108] width 43 height 6
click at [179, 85] on input "DigitalRig Limited" at bounding box center [261, 92] width 187 height 15
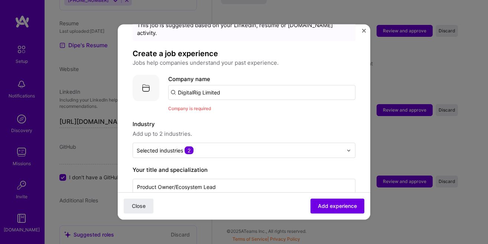
click at [219, 85] on input "DigitalRig Limited" at bounding box center [261, 92] width 187 height 15
click at [327, 211] on button "Add experience" at bounding box center [337, 205] width 54 height 15
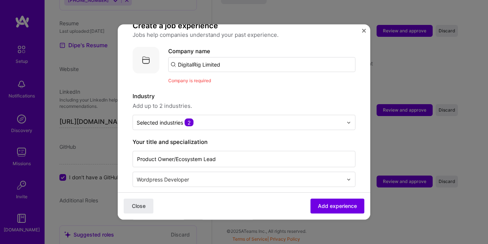
scroll to position [74, 0]
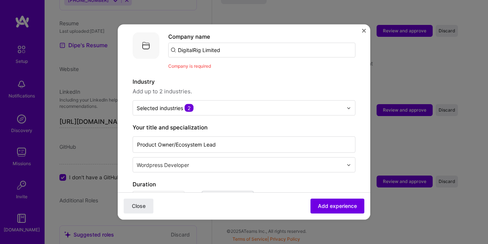
drag, startPoint x: 226, startPoint y: 46, endPoint x: 135, endPoint y: 41, distance: 91.5
click at [168, 43] on input "DigitalRig Limited" at bounding box center [261, 50] width 187 height 15
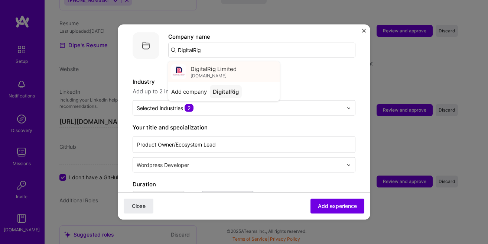
click at [220, 66] on div "DigitalRig Limited digitalrig.net" at bounding box center [214, 72] width 46 height 14
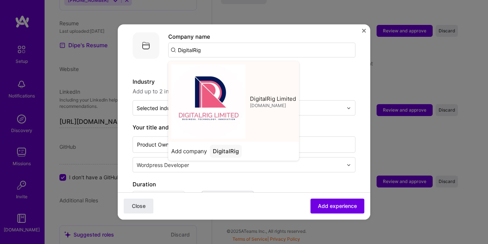
type input "DigitalRig Limited"
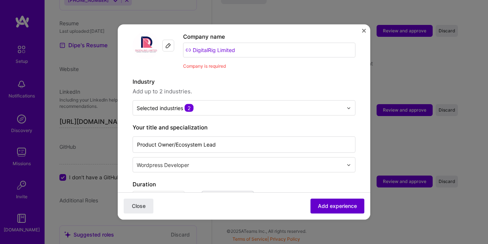
click at [335, 205] on span "Add experience" at bounding box center [337, 205] width 39 height 7
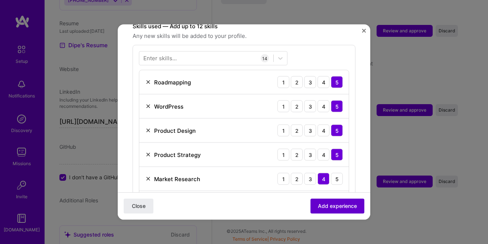
scroll to position [268, 0]
drag, startPoint x: 335, startPoint y: 205, endPoint x: 308, endPoint y: 207, distance: 27.5
click at [308, 207] on div "Close Add experience" at bounding box center [244, 205] width 253 height 27
click at [320, 205] on span "Add experience" at bounding box center [337, 205] width 39 height 7
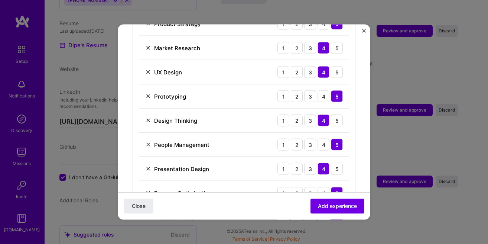
scroll to position [381, 0]
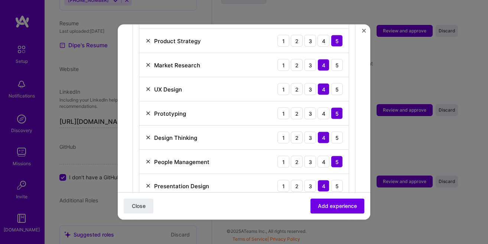
click at [149, 159] on img at bounding box center [148, 162] width 6 height 6
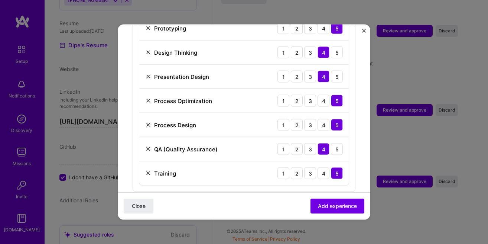
scroll to position [466, 0]
click at [148, 170] on img at bounding box center [148, 173] width 6 height 6
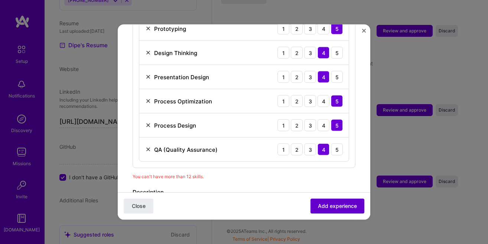
click at [333, 208] on span "Add experience" at bounding box center [337, 205] width 39 height 7
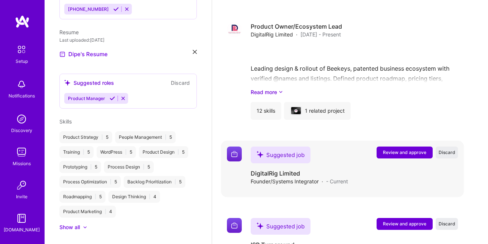
scroll to position [778, 0]
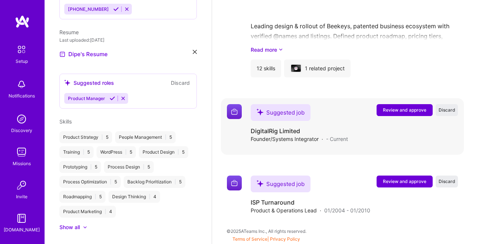
click at [412, 112] on span "Review and approve" at bounding box center [404, 110] width 43 height 6
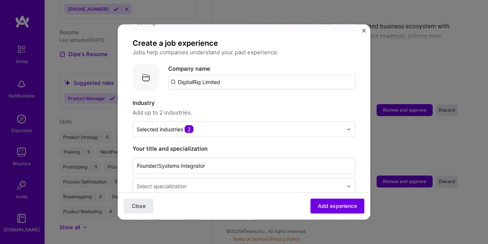
scroll to position [85, 0]
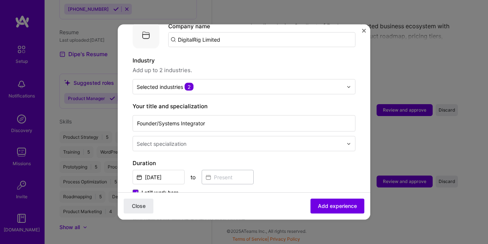
click at [222, 32] on input "DigitalRig Limited" at bounding box center [261, 39] width 187 height 15
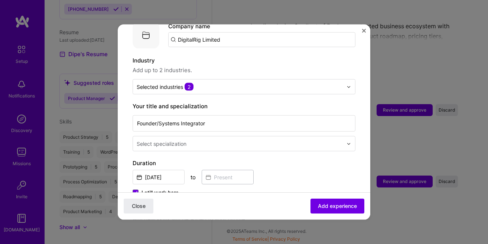
drag, startPoint x: 222, startPoint y: 32, endPoint x: 205, endPoint y: 34, distance: 16.4
click at [205, 34] on input "DigitalRig Limited" at bounding box center [261, 39] width 187 height 15
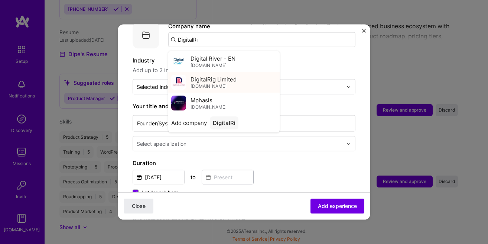
click at [231, 75] on span "DigitalRig Limited" at bounding box center [214, 79] width 46 height 8
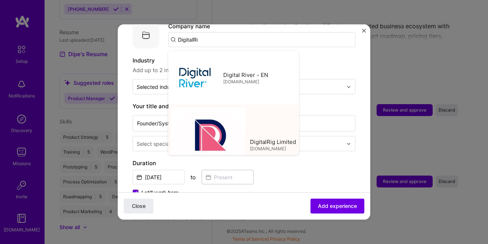
type input "DigitalRig Limited"
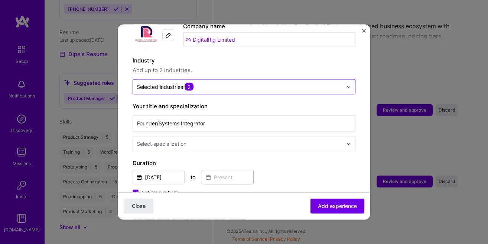
click at [213, 83] on input "text" at bounding box center [240, 87] width 206 height 8
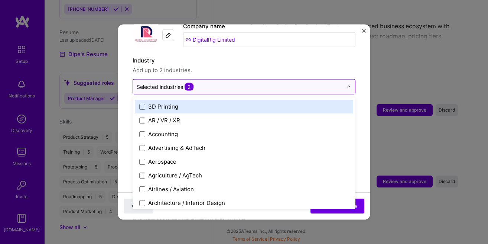
click at [213, 83] on input "text" at bounding box center [240, 87] width 206 height 8
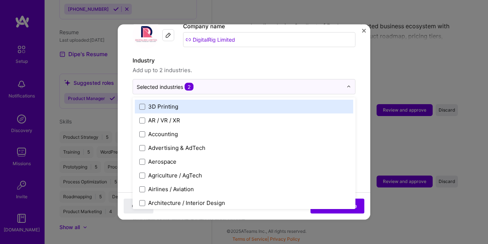
click at [237, 66] on span "Add up to 2 industries." at bounding box center [244, 70] width 223 height 9
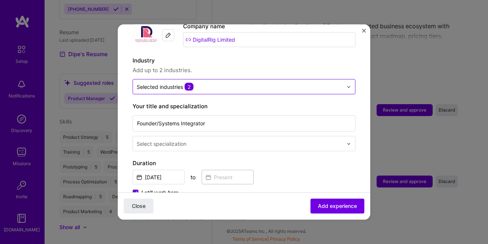
click at [348, 84] on img at bounding box center [349, 86] width 4 height 4
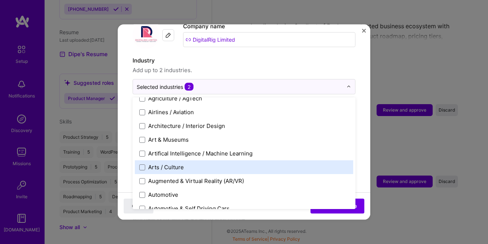
scroll to position [42, 0]
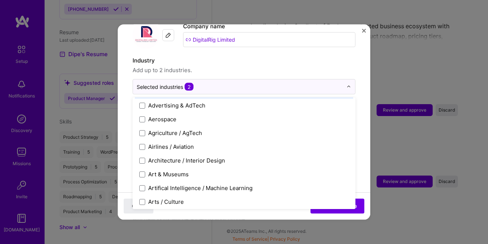
click at [269, 56] on label "Industry" at bounding box center [244, 60] width 223 height 9
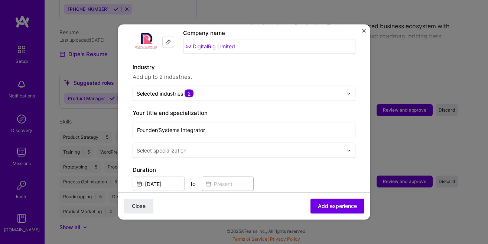
scroll to position [127, 0]
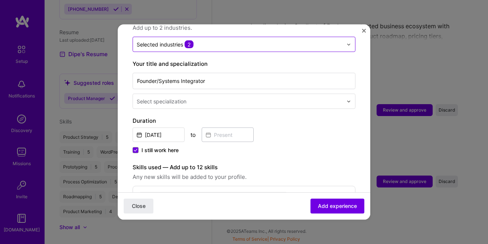
click at [242, 40] on input "text" at bounding box center [240, 44] width 206 height 8
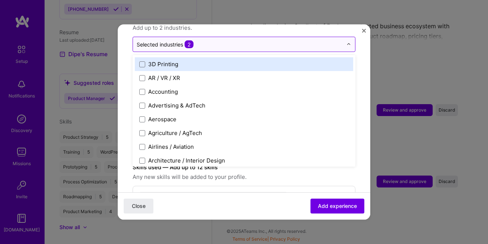
click at [242, 40] on input "text" at bounding box center [240, 44] width 206 height 8
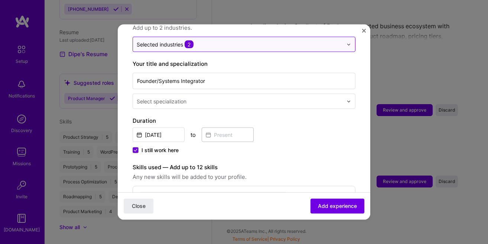
click at [346, 38] on div "Selected industries 2" at bounding box center [240, 44] width 214 height 14
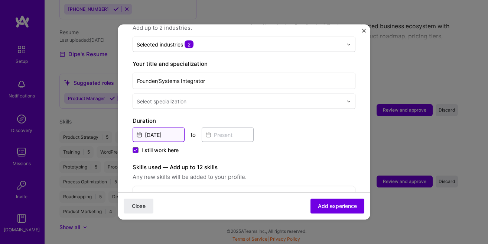
click at [165, 128] on input "Sep, 2025" at bounding box center [159, 134] width 52 height 14
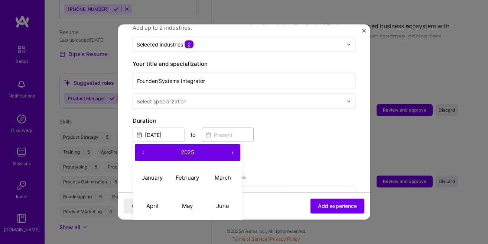
click at [144, 147] on button "‹" at bounding box center [143, 152] width 16 height 16
click at [230, 144] on button "›" at bounding box center [232, 152] width 16 height 16
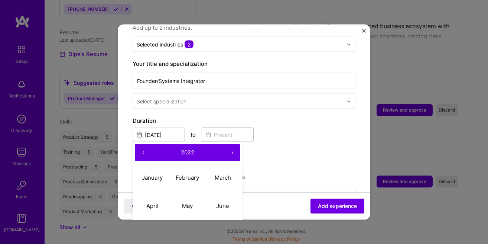
click at [140, 146] on button "‹" at bounding box center [143, 152] width 16 height 16
click at [188, 173] on abbr "February" at bounding box center [187, 176] width 23 height 7
type input "Feb, 2019"
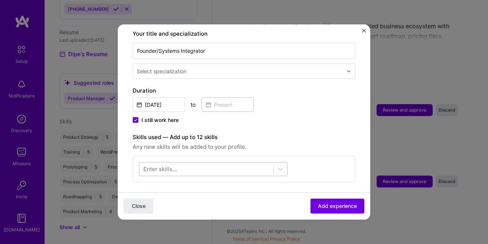
scroll to position [169, 0]
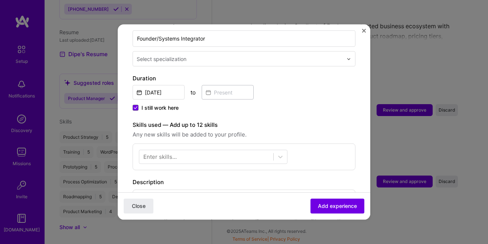
click at [175, 104] on span "I still work here" at bounding box center [160, 107] width 37 height 7
click at [0, 0] on input "I still work here" at bounding box center [0, 0] width 0 height 0
click at [220, 85] on input at bounding box center [228, 92] width 52 height 14
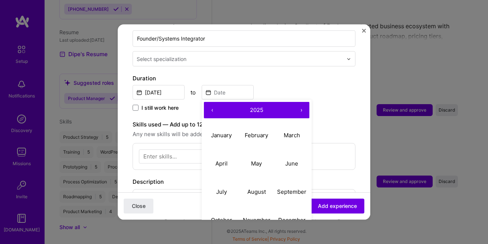
click at [209, 102] on button "‹" at bounding box center [212, 110] width 16 height 16
click at [211, 103] on button "‹" at bounding box center [212, 110] width 16 height 16
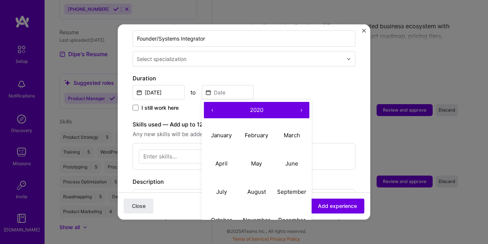
click at [300, 103] on button "›" at bounding box center [301, 110] width 16 height 16
click at [228, 131] on abbr "January" at bounding box center [221, 134] width 21 height 7
type input "Jan, 2022"
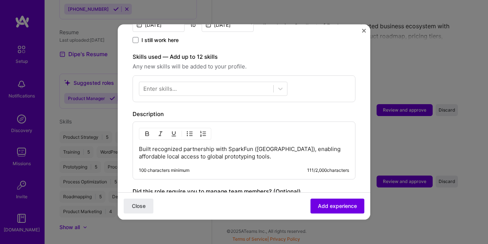
scroll to position [254, 0]
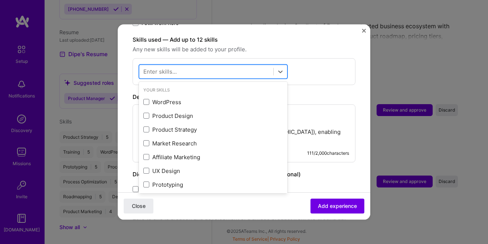
click at [208, 67] on div at bounding box center [206, 71] width 134 height 12
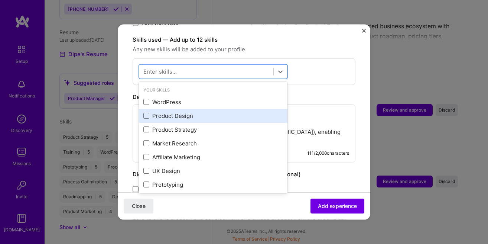
click at [204, 111] on div "Product Design" at bounding box center [213, 115] width 140 height 8
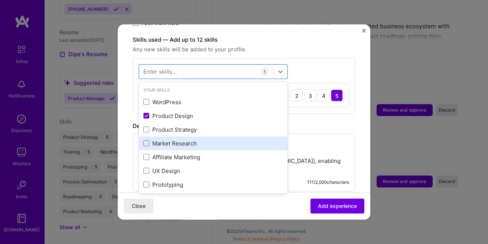
click at [187, 139] on div "Market Research" at bounding box center [213, 143] width 140 height 8
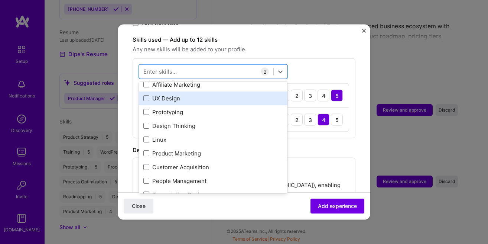
scroll to position [85, 0]
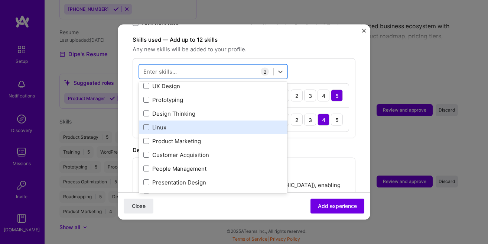
click at [181, 123] on div "Linux" at bounding box center [213, 127] width 140 height 8
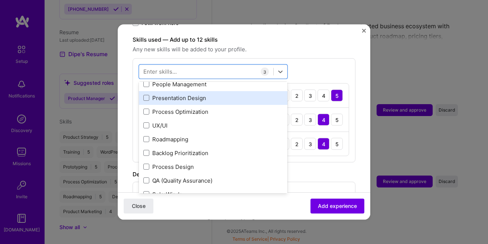
scroll to position [169, 0]
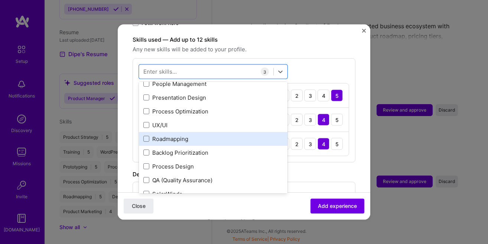
click at [182, 137] on div "Roadmapping" at bounding box center [213, 138] width 149 height 14
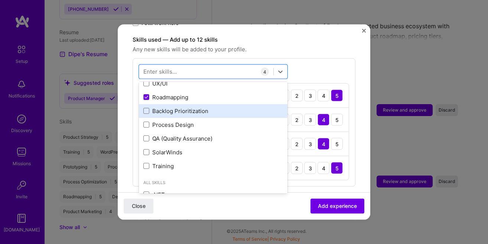
scroll to position [212, 0]
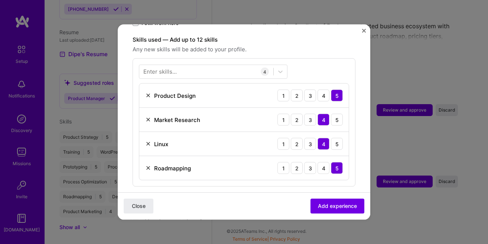
click at [321, 184] on div "Adding suggested job This job is suggested based on your LinkedIn, resume or A.…" at bounding box center [244, 83] width 223 height 597
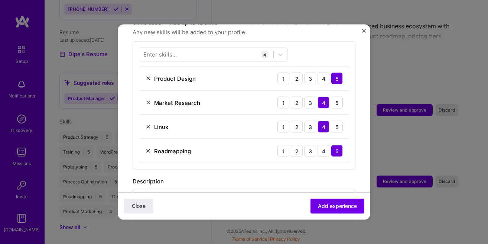
scroll to position [254, 0]
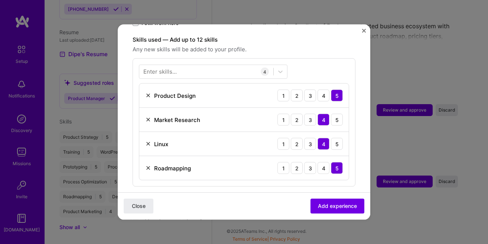
click at [147, 141] on img at bounding box center [148, 144] width 6 height 6
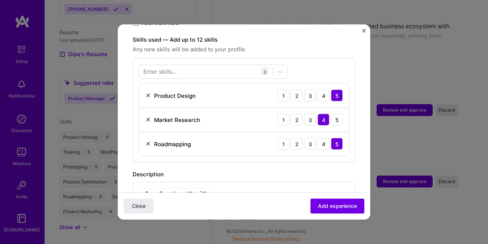
click at [146, 92] on img at bounding box center [148, 95] width 6 height 6
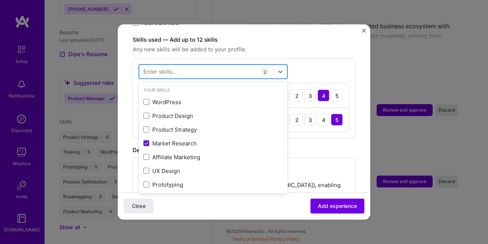
click at [180, 65] on div at bounding box center [206, 71] width 134 height 12
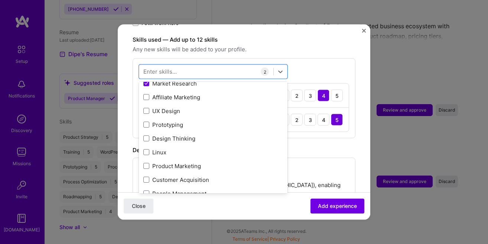
scroll to position [42, 0]
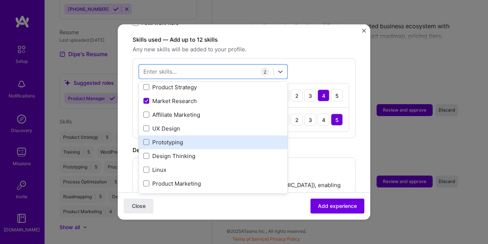
click at [195, 138] on div "Prototyping" at bounding box center [213, 142] width 140 height 8
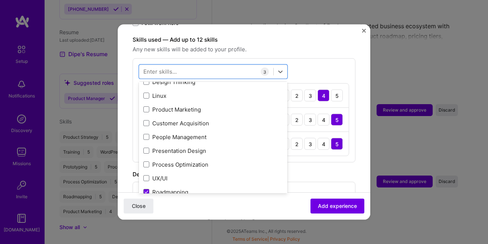
scroll to position [127, 0]
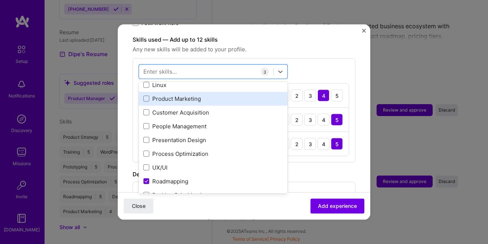
click at [170, 94] on div "Product Marketing" at bounding box center [213, 98] width 140 height 8
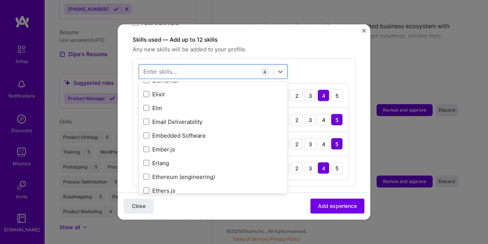
scroll to position [1863, 0]
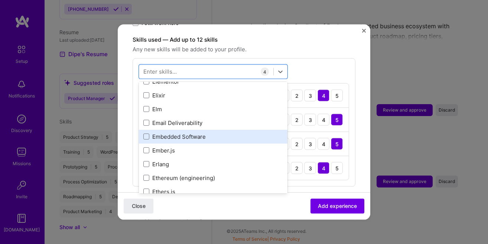
click at [181, 132] on div "Embedded Software" at bounding box center [213, 136] width 140 height 8
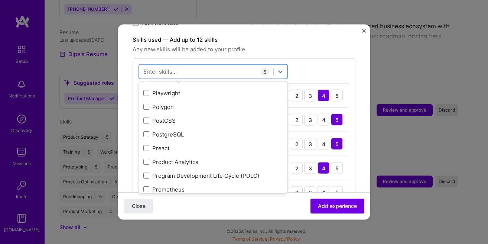
scroll to position [3557, 0]
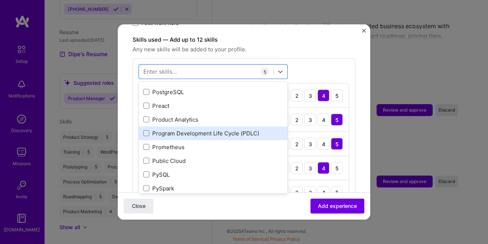
click at [189, 129] on div "Program Development Life Cycle (PDLC)" at bounding box center [213, 133] width 140 height 8
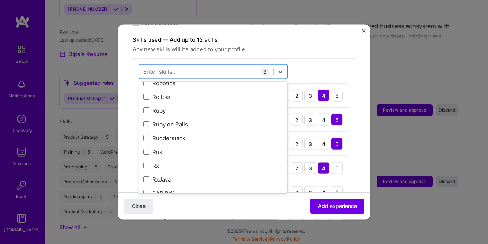
scroll to position [3853, 0]
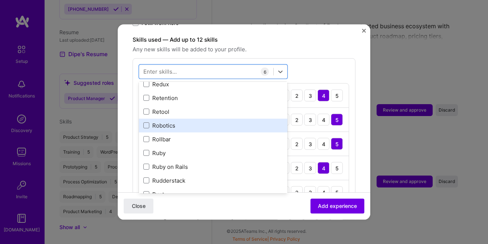
click at [188, 121] on div "Robotics" at bounding box center [213, 125] width 140 height 8
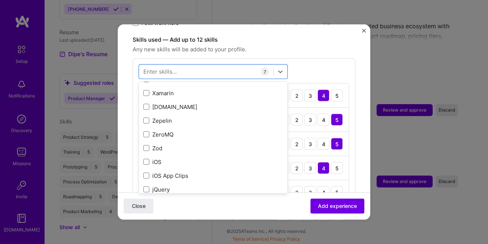
scroll to position [5116, 0]
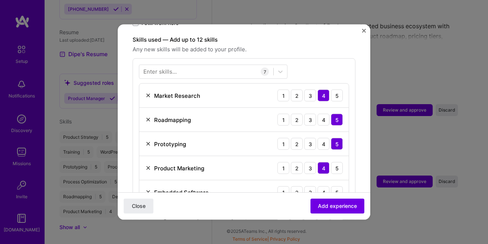
click at [284, 198] on div "Close Add experience" at bounding box center [244, 205] width 253 height 27
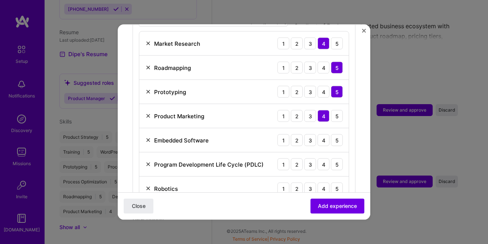
scroll to position [296, 0]
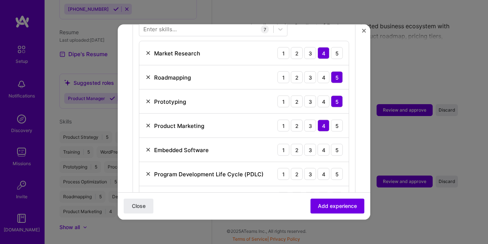
click at [147, 98] on img at bounding box center [148, 101] width 6 height 6
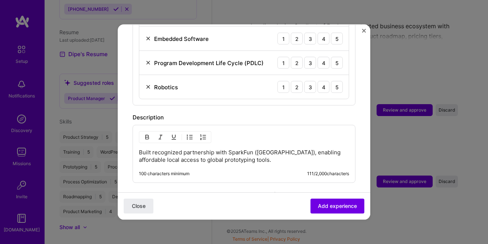
scroll to position [381, 0]
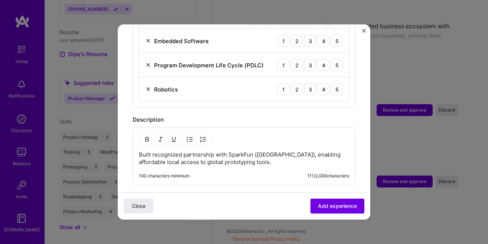
click at [147, 62] on img at bounding box center [148, 65] width 6 height 6
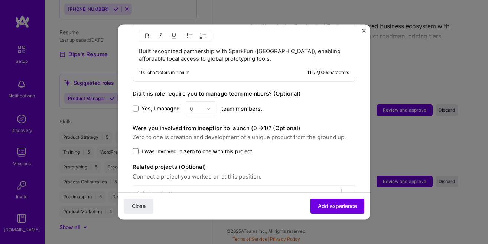
scroll to position [475, 0]
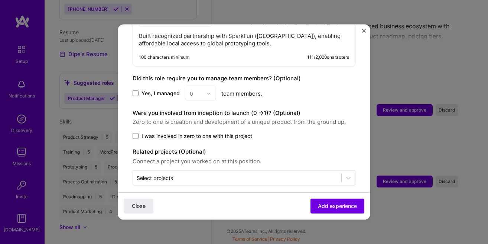
click at [169, 90] on span "Yes, I managed" at bounding box center [161, 93] width 38 height 7
click at [0, 0] on input "Yes, I managed" at bounding box center [0, 0] width 0 height 0
click at [205, 88] on div "0" at bounding box center [196, 93] width 20 height 14
click at [204, 120] on div "2" at bounding box center [200, 127] width 25 height 14
click at [207, 132] on span "I was involved in zero to one with this project" at bounding box center [197, 135] width 111 height 7
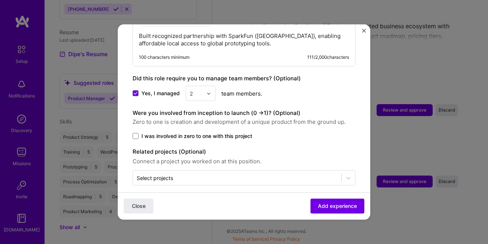
click at [0, 0] on input "I was involved in zero to one with this project" at bounding box center [0, 0] width 0 height 0
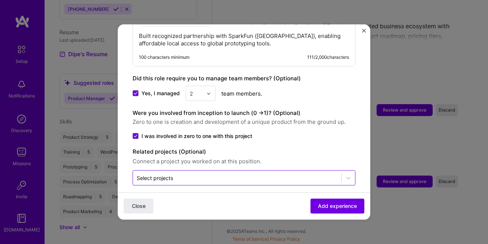
click at [238, 174] on input "text" at bounding box center [237, 178] width 201 height 8
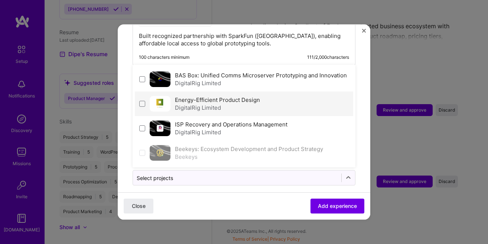
click at [215, 96] on label "Energy-Efficient Product Design" at bounding box center [217, 99] width 85 height 7
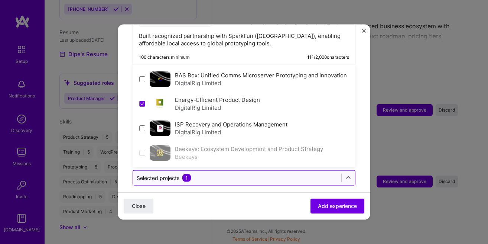
click at [229, 174] on input "text" at bounding box center [237, 178] width 201 height 8
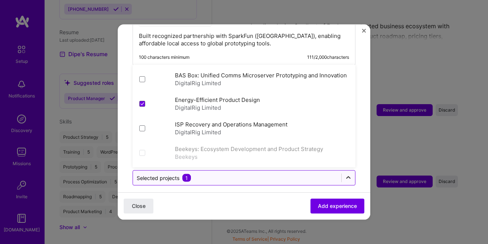
click at [345, 174] on icon at bounding box center [348, 177] width 7 height 7
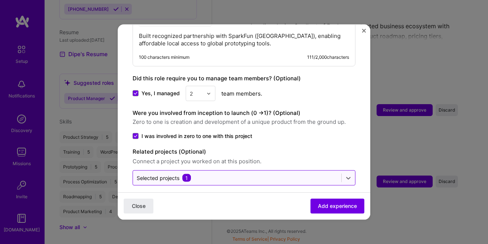
click at [210, 174] on input "text" at bounding box center [237, 178] width 201 height 8
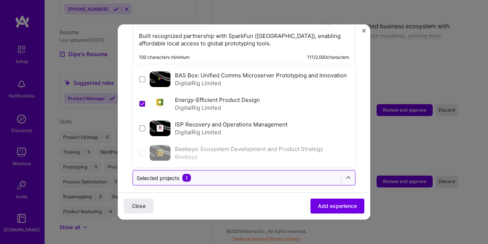
click at [210, 174] on input "text" at bounding box center [237, 178] width 201 height 8
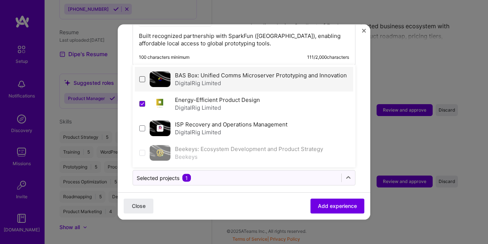
click at [139, 76] on span at bounding box center [142, 79] width 6 height 6
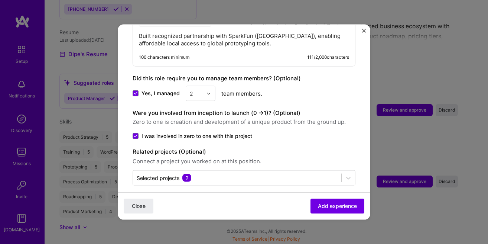
click at [330, 206] on span "Add experience" at bounding box center [337, 205] width 39 height 7
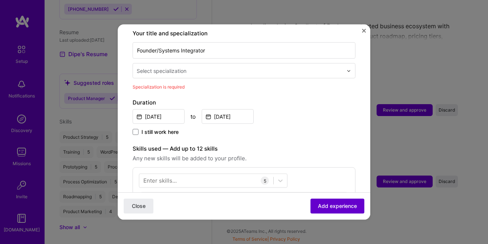
scroll to position [154, 0]
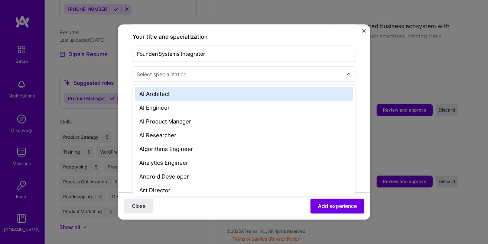
click at [194, 70] on input "text" at bounding box center [241, 74] width 208 height 8
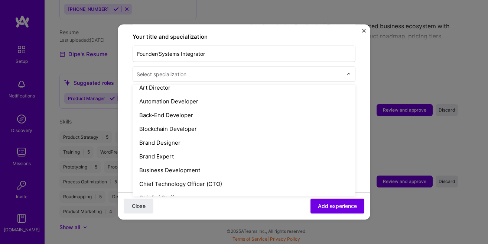
scroll to position [127, 0]
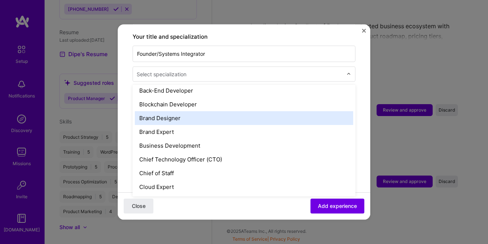
click at [188, 111] on div "Brand Designer" at bounding box center [244, 118] width 218 height 14
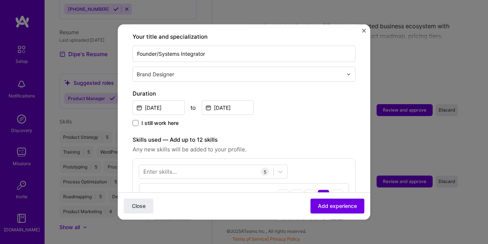
click at [211, 70] on input "text" at bounding box center [241, 74] width 208 height 8
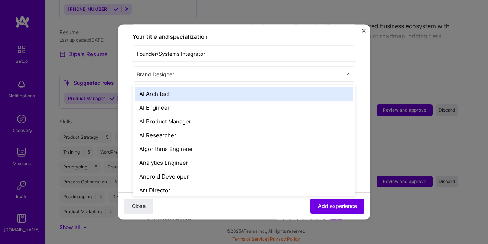
click at [211, 70] on input "text" at bounding box center [241, 74] width 208 height 8
click at [294, 70] on input "text" at bounding box center [241, 74] width 208 height 8
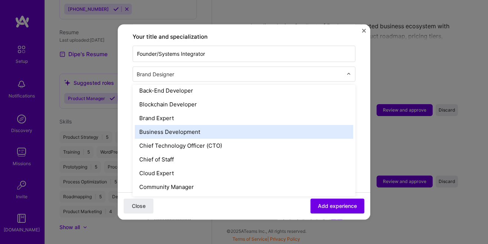
scroll to position [169, 0]
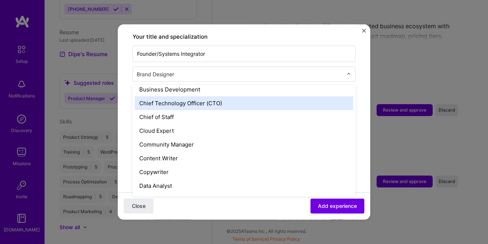
click at [260, 98] on div "Chief Technology Officer (CTO)" at bounding box center [244, 103] width 218 height 14
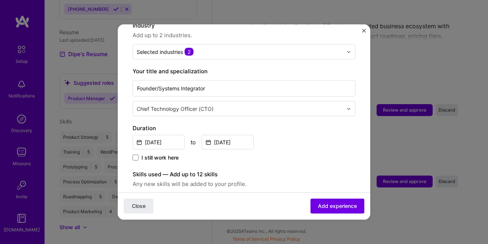
scroll to position [112, 0]
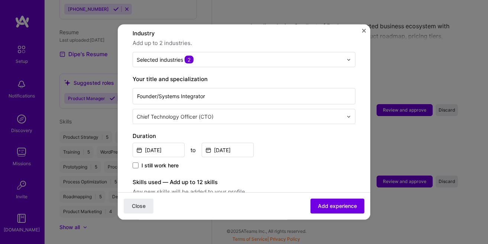
click at [228, 113] on input "text" at bounding box center [241, 117] width 208 height 8
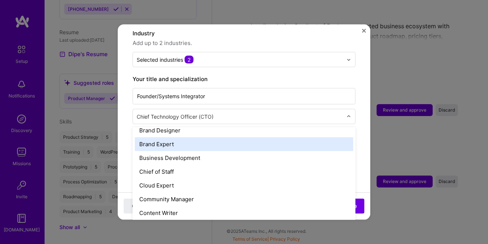
scroll to position [169, 0]
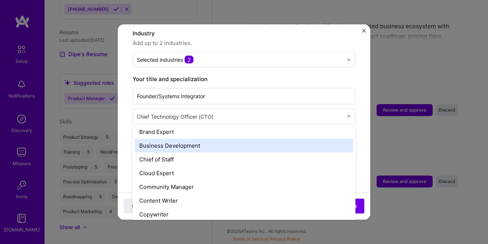
click at [231, 142] on div "Business Development" at bounding box center [244, 146] width 218 height 14
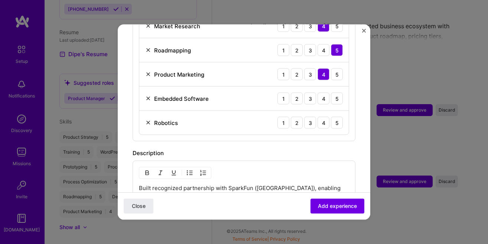
scroll to position [281, 0]
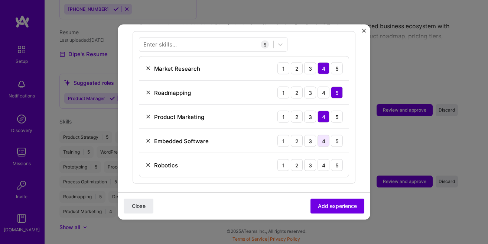
click at [325, 135] on div "4" at bounding box center [324, 141] width 12 height 12
click at [327, 159] on div "4" at bounding box center [324, 165] width 12 height 12
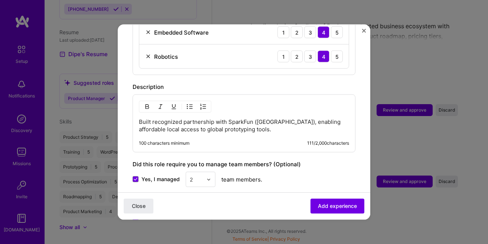
scroll to position [408, 0]
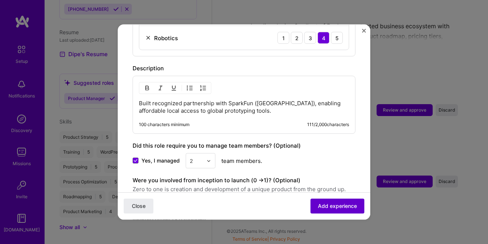
click at [335, 207] on span "Add experience" at bounding box center [337, 205] width 39 height 7
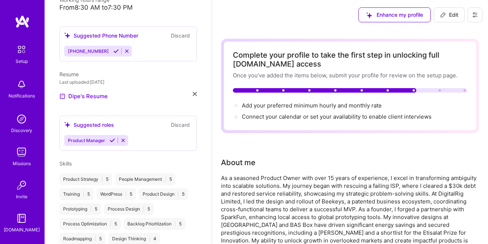
scroll to position [186, 0]
click at [154, 135] on div "Product Manager" at bounding box center [128, 140] width 128 height 11
click at [93, 121] on div "Suggested roles" at bounding box center [89, 125] width 50 height 8
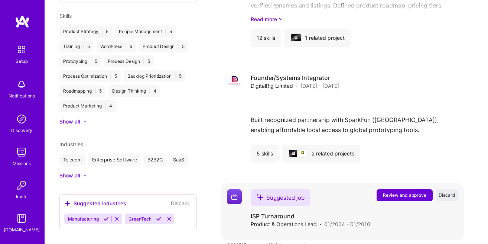
scroll to position [822, 0]
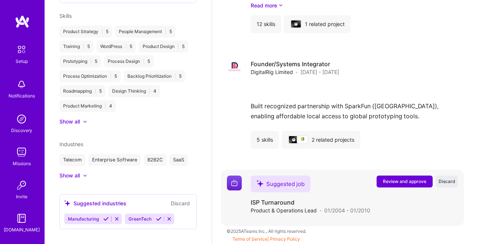
click at [404, 181] on span "Review and approve" at bounding box center [404, 181] width 43 height 6
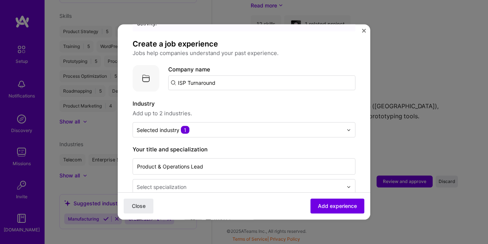
scroll to position [85, 0]
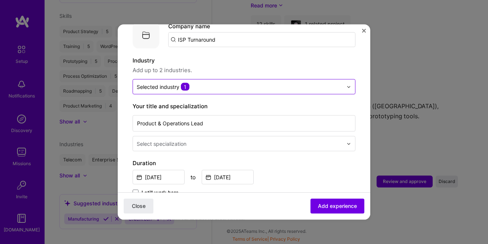
click at [213, 83] on input "text" at bounding box center [240, 87] width 206 height 8
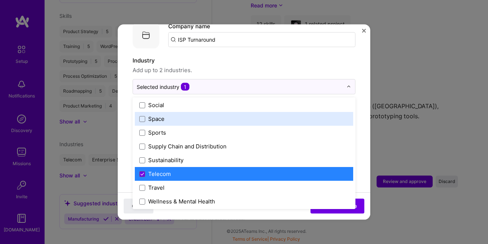
scroll to position [1542, 0]
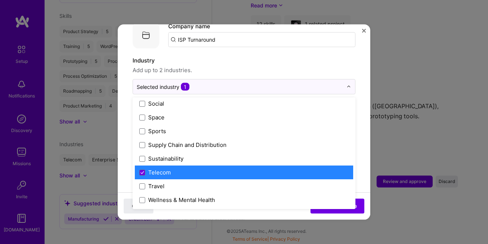
click at [219, 168] on label "Telecom" at bounding box center [243, 172] width 209 height 8
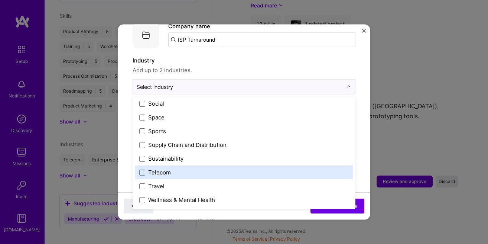
click at [219, 168] on label "Telecom" at bounding box center [243, 172] width 209 height 8
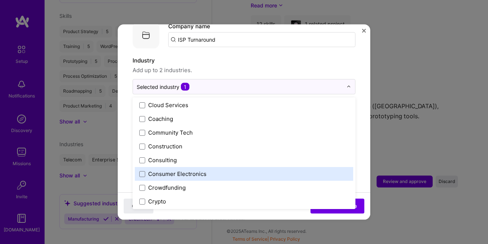
scroll to position [484, 0]
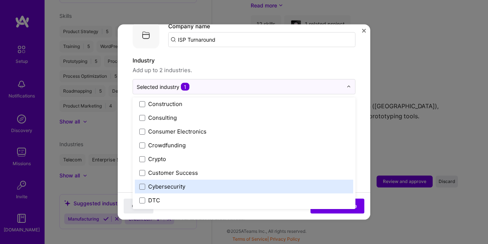
click at [194, 182] on label "Cybersecurity" at bounding box center [243, 186] width 209 height 8
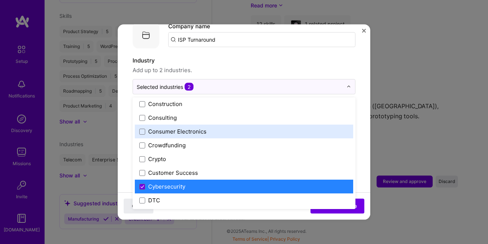
click at [356, 113] on form "Adding suggested job This job is suggested based on your LinkedIn, resume or A.…" at bounding box center [244, 220] width 253 height 530
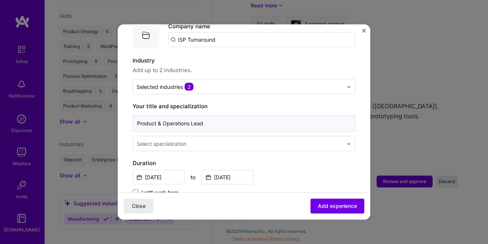
click at [214, 115] on input "Product & Operations Lead" at bounding box center [244, 123] width 223 height 16
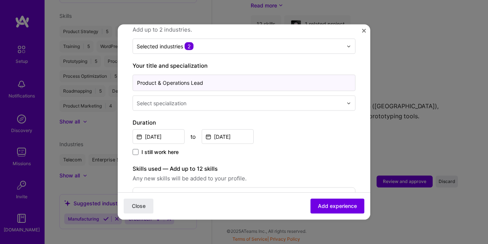
scroll to position [127, 0]
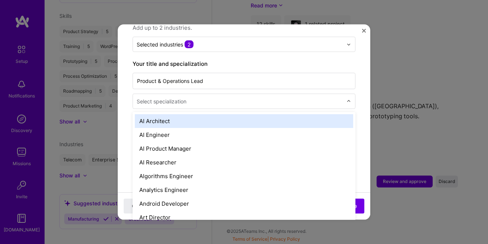
click at [168, 97] on div "Select specialization" at bounding box center [162, 101] width 50 height 8
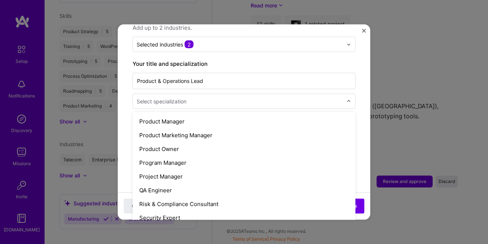
scroll to position [677, 0]
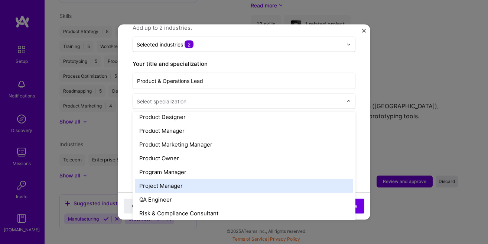
click at [181, 179] on div "Project Manager" at bounding box center [244, 186] width 218 height 14
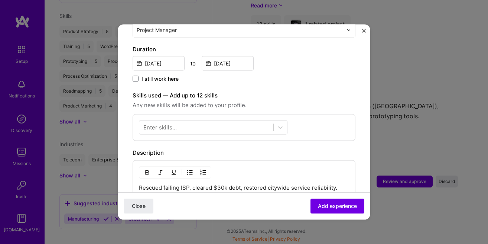
scroll to position [212, 0]
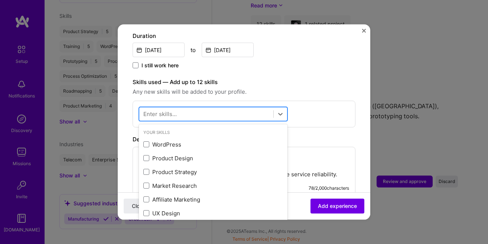
click at [182, 108] on div at bounding box center [206, 114] width 134 height 12
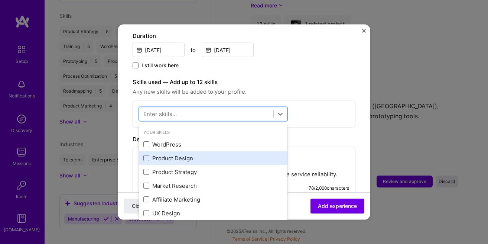
scroll to position [42, 0]
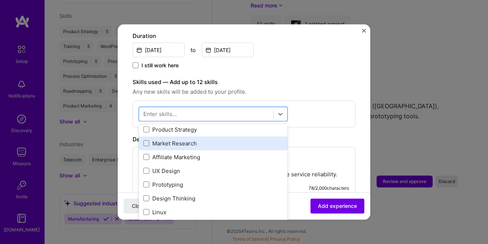
click at [202, 139] on div "Market Research" at bounding box center [213, 143] width 140 height 8
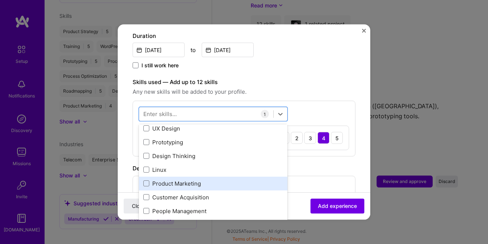
scroll to position [127, 0]
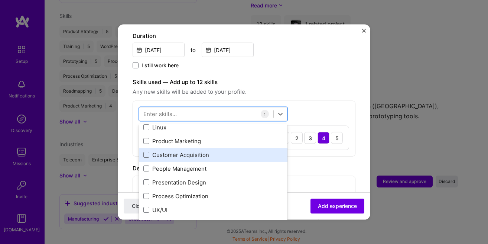
click at [200, 150] on div "Customer Acquisition" at bounding box center [213, 154] width 140 height 8
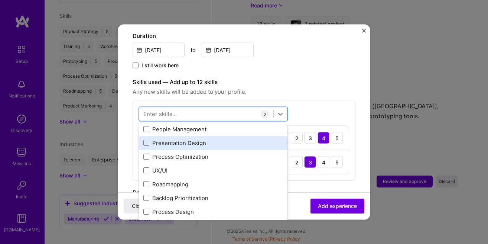
scroll to position [169, 0]
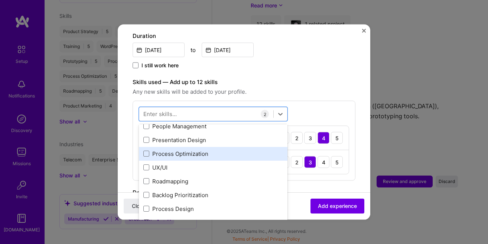
click at [199, 149] on div "Process Optimization" at bounding box center [213, 153] width 140 height 8
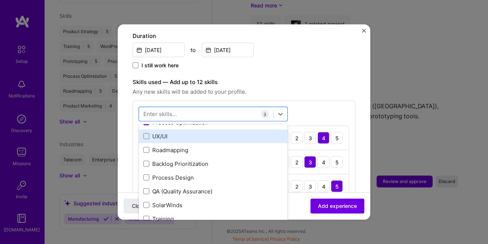
scroll to position [212, 0]
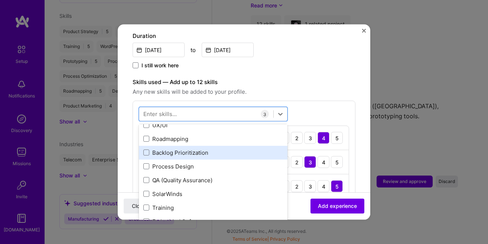
click at [198, 148] on div "Backlog Prioritization" at bounding box center [213, 152] width 140 height 8
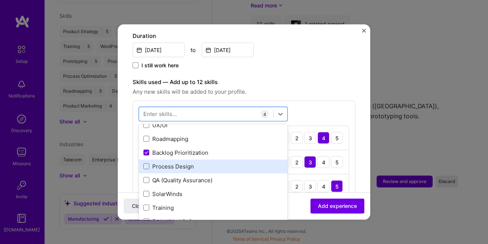
scroll to position [254, 0]
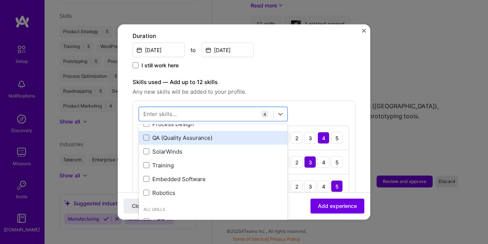
click at [201, 133] on div "QA (Quality Assurance)" at bounding box center [213, 137] width 140 height 8
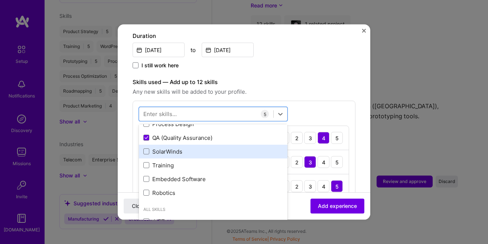
click at [200, 147] on div "SolarWinds" at bounding box center [213, 151] width 140 height 8
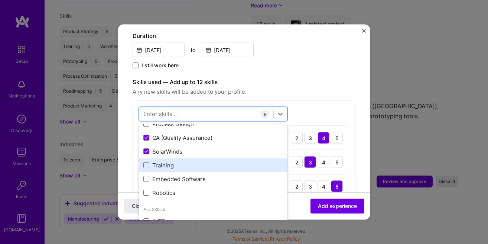
click at [202, 161] on div "Training" at bounding box center [213, 165] width 140 height 8
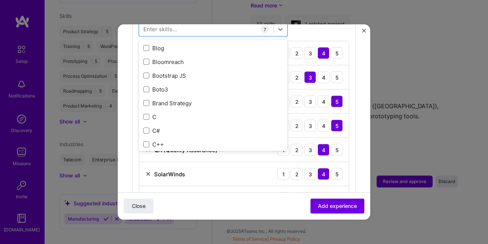
scroll to position [1058, 0]
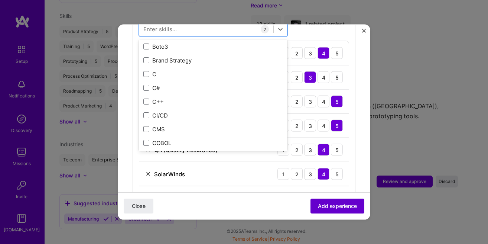
click at [339, 204] on span "Add experience" at bounding box center [337, 205] width 39 height 7
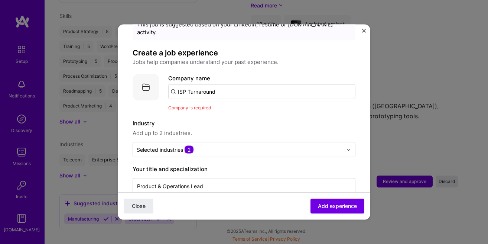
scroll to position [32, 0]
click at [234, 85] on input "ISP Turnaround" at bounding box center [261, 92] width 187 height 15
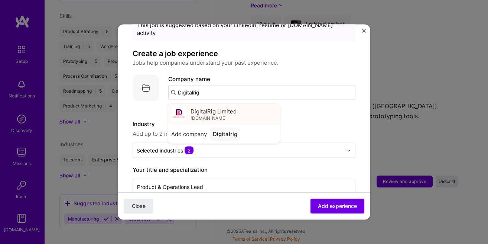
click at [226, 107] on span "DigitalRig Limited" at bounding box center [214, 111] width 46 height 8
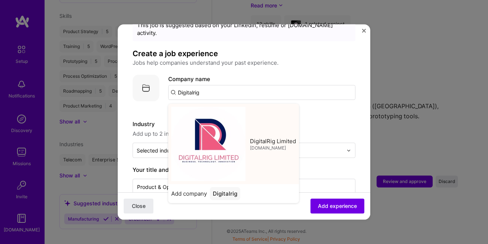
type input "DigitalRig Limited"
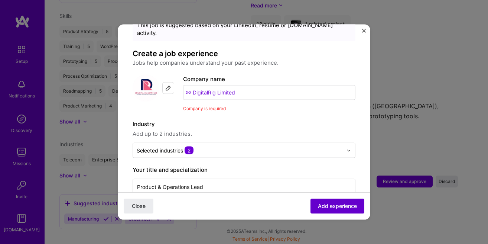
click at [314, 205] on button "Add experience" at bounding box center [337, 205] width 54 height 15
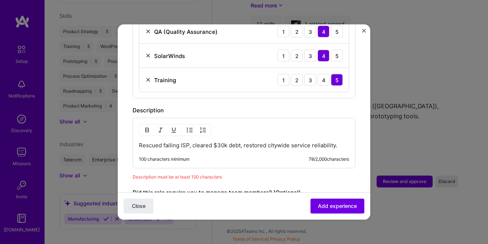
scroll to position [414, 0]
click at [227, 144] on div "Rescued failing ISP, cleared $30k debt, restored citywide service reliability. …" at bounding box center [244, 143] width 223 height 51
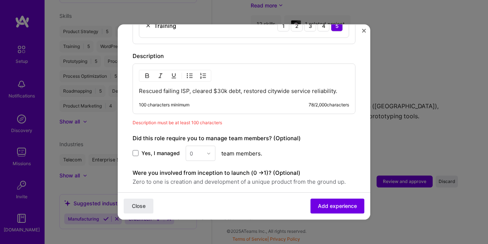
scroll to position [456, 0]
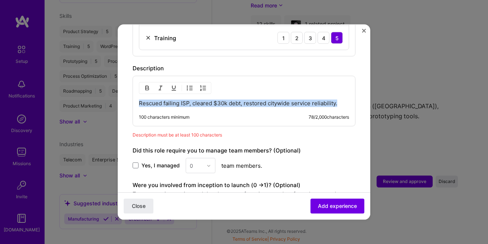
drag, startPoint x: 140, startPoint y: 94, endPoint x: 338, endPoint y: 97, distance: 197.6
click at [338, 100] on p "Rescued failing ISP, cleared $30k debt, restored citywide service reliability." at bounding box center [244, 103] width 210 height 7
copy p "Rescued failing ISP, cleared $30k debt, restored citywide service reliability."
click at [170, 100] on p "Rescued failing ISP, cleared $30k debt, restored citywide service reliability." at bounding box center [244, 103] width 210 height 7
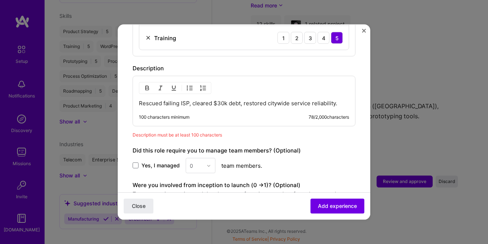
click at [155, 100] on p "Rescued failing ISP, cleared $30k debt, restored citywide service reliability." at bounding box center [244, 103] width 210 height 7
click at [141, 100] on p "Rescued failing ISP, cleared $30k debt, restored citywide service reliability." at bounding box center [244, 103] width 210 height 7
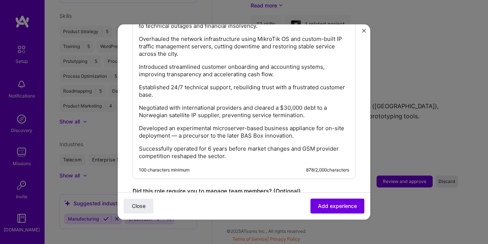
scroll to position [583, 0]
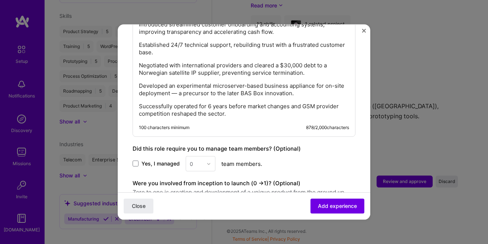
click at [170, 86] on p "Developed an experimental microserver-based business appliance for on-site depl…" at bounding box center [244, 89] width 210 height 15
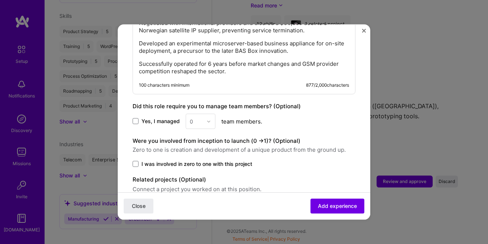
click at [153, 117] on span "Yes, I managed" at bounding box center [161, 120] width 38 height 7
click at [0, 0] on input "Yes, I managed" at bounding box center [0, 0] width 0 height 0
click at [203, 116] on div "0" at bounding box center [196, 121] width 20 height 14
click at [201, 175] on div "4" at bounding box center [200, 182] width 25 height 14
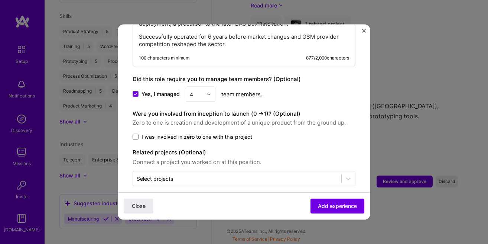
scroll to position [654, 0]
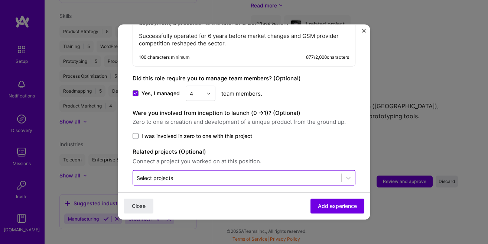
click at [206, 174] on input "text" at bounding box center [237, 178] width 201 height 8
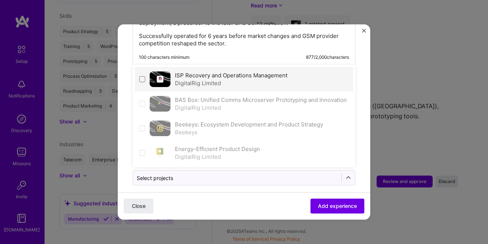
click at [205, 79] on div "DigitalRig Limited" at bounding box center [231, 83] width 113 height 8
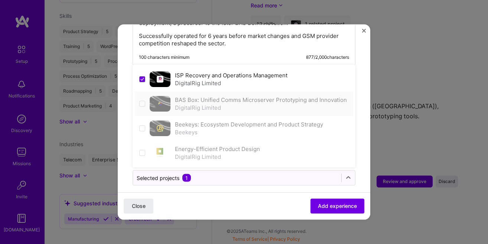
click at [212, 104] on div "DigitalRig Limited" at bounding box center [261, 108] width 172 height 8
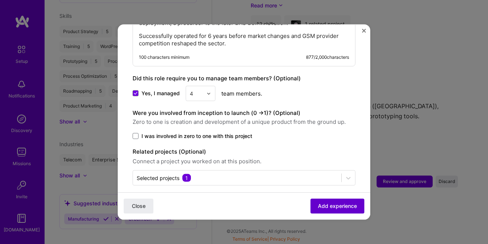
click at [341, 211] on button "Add experience" at bounding box center [337, 205] width 54 height 15
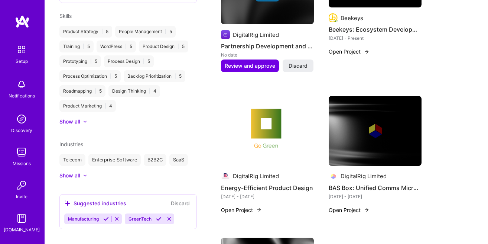
scroll to position [367, 0]
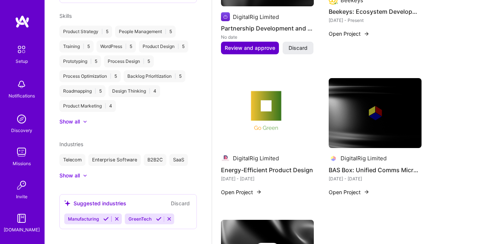
click at [263, 48] on span "Review and approve" at bounding box center [250, 47] width 51 height 7
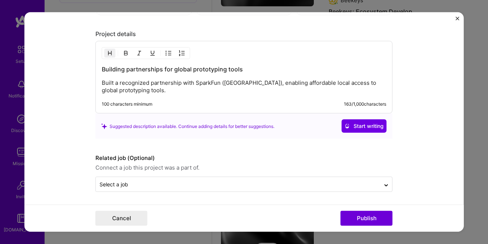
scroll to position [606, 0]
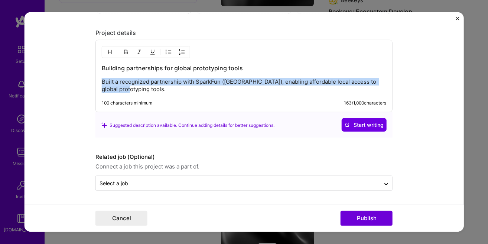
drag, startPoint x: 120, startPoint y: 89, endPoint x: 101, endPoint y: 82, distance: 20.7
click at [101, 82] on div "Building partnerships for global prototyping tools Built a recognized partnersh…" at bounding box center [243, 76] width 297 height 72
copy p "Built a recognized partnership with SparkFun (USA), enabling affordable local a…"
click at [126, 81] on p "Built a recognized partnership with SparkFun (USA), enabling affordable local a…" at bounding box center [244, 85] width 284 height 15
drag, startPoint x: 103, startPoint y: 85, endPoint x: 140, endPoint y: 97, distance: 39.0
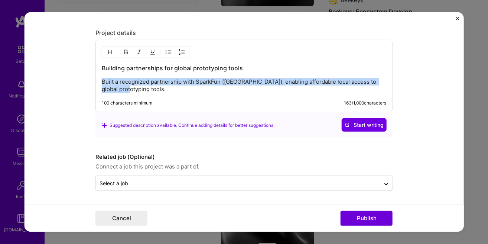
click at [140, 97] on div "Building partnerships for global prototyping tools Built a recognized partnersh…" at bounding box center [243, 76] width 297 height 72
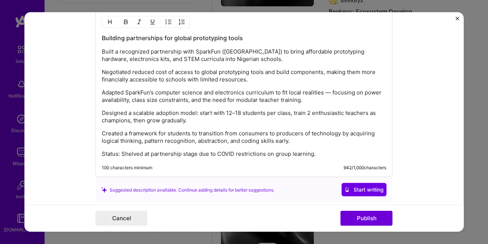
scroll to position [648, 0]
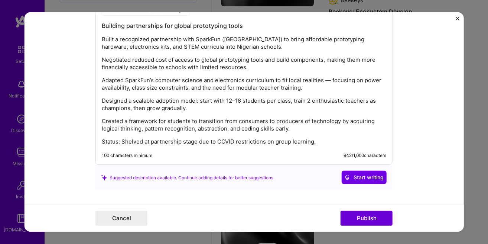
click at [326, 81] on p "Adapted SparkFun’s computer science and electronics curriculum to fit local rea…" at bounding box center [244, 84] width 284 height 15
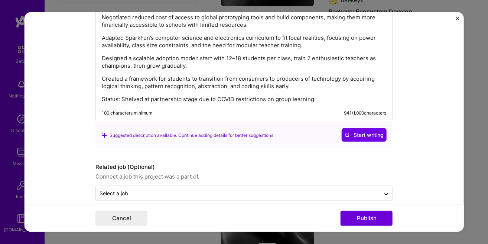
scroll to position [701, 0]
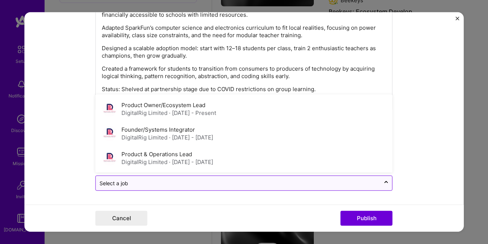
click at [259, 182] on input "text" at bounding box center [238, 183] width 277 height 8
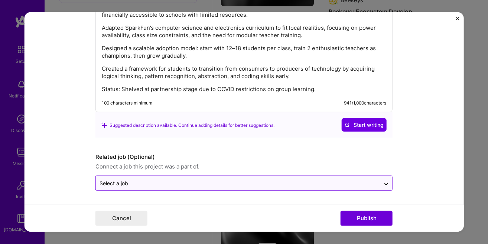
click at [252, 187] on div at bounding box center [238, 182] width 277 height 9
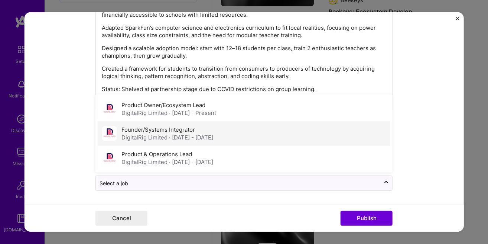
click at [242, 139] on div "Founder/Systems Integrator DigitalRig Limited · Feb 2019 - Jan 2022" at bounding box center [244, 133] width 293 height 25
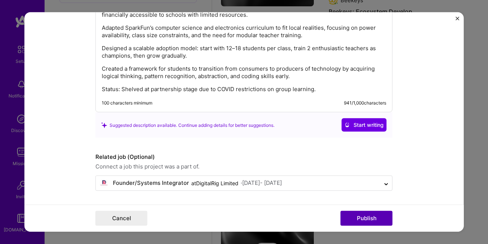
click at [353, 216] on button "Publish" at bounding box center [367, 218] width 52 height 15
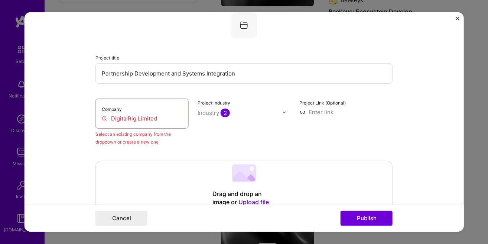
scroll to position [49, 0]
click at [140, 121] on input "DigitalRig Limited" at bounding box center [142, 119] width 81 height 8
click at [160, 118] on input "DigitalRig Limited" at bounding box center [142, 119] width 81 height 8
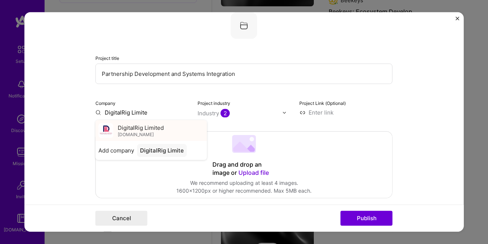
click at [151, 126] on span "DigitalRig Limited" at bounding box center [141, 127] width 46 height 8
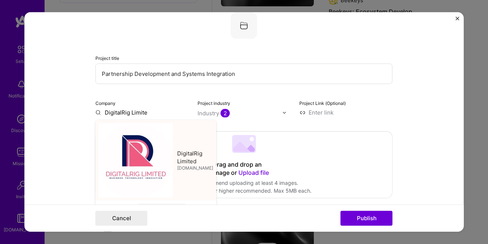
type input "DigitalRig Limited"
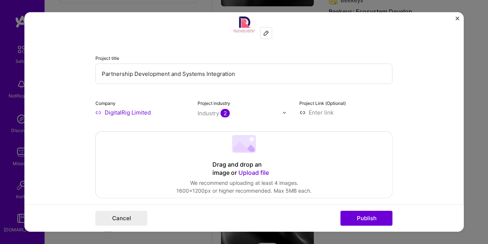
click at [312, 109] on input at bounding box center [345, 112] width 93 height 8
paste input "https://digitalrig.net/portfolio/digital-education-network/"
type input "https://digitalrig.net/portfolio/digital-education-network/"
click at [365, 219] on button "Publish" at bounding box center [367, 218] width 52 height 15
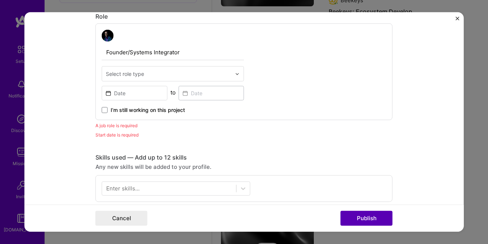
scroll to position [249, 0]
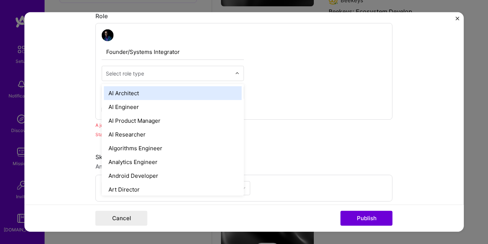
click at [131, 78] on div "Select role type" at bounding box center [168, 73] width 133 height 14
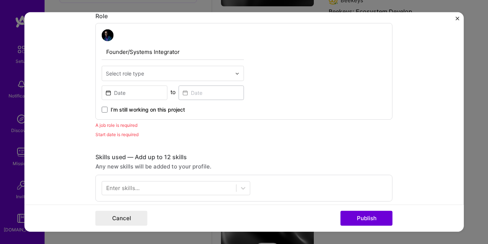
click at [146, 72] on input "text" at bounding box center [169, 73] width 126 height 8
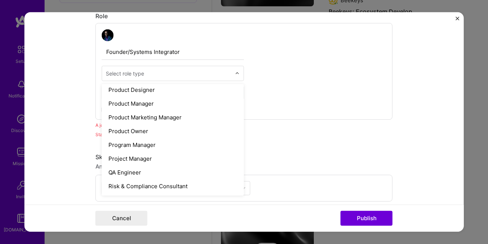
scroll to position [677, 0]
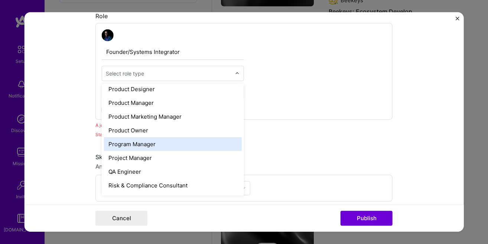
click at [153, 143] on div "Program Manager" at bounding box center [173, 144] width 138 height 14
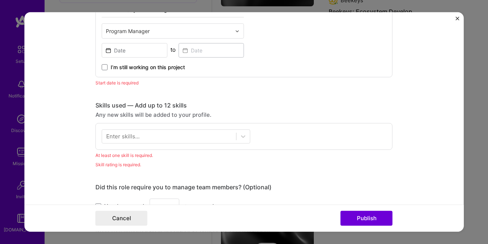
scroll to position [334, 0]
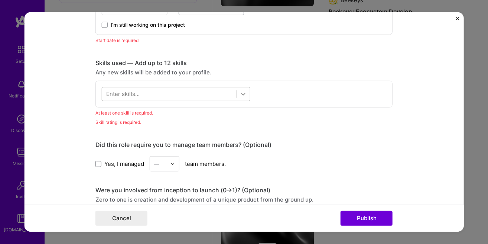
click at [244, 100] on div at bounding box center [243, 93] width 13 height 13
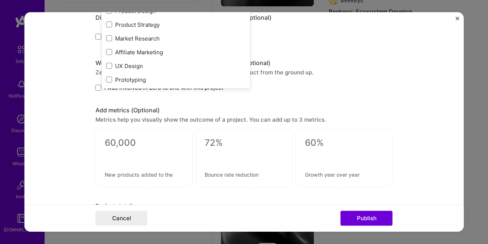
scroll to position [419, 0]
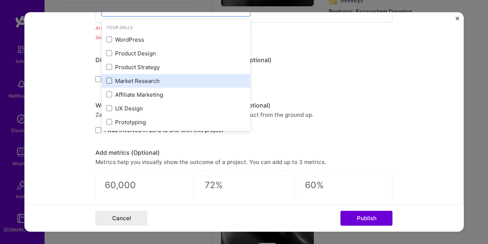
click at [108, 80] on span at bounding box center [109, 81] width 6 height 6
click at [0, 0] on input "checkbox" at bounding box center [0, 0] width 0 height 0
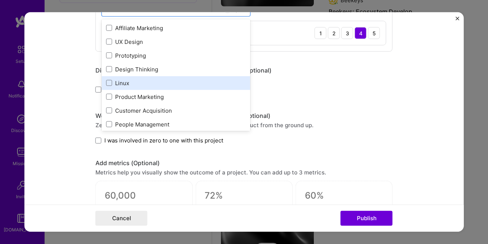
scroll to position [85, 0]
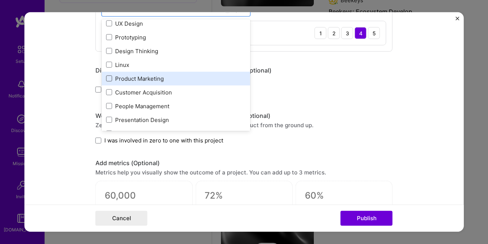
click at [109, 79] on span at bounding box center [109, 78] width 6 height 6
click at [0, 0] on input "checkbox" at bounding box center [0, 0] width 0 height 0
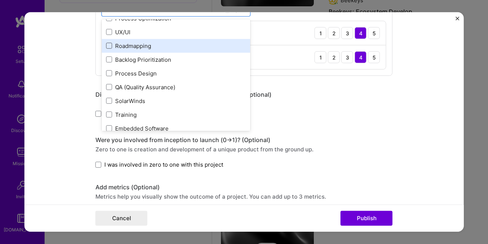
scroll to position [212, 0]
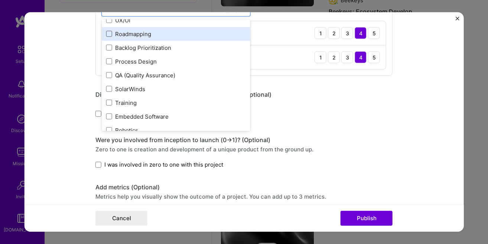
click at [109, 32] on span at bounding box center [109, 34] width 6 height 6
click at [0, 0] on input "checkbox" at bounding box center [0, 0] width 0 height 0
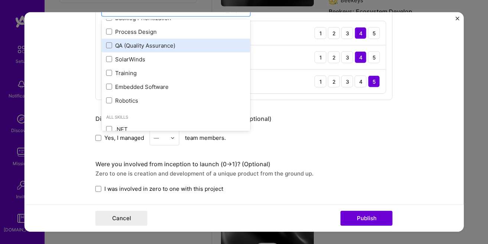
scroll to position [254, 0]
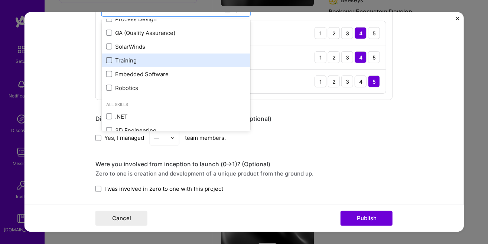
click at [110, 59] on span at bounding box center [109, 60] width 6 height 6
click at [0, 0] on input "checkbox" at bounding box center [0, 0] width 0 height 0
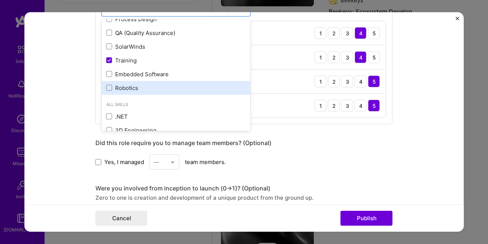
click at [113, 88] on div "Robotics" at bounding box center [176, 88] width 140 height 8
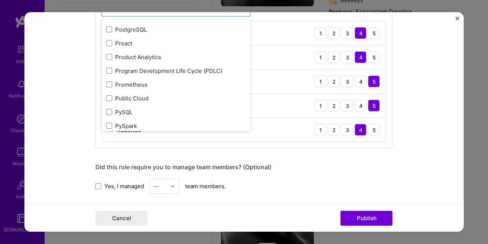
scroll to position [3557, 0]
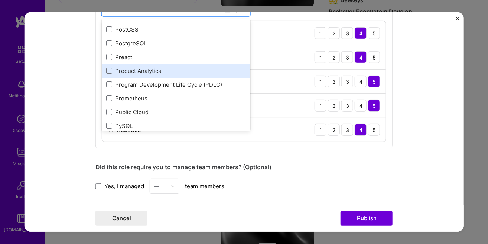
click at [160, 72] on div "Product Analytics" at bounding box center [176, 70] width 140 height 8
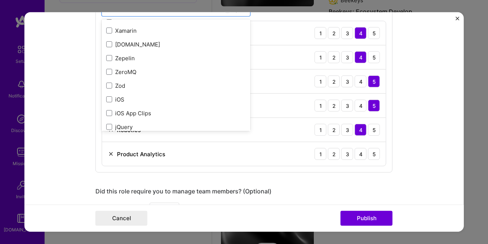
scroll to position [5116, 0]
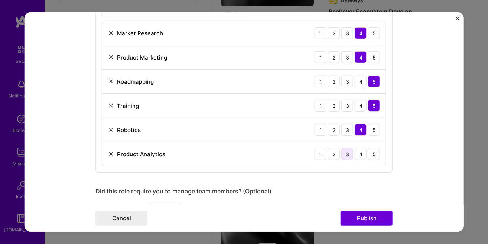
click at [352, 158] on div "3" at bounding box center [347, 154] width 12 height 12
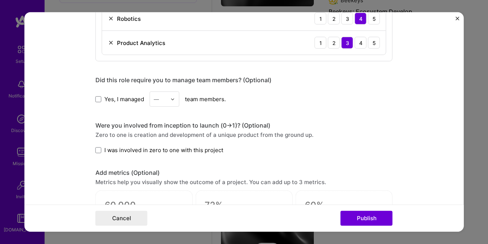
scroll to position [546, 0]
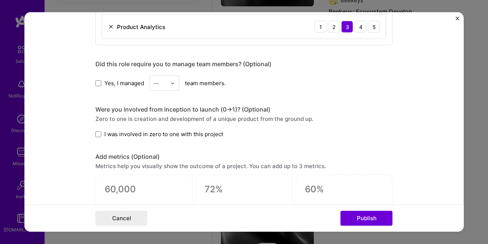
drag, startPoint x: 362, startPoint y: 211, endPoint x: 205, endPoint y: 146, distance: 170.4
click at [276, 194] on form "Editing suggested project This project is suggested based on your LinkedIn, res…" at bounding box center [244, 121] width 439 height 219
click at [157, 81] on div "—" at bounding box center [156, 83] width 5 height 8
click at [166, 129] on div "3" at bounding box center [164, 130] width 25 height 14
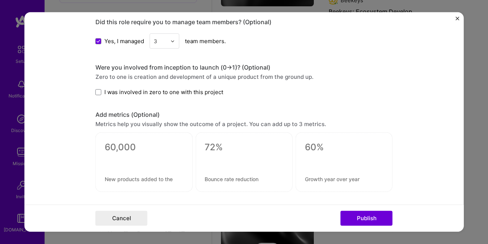
scroll to position [588, 0]
click at [140, 93] on span "I was involved in zero to one with this project" at bounding box center [163, 92] width 119 height 8
click at [0, 0] on input "I was involved in zero to one with this project" at bounding box center [0, 0] width 0 height 0
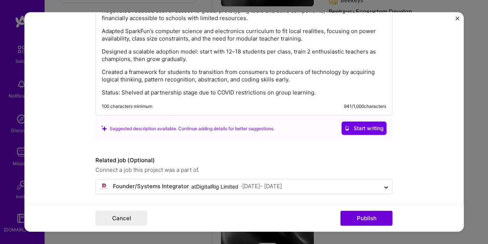
scroll to position [860, 0]
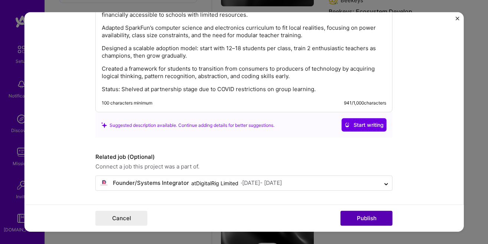
click at [355, 218] on button "Publish" at bounding box center [367, 218] width 52 height 15
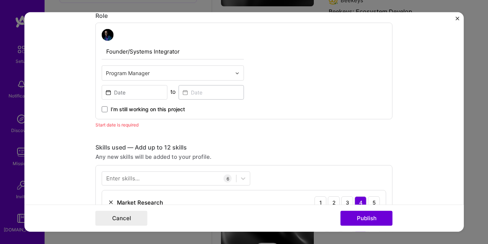
scroll to position [249, 0]
click at [126, 97] on input at bounding box center [135, 92] width 66 height 14
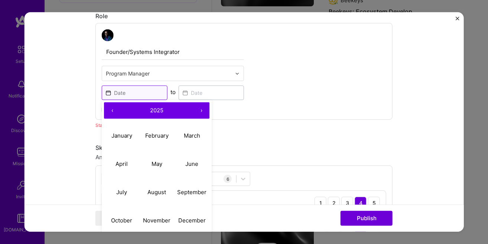
scroll to position [334, 0]
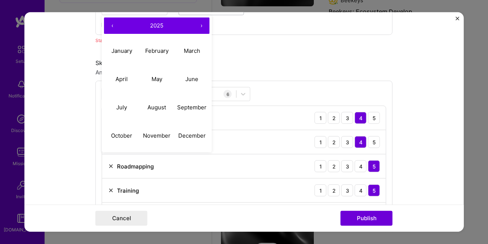
click at [282, 75] on div "Any new skills will be added to your profile." at bounding box center [243, 72] width 297 height 8
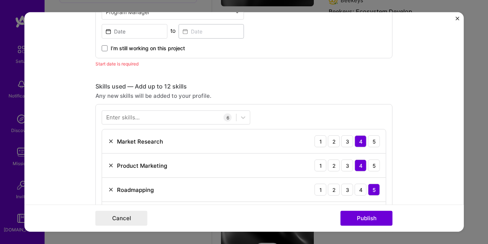
scroll to position [267, 0]
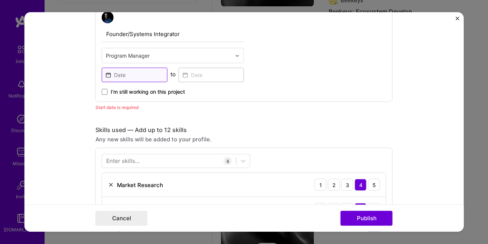
click at [139, 78] on input at bounding box center [135, 75] width 66 height 14
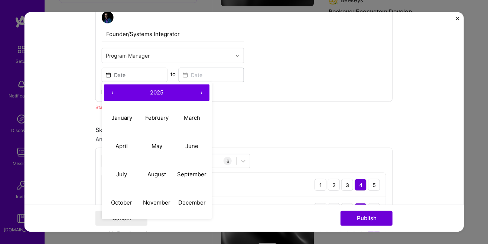
click at [261, 101] on div "Founder/Systems Integrator Program Manager ‹ 2025 › January February March Apri…" at bounding box center [243, 53] width 297 height 97
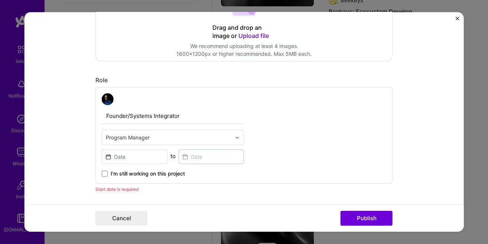
scroll to position [182, 0]
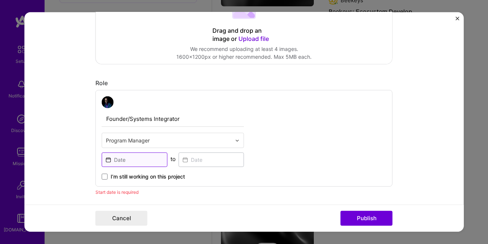
click at [144, 157] on input at bounding box center [135, 159] width 66 height 14
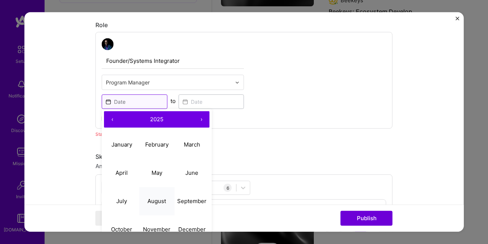
scroll to position [267, 0]
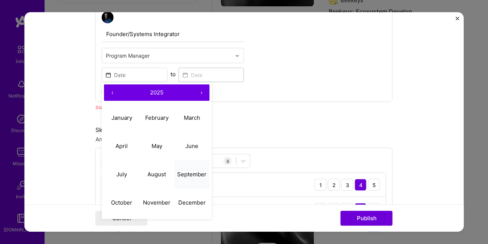
click at [192, 172] on abbr "September" at bounding box center [191, 173] width 29 height 7
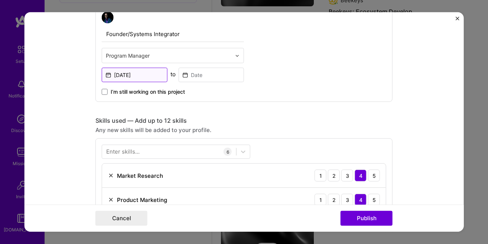
click at [134, 71] on input "Sep, 2025" at bounding box center [135, 75] width 66 height 14
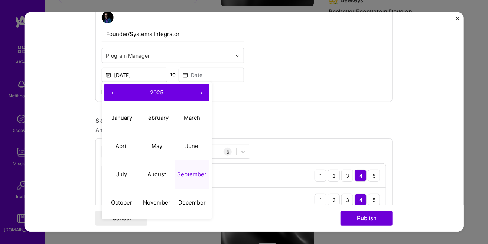
click at [114, 90] on button "‹" at bounding box center [112, 92] width 16 height 16
click at [113, 90] on button "‹" at bounding box center [112, 92] width 16 height 16
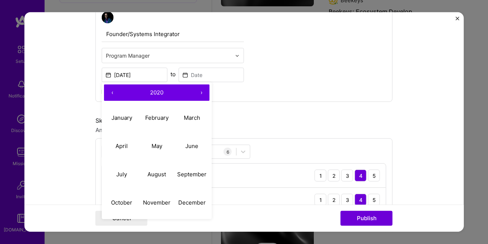
click at [113, 90] on button "‹" at bounding box center [112, 92] width 16 height 16
click at [211, 76] on input at bounding box center [212, 75] width 66 height 14
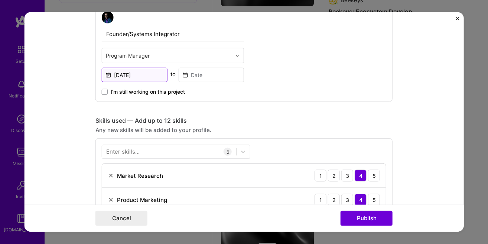
click at [144, 74] on input "Sep, 2025" at bounding box center [135, 75] width 66 height 14
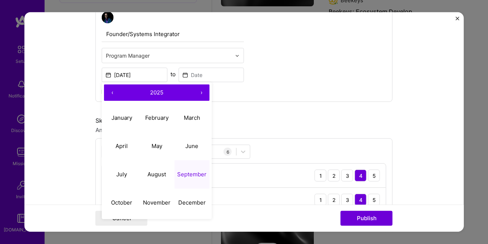
click at [116, 91] on button "‹" at bounding box center [112, 92] width 16 height 16
click at [114, 91] on button "‹" at bounding box center [112, 92] width 16 height 16
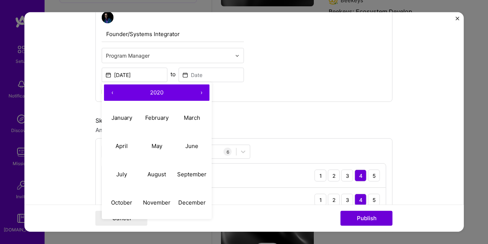
click at [114, 91] on button "‹" at bounding box center [112, 92] width 16 height 16
click at [197, 176] on abbr "September" at bounding box center [191, 173] width 29 height 7
type input "Sep, 2019"
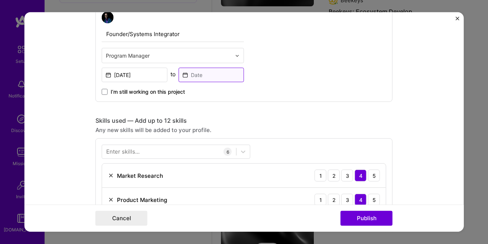
click at [208, 77] on input at bounding box center [212, 75] width 66 height 14
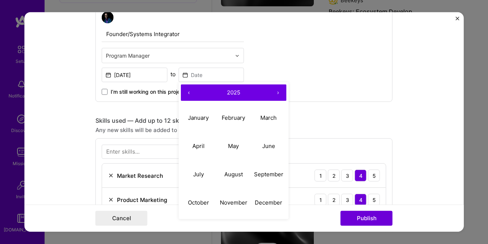
click at [188, 92] on button "‹" at bounding box center [189, 92] width 16 height 16
click at [232, 118] on abbr "February" at bounding box center [233, 117] width 23 height 7
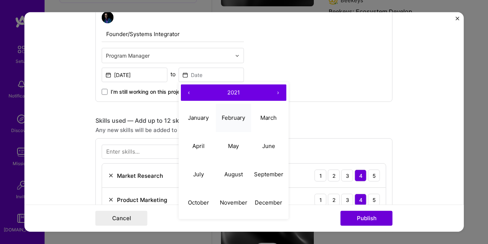
type input "Feb, 2021"
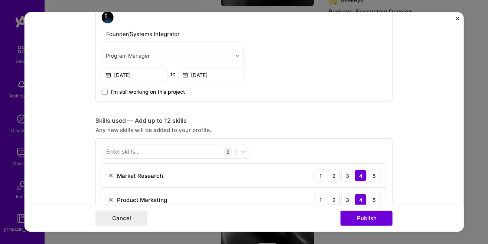
click at [276, 79] on div "Founder/Systems Integrator Program Manager Sep, 2019 to Feb, 2021 I’m still wor…" at bounding box center [243, 53] width 297 height 97
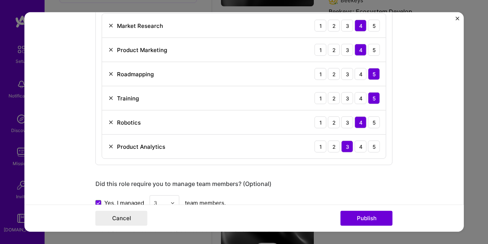
scroll to position [436, 0]
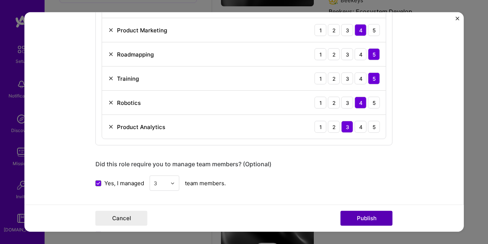
click at [371, 224] on button "Publish" at bounding box center [367, 218] width 52 height 15
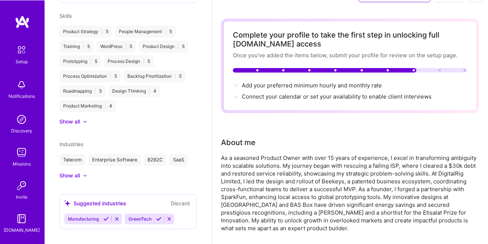
scroll to position [42, 0]
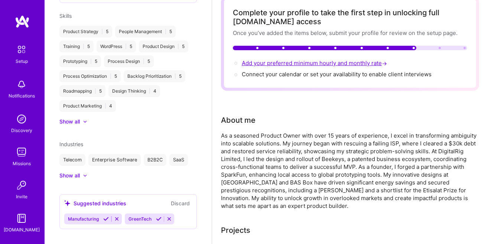
click at [310, 63] on span "Add your preferred minimum hourly and monthly rate →" at bounding box center [315, 62] width 147 height 7
select select "US"
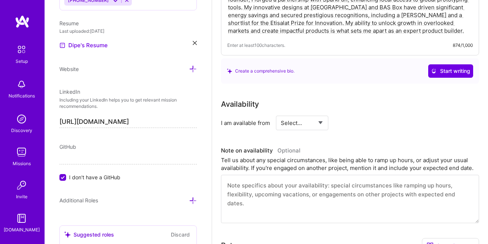
scroll to position [260, 0]
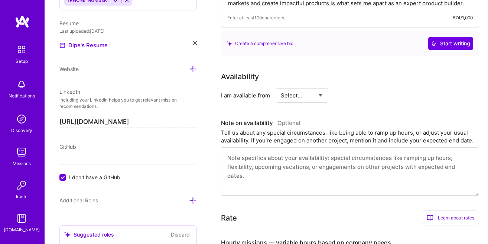
click at [281, 86] on select "Select... Right Now Future Date Not Available" at bounding box center [302, 95] width 43 height 19
select select "Right Now"
click option "Right Now" at bounding box center [0, 0] width 0 height 0
click at [361, 95] on input at bounding box center [370, 95] width 45 height 14
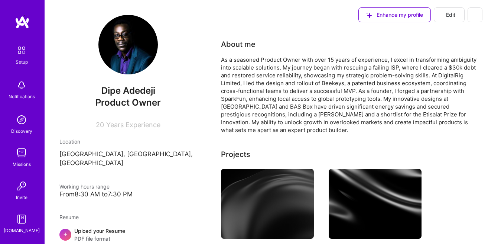
click at [449, 16] on span "Edit" at bounding box center [449, 14] width 12 height 7
click at [446, 12] on span "Edit" at bounding box center [449, 14] width 12 height 7
click at [18, 52] on img at bounding box center [22, 50] width 16 height 16
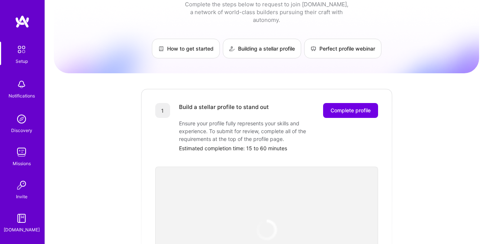
scroll to position [42, 0]
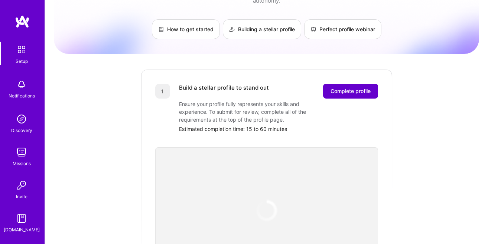
click at [355, 87] on span "Complete profile" at bounding box center [351, 90] width 40 height 7
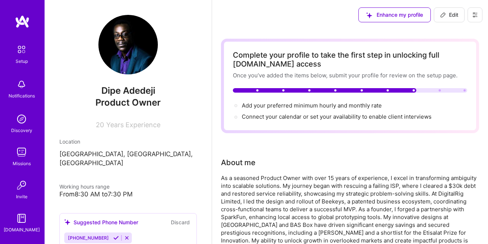
click at [452, 14] on span "Edit" at bounding box center [449, 14] width 18 height 7
select select "US"
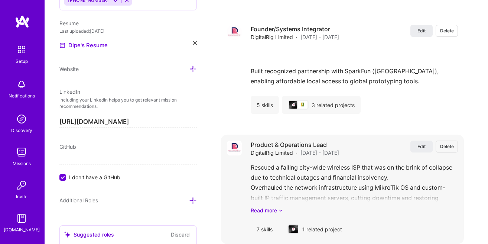
scroll to position [1240, 0]
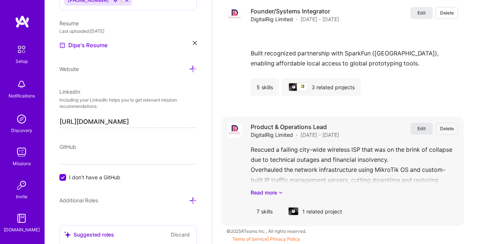
click at [421, 131] on span "Edit" at bounding box center [421, 128] width 8 height 6
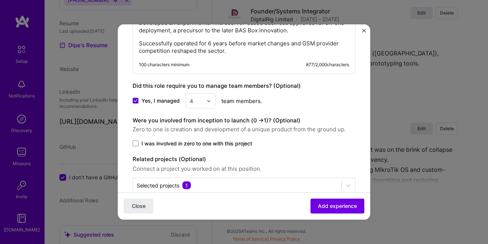
scroll to position [620, 0]
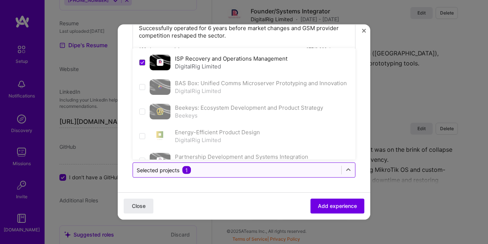
click at [196, 172] on input "text" at bounding box center [237, 170] width 201 height 8
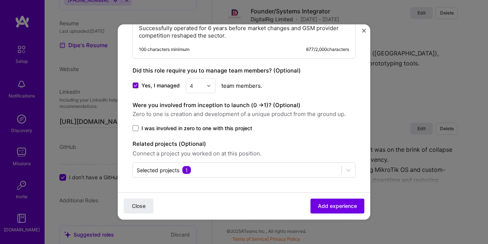
click at [290, 206] on div "Close Add experience" at bounding box center [244, 205] width 253 height 27
click at [144, 209] on span "Close" at bounding box center [139, 205] width 14 height 7
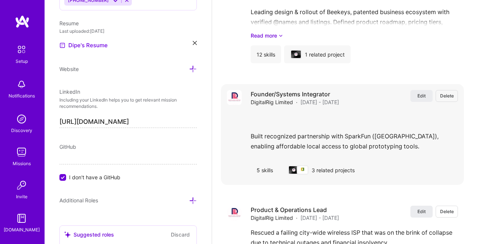
scroll to position [1155, 0]
click at [420, 97] on span "Edit" at bounding box center [421, 96] width 8 height 6
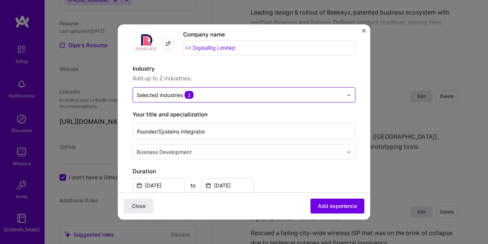
scroll to position [42, 0]
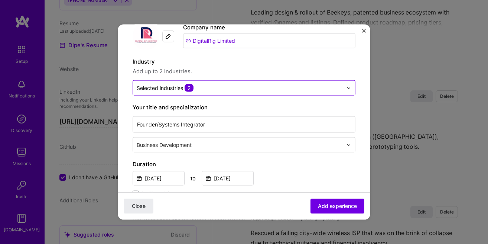
click at [213, 91] on input "text" at bounding box center [240, 88] width 206 height 8
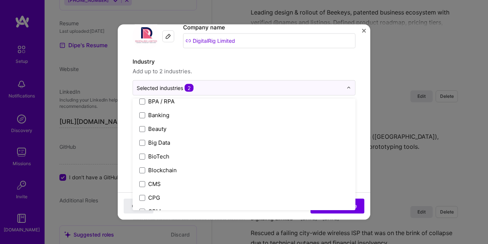
scroll to position [254, 0]
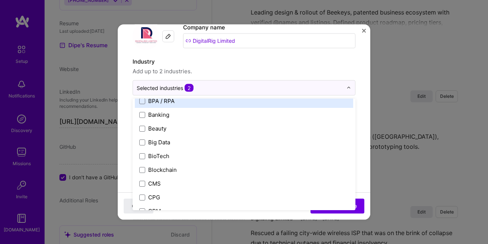
click at [226, 75] on span "Add up to 2 industries." at bounding box center [244, 71] width 223 height 9
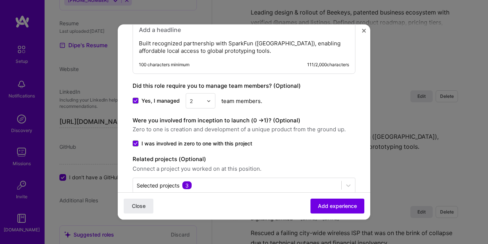
scroll to position [456, 0]
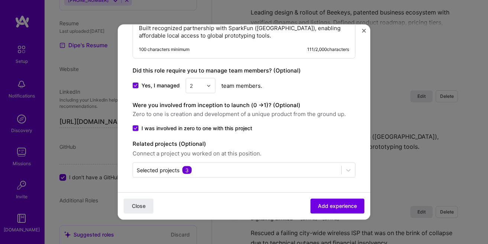
click at [235, 45] on div "Built recognized partnership with SparkFun (USA), enabling affordable local acc…" at bounding box center [244, 22] width 223 height 72
click at [216, 38] on p "Built recognized partnership with SparkFun (USA), enabling affordable local acc…" at bounding box center [244, 32] width 210 height 15
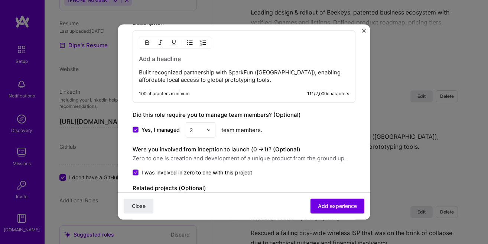
scroll to position [414, 0]
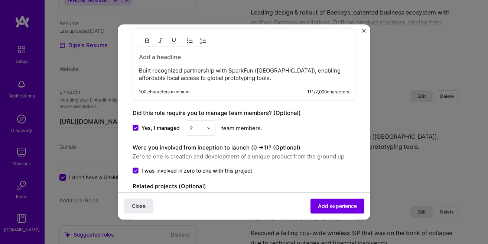
click at [362, 32] on img "Close" at bounding box center [364, 31] width 4 height 4
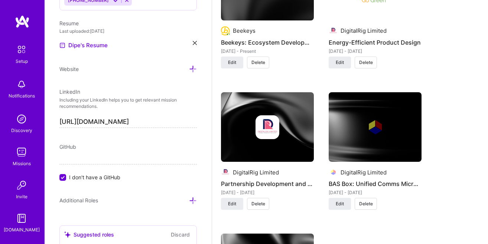
scroll to position [690, 0]
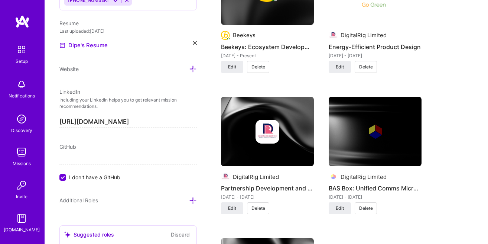
click at [271, 124] on img at bounding box center [268, 132] width 24 height 24
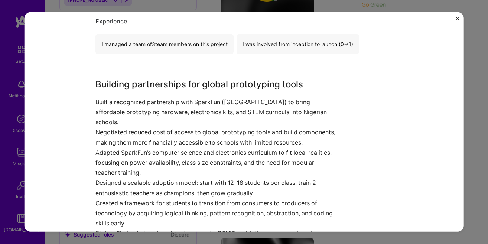
scroll to position [169, 0]
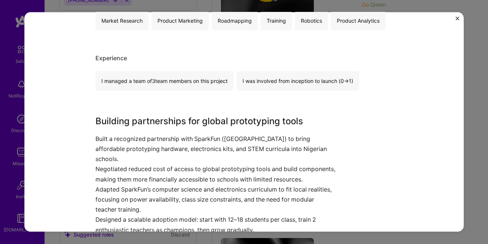
click at [457, 21] on button "Close" at bounding box center [457, 21] width 4 height 8
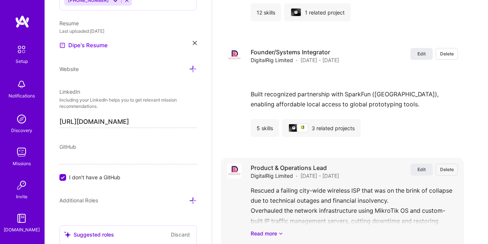
scroll to position [1240, 0]
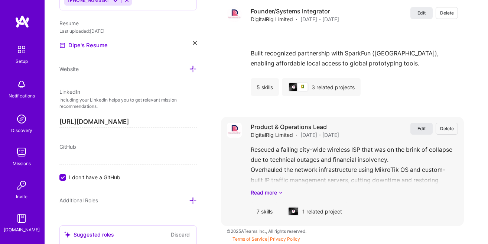
click at [418, 126] on span "Edit" at bounding box center [421, 128] width 8 height 6
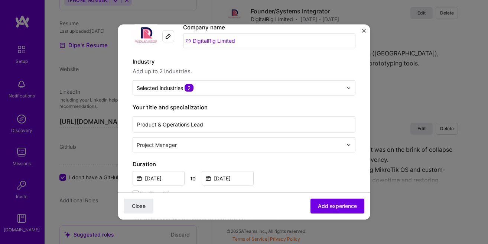
scroll to position [0, 0]
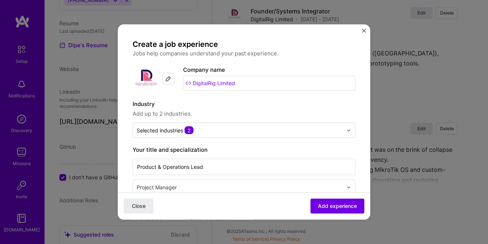
click at [364, 32] on img "Close" at bounding box center [364, 31] width 4 height 4
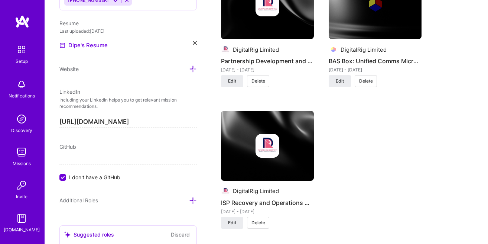
scroll to position [859, 0]
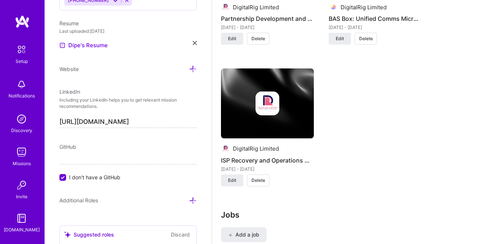
click at [266, 108] on img at bounding box center [268, 103] width 24 height 24
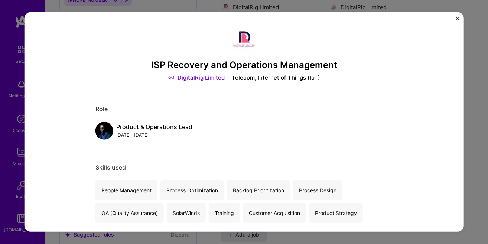
scroll to position [42, 0]
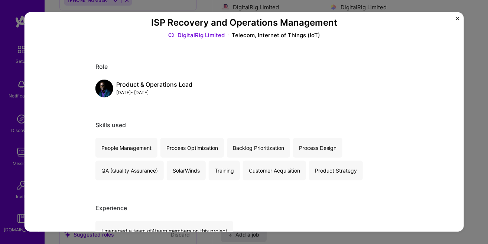
click at [457, 17] on img "Close" at bounding box center [457, 19] width 4 height 4
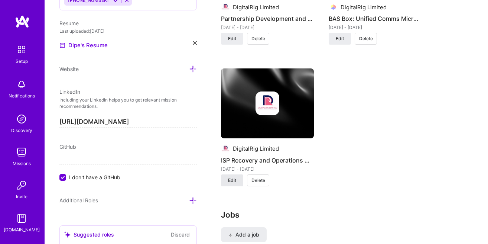
click at [235, 182] on span "Edit" at bounding box center [232, 180] width 8 height 7
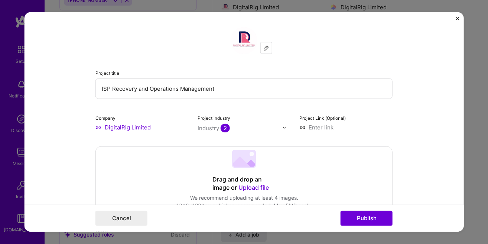
click at [137, 127] on input "DigitalRig Limited" at bounding box center [141, 127] width 93 height 8
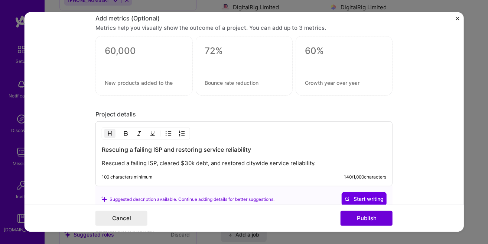
scroll to position [660, 0]
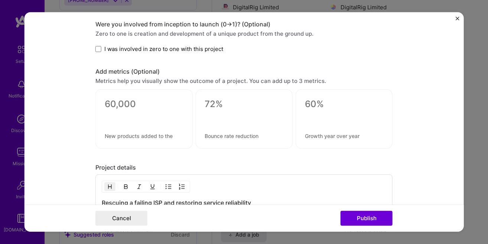
click at [456, 18] on img "Close" at bounding box center [457, 19] width 4 height 4
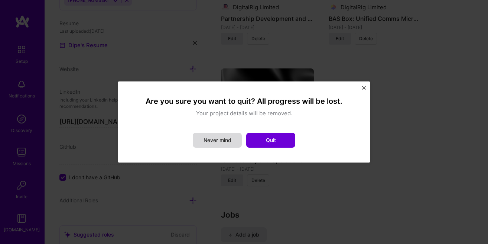
click at [228, 142] on button "Never mind" at bounding box center [217, 140] width 49 height 15
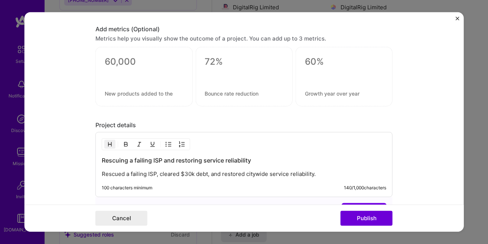
scroll to position [787, 0]
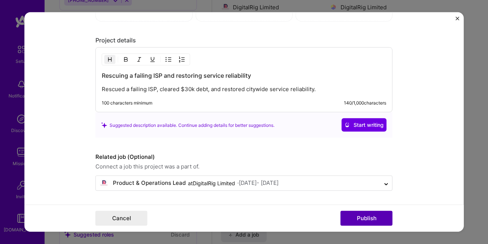
click at [372, 218] on button "Publish" at bounding box center [367, 218] width 52 height 15
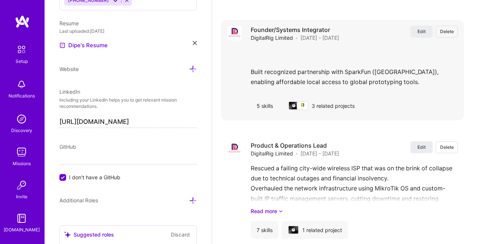
scroll to position [1198, 0]
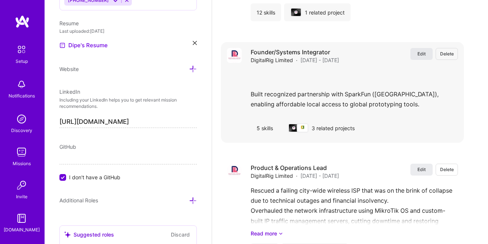
click at [420, 50] on button "Edit" at bounding box center [421, 54] width 22 height 12
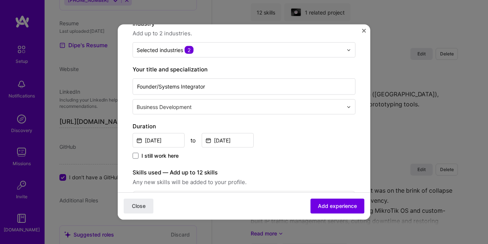
scroll to position [75, 0]
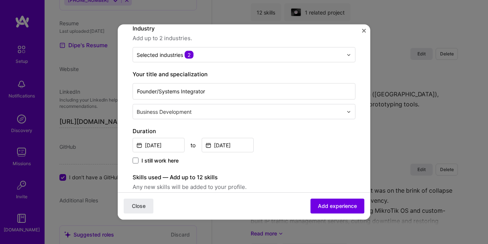
click at [244, 110] on input "text" at bounding box center [241, 112] width 208 height 8
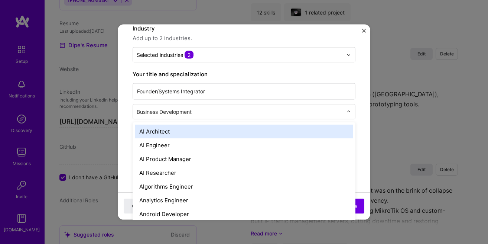
click at [244, 110] on input "text" at bounding box center [241, 112] width 208 height 8
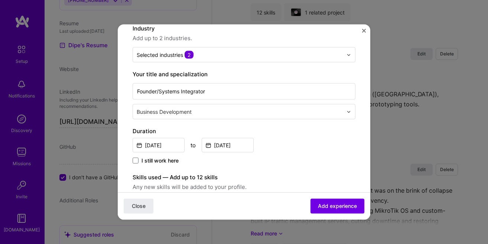
click at [258, 89] on input "Founder/Systems Integrator" at bounding box center [244, 91] width 223 height 16
drag, startPoint x: 265, startPoint y: 91, endPoint x: 111, endPoint y: 89, distance: 154.5
click at [133, 89] on input "Founder/Systems Integrator" at bounding box center [244, 91] width 223 height 16
click at [171, 87] on input at bounding box center [244, 91] width 223 height 16
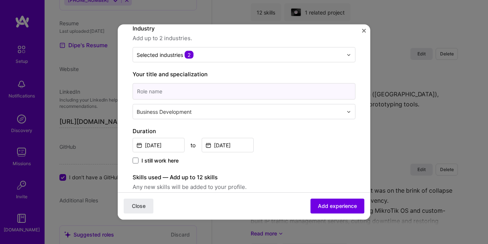
click at [171, 87] on input at bounding box center [244, 91] width 223 height 16
paste input "Founder/Systems Integrator"
type input "Founder/Systems Integrator"
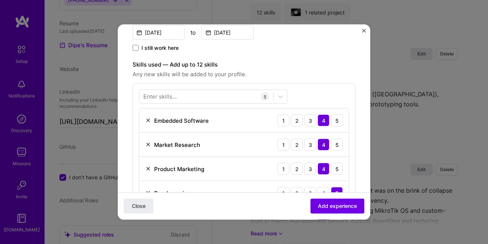
scroll to position [160, 0]
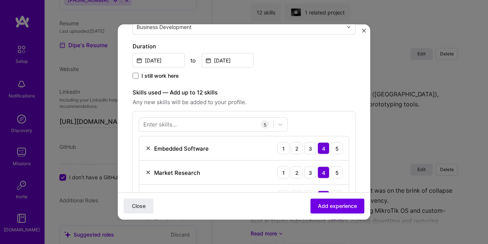
click at [171, 122] on div "Enter skills..." at bounding box center [159, 124] width 33 height 8
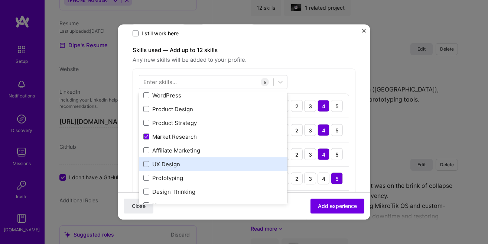
scroll to position [0, 0]
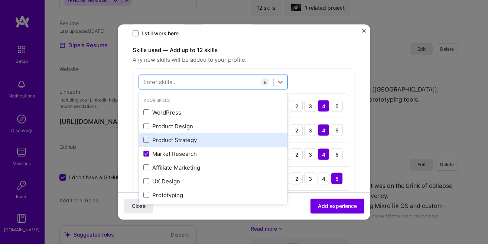
click at [183, 138] on div "Product Strategy" at bounding box center [213, 140] width 140 height 8
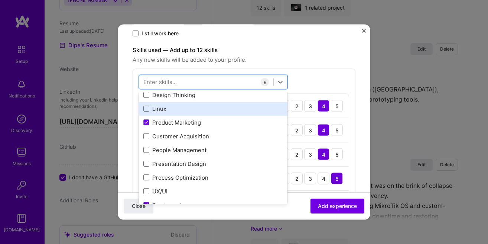
scroll to position [127, 0]
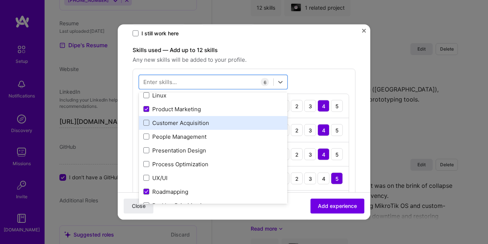
click at [190, 120] on div "Customer Acquisition" at bounding box center [213, 122] width 140 height 8
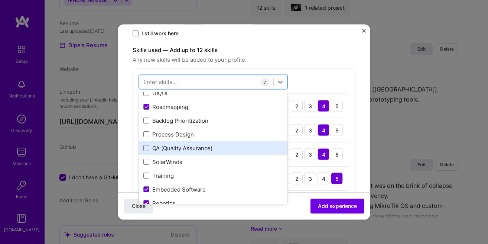
scroll to position [254, 0]
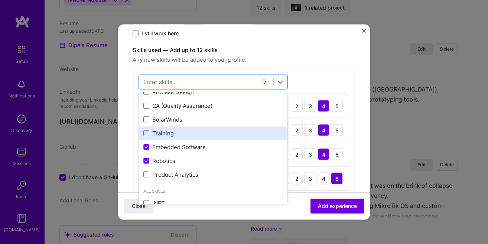
click at [186, 132] on div "Training" at bounding box center [213, 133] width 140 height 8
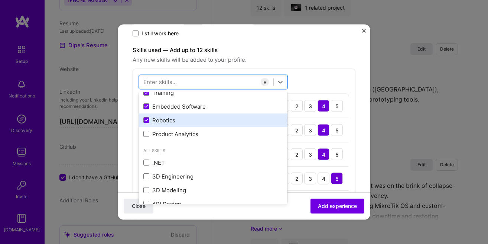
scroll to position [296, 0]
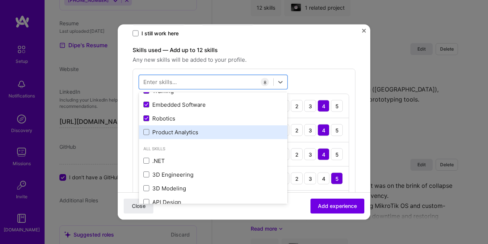
click at [186, 134] on div "Product Analytics" at bounding box center [213, 132] width 140 height 8
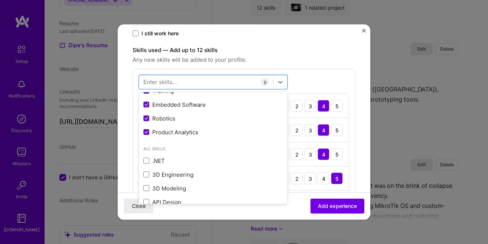
click at [310, 79] on div "option Product Analytics, selected. option Robotics focused, 0 of 2. 378 result…" at bounding box center [244, 193] width 223 height 249
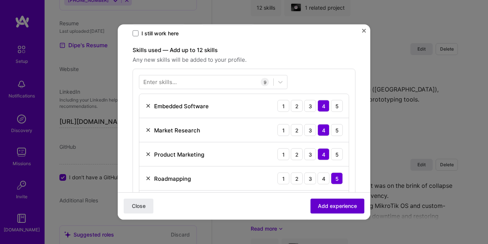
click at [338, 209] on span "Add experience" at bounding box center [337, 205] width 39 height 7
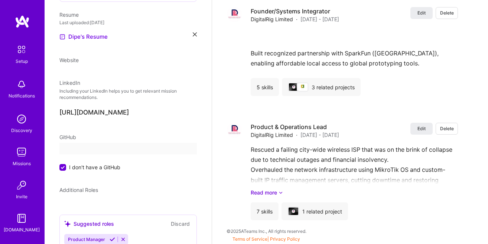
select select "US"
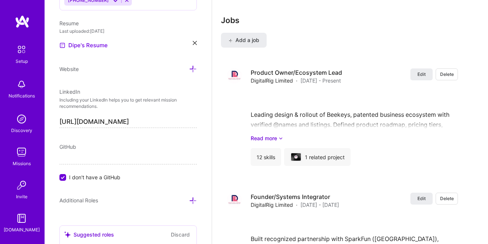
scroll to position [1071, 0]
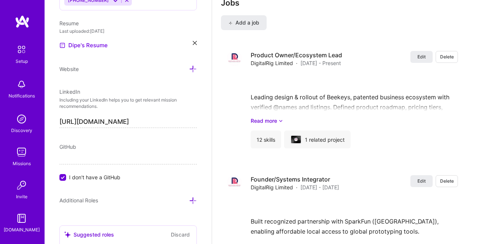
drag, startPoint x: 423, startPoint y: 180, endPoint x: 395, endPoint y: 170, distance: 29.3
click at [395, 170] on div "Edit Delete Product Owner/Ecosystem Lead DigitalRig Limited · Jan 2023 - Presen…" at bounding box center [342, 219] width 243 height 349
click at [417, 60] on button "Edit" at bounding box center [421, 57] width 22 height 12
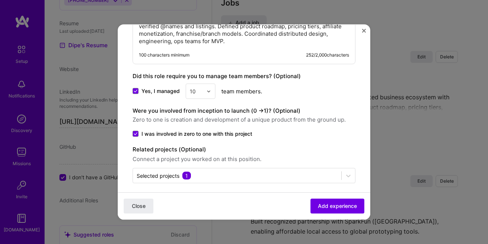
scroll to position [641, 0]
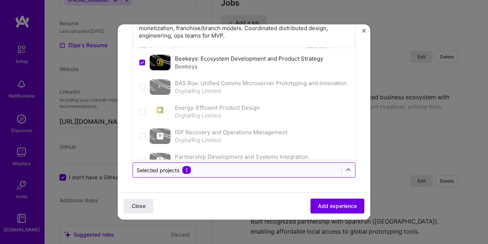
click at [217, 171] on input "text" at bounding box center [237, 170] width 201 height 8
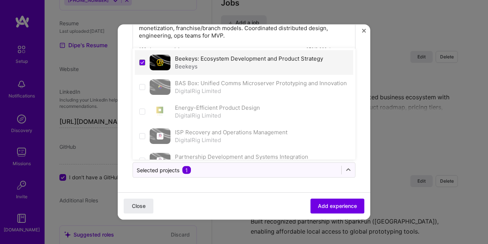
click at [196, 66] on div "Beekeys" at bounding box center [249, 66] width 148 height 8
click at [191, 60] on label "Beekeys: Ecosystem Development and Product Strategy" at bounding box center [249, 58] width 148 height 7
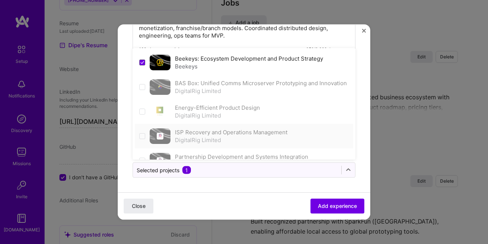
scroll to position [16, 0]
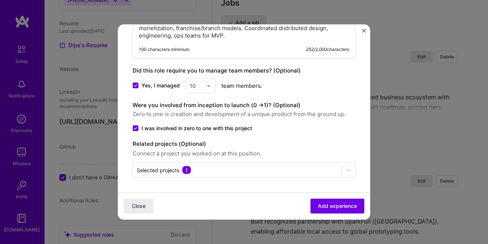
drag, startPoint x: 322, startPoint y: 206, endPoint x: 293, endPoint y: 202, distance: 29.3
click at [293, 202] on div "Close Add experience" at bounding box center [244, 205] width 253 height 27
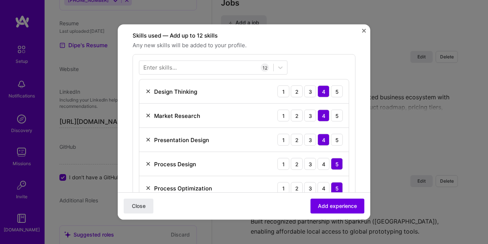
scroll to position [133, 0]
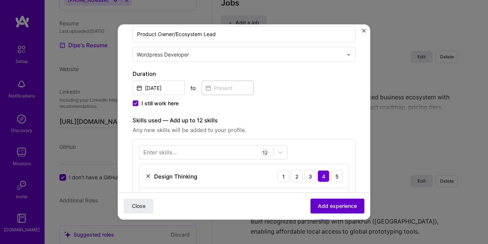
click at [337, 204] on span "Add experience" at bounding box center [337, 205] width 39 height 7
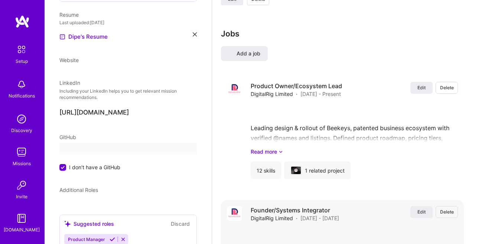
select select "US"
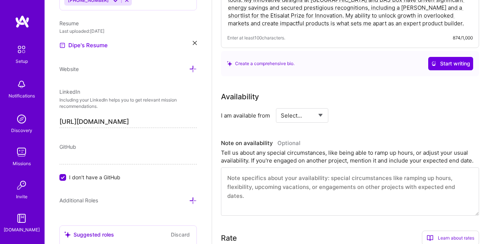
scroll to position [224, 0]
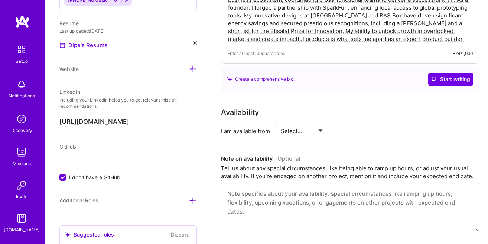
click at [281, 121] on select "Select... Right Now Future Date Not Available" at bounding box center [302, 130] width 43 height 19
select select "Right Now"
click option "Right Now" at bounding box center [0, 0] width 0 height 0
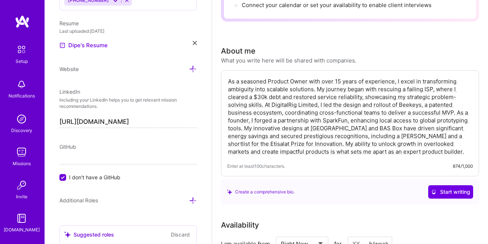
scroll to position [97, 0]
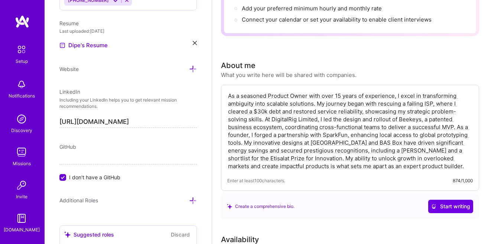
click at [384, 153] on textarea "As a seasoned Product Owner with over 15 years of experience, I excel in transf…" at bounding box center [349, 130] width 245 height 79
click at [280, 159] on textarea "As a seasoned Product Owner with over 15 years of experience, I excel in transf…" at bounding box center [349, 130] width 245 height 79
click at [298, 159] on textarea "As a seasoned Product Owner with over 15 years of experience, I excel in transf…" at bounding box center [349, 130] width 245 height 79
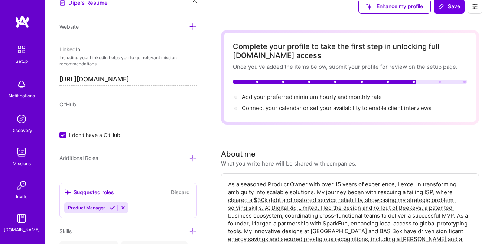
scroll to position [0, 0]
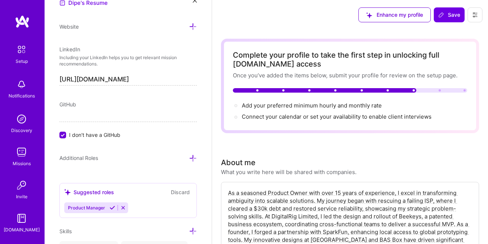
click at [477, 13] on icon at bounding box center [475, 15] width 6 height 6
drag, startPoint x: 450, startPoint y: 31, endPoint x: 412, endPoint y: 43, distance: 40.3
click at [447, 19] on span "Save" at bounding box center [449, 14] width 22 height 7
drag, startPoint x: 447, startPoint y: 19, endPoint x: 449, endPoint y: 32, distance: 13.9
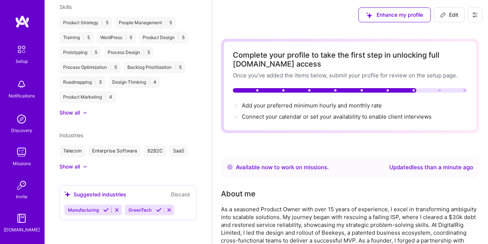
scroll to position [271, 0]
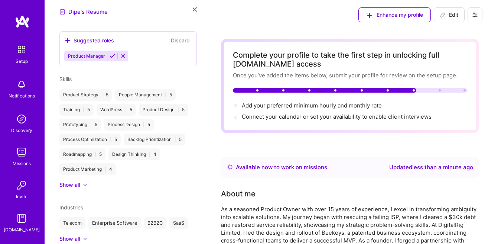
click at [473, 15] on icon at bounding box center [475, 14] width 4 height 1
click at [458, 35] on button "Settings" at bounding box center [455, 31] width 56 height 19
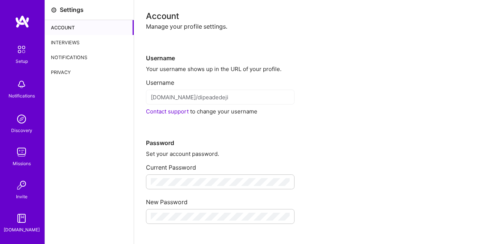
click at [64, 41] on div "Interviews" at bounding box center [89, 42] width 89 height 15
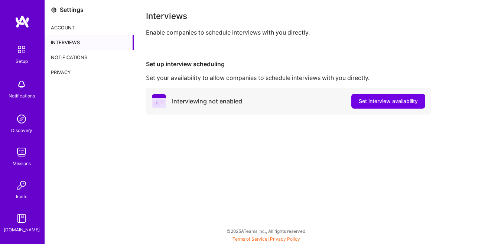
click at [78, 27] on div "Account" at bounding box center [89, 27] width 89 height 15
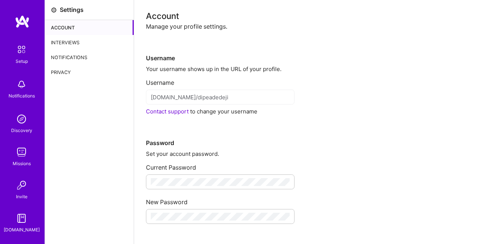
click at [20, 225] on div "[DOMAIN_NAME]" at bounding box center [22, 229] width 36 height 8
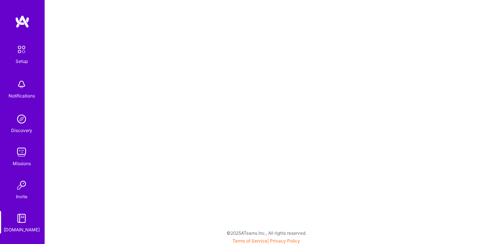
click at [25, 49] on img at bounding box center [22, 50] width 16 height 16
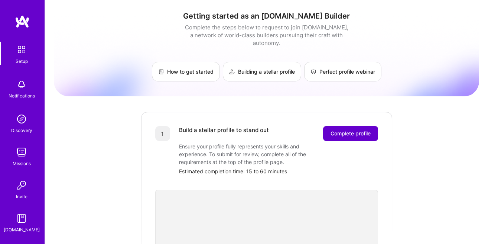
click at [339, 130] on span "Complete profile" at bounding box center [351, 133] width 40 height 7
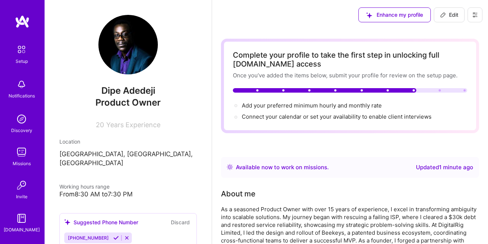
click at [448, 18] on span "Edit" at bounding box center [449, 14] width 18 height 7
select select "US"
select select "Right Now"
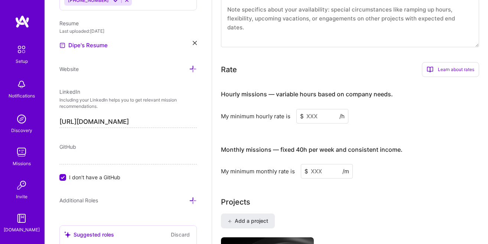
scroll to position [381, 0]
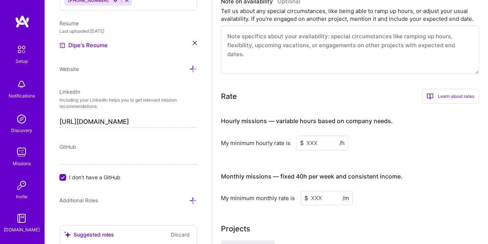
click at [312, 145] on input at bounding box center [322, 143] width 52 height 14
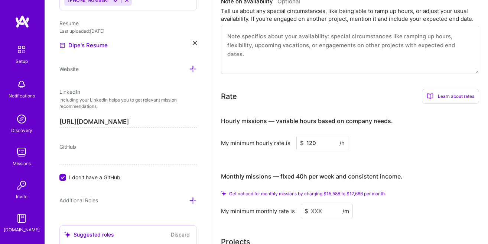
scroll to position [423, 0]
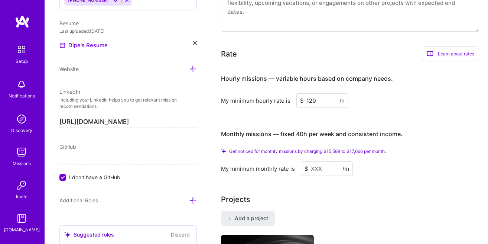
type input "120"
click at [319, 172] on input at bounding box center [327, 168] width 52 height 14
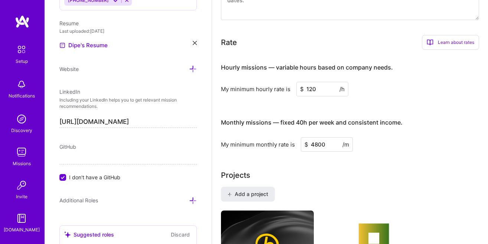
type input "4800"
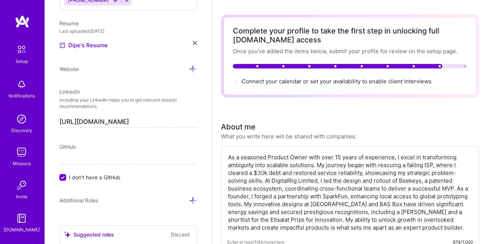
scroll to position [0, 0]
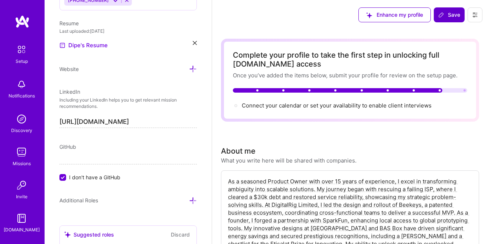
click at [446, 13] on span "Save" at bounding box center [449, 14] width 22 height 7
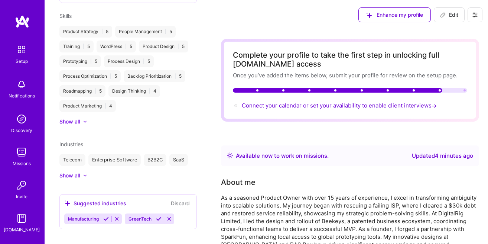
click at [400, 107] on span "Connect your calendar or set your availability to enable client interviews →" at bounding box center [340, 105] width 196 height 7
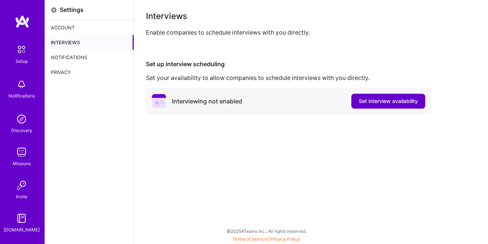
click at [369, 105] on span "Set interview availability" at bounding box center [388, 100] width 59 height 7
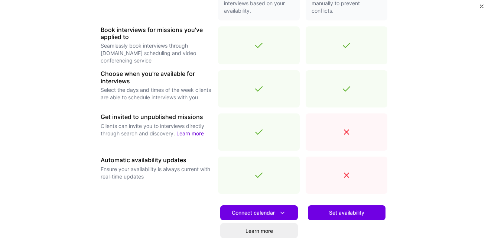
scroll to position [276, 0]
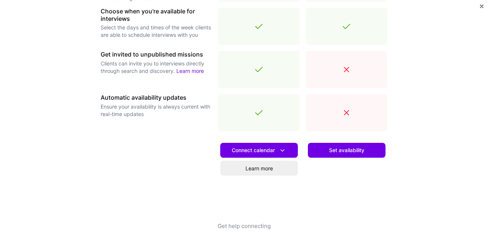
drag, startPoint x: 344, startPoint y: 151, endPoint x: 347, endPoint y: 176, distance: 25.7
click at [347, 176] on div "Set availability" at bounding box center [347, 179] width 82 height 85
click at [273, 147] on span "Connect calendar" at bounding box center [259, 150] width 55 height 8
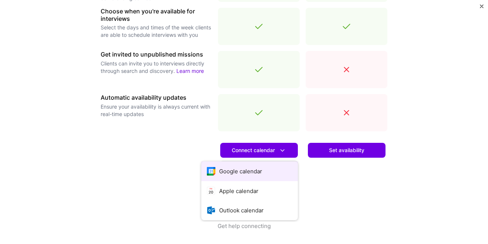
click at [278, 167] on button "Google calendar" at bounding box center [249, 171] width 97 height 20
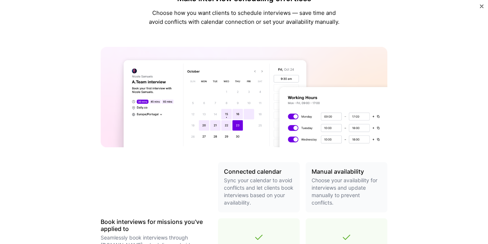
scroll to position [0, 0]
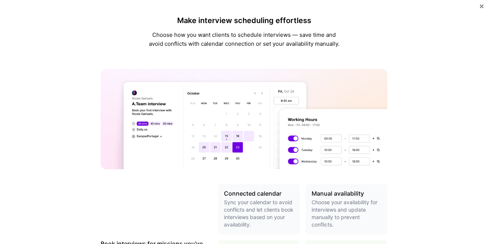
click at [482, 9] on button "Close" at bounding box center [482, 8] width 4 height 8
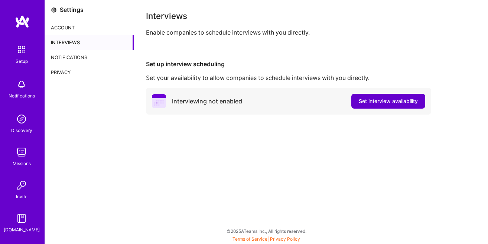
click at [374, 102] on span "Set interview availability" at bounding box center [388, 100] width 59 height 7
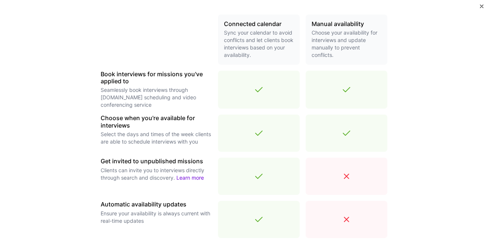
scroll to position [276, 0]
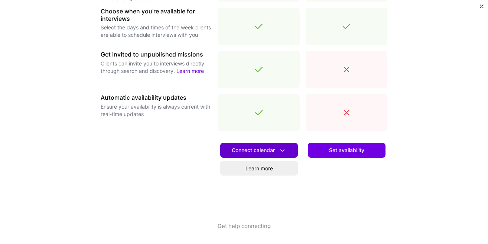
click at [270, 153] on span "Connect calendar" at bounding box center [259, 150] width 55 height 8
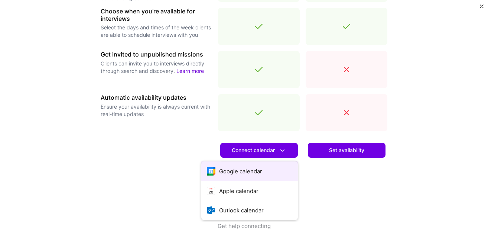
click at [258, 173] on button "Google calendar" at bounding box center [249, 171] width 97 height 20
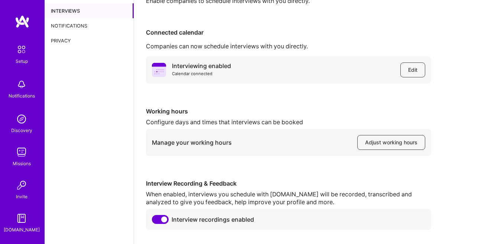
scroll to position [42, 0]
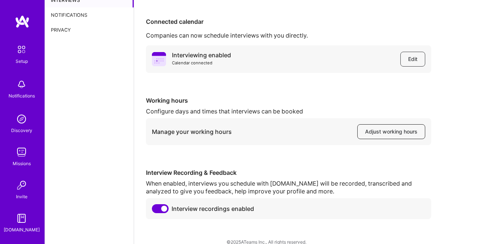
click at [369, 137] on button "Adjust working hours" at bounding box center [391, 131] width 68 height 15
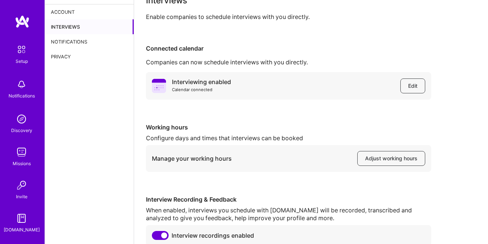
scroll to position [0, 0]
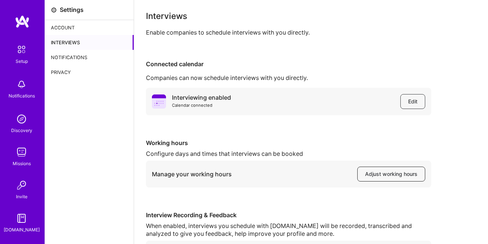
click at [397, 176] on span "Adjust working hours" at bounding box center [391, 173] width 52 height 7
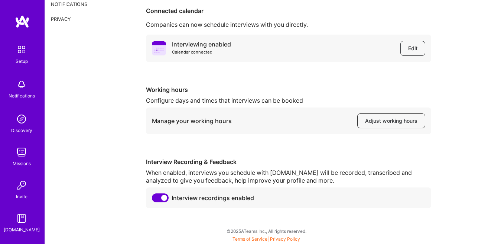
click at [367, 124] on span "Adjust working hours" at bounding box center [391, 120] width 52 height 7
click at [414, 47] on span "Edit" at bounding box center [412, 48] width 9 height 7
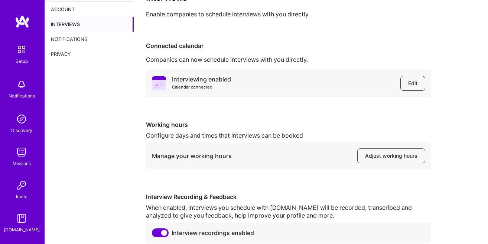
scroll to position [0, 0]
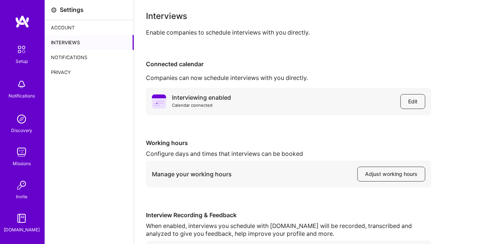
click at [25, 60] on div "Setup" at bounding box center [22, 61] width 12 height 8
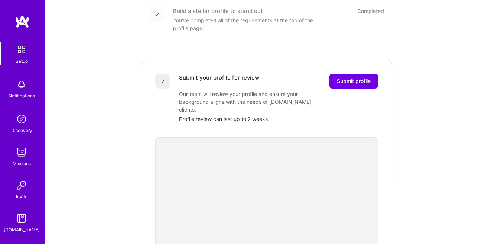
scroll to position [7, 0]
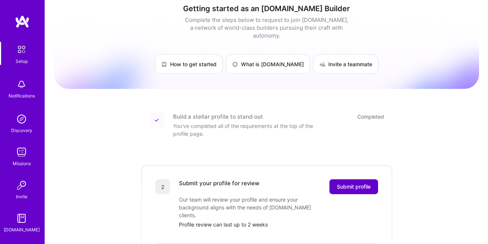
click at [363, 183] on span "Submit profile" at bounding box center [354, 186] width 34 height 7
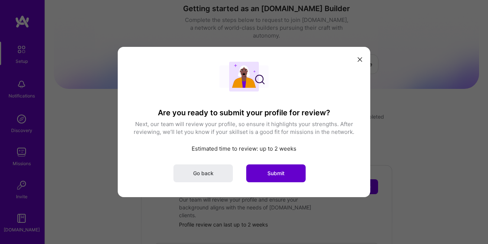
click at [274, 178] on button "Submit" at bounding box center [275, 173] width 59 height 18
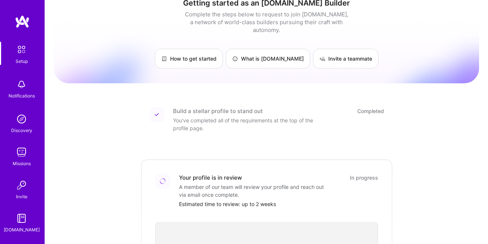
scroll to position [0, 0]
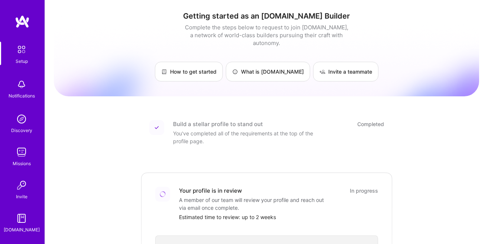
click at [23, 58] on div "Setup" at bounding box center [22, 61] width 12 height 8
click at [24, 52] on img at bounding box center [22, 50] width 16 height 16
click at [17, 44] on img at bounding box center [22, 50] width 16 height 16
click at [20, 94] on div "Notifications" at bounding box center [22, 96] width 26 height 8
click at [25, 126] on img at bounding box center [21, 118] width 15 height 15
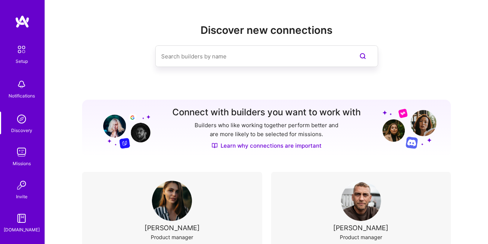
click at [18, 47] on img at bounding box center [22, 50] width 16 height 16
